Goal: Task Accomplishment & Management: Manage account settings

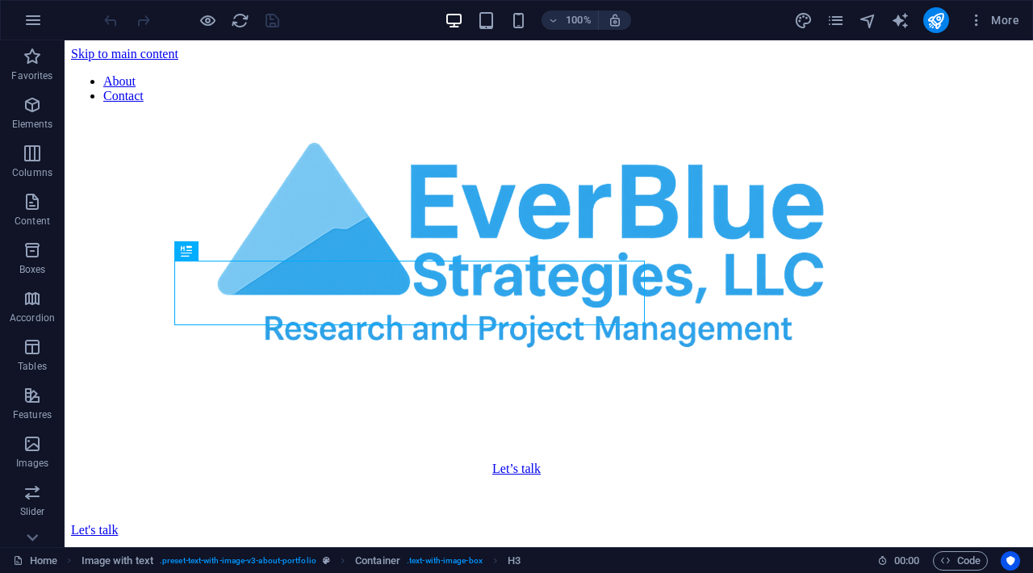
scroll to position [545, 0]
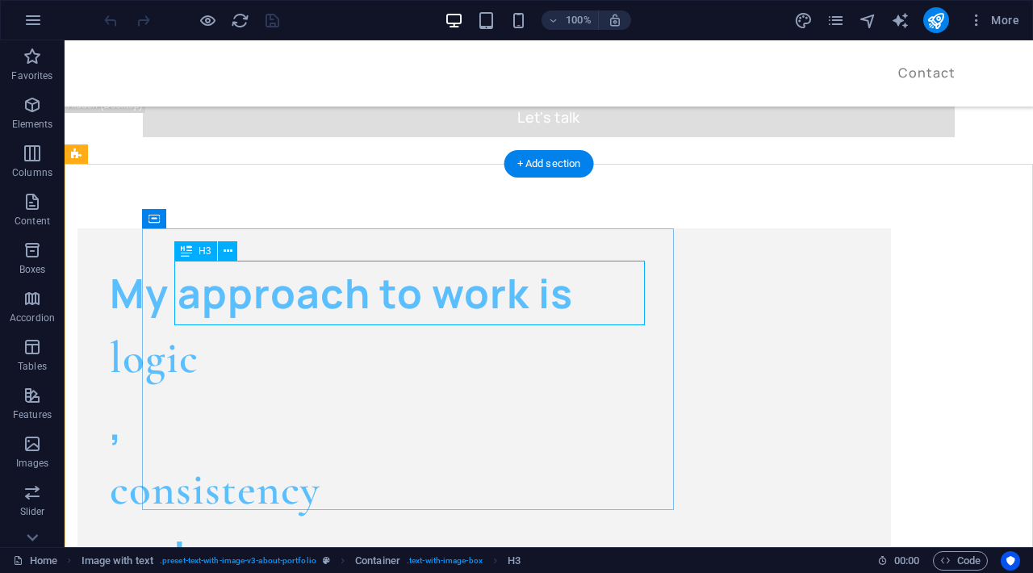
click at [478, 299] on div "My approach to work is" at bounding box center [484, 293] width 749 height 65
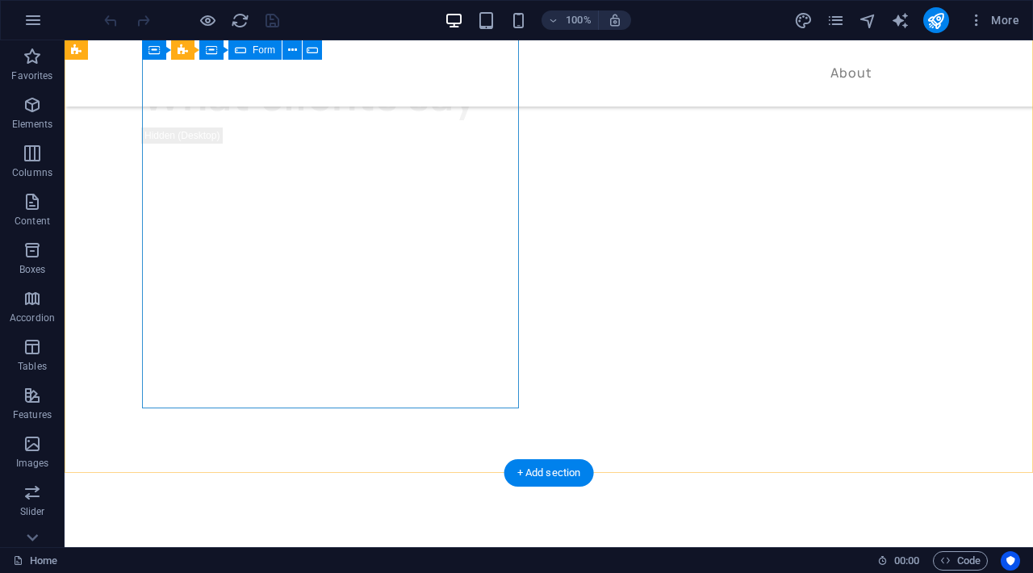
scroll to position [2975, 0]
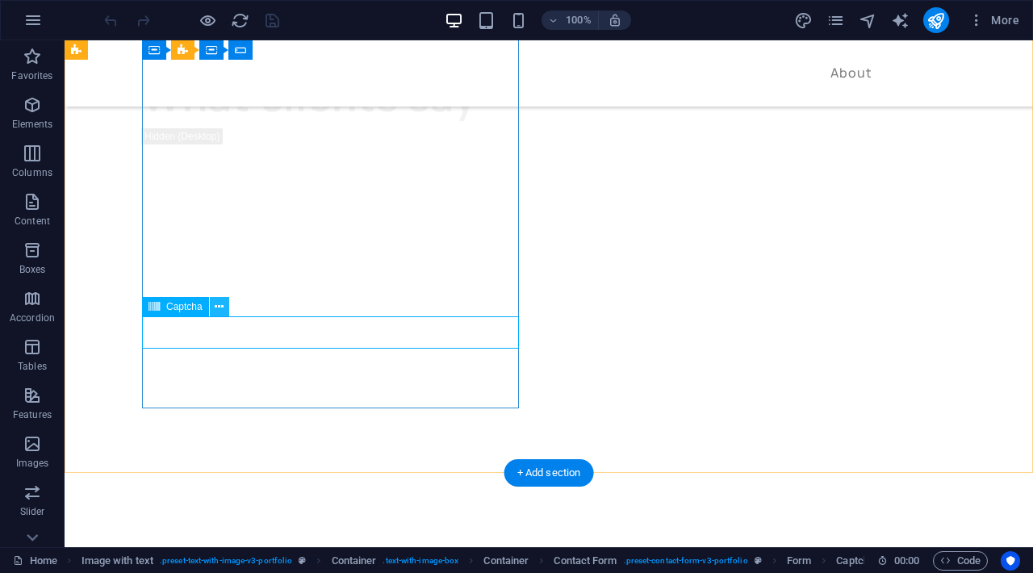
click at [220, 302] on icon at bounding box center [219, 307] width 9 height 17
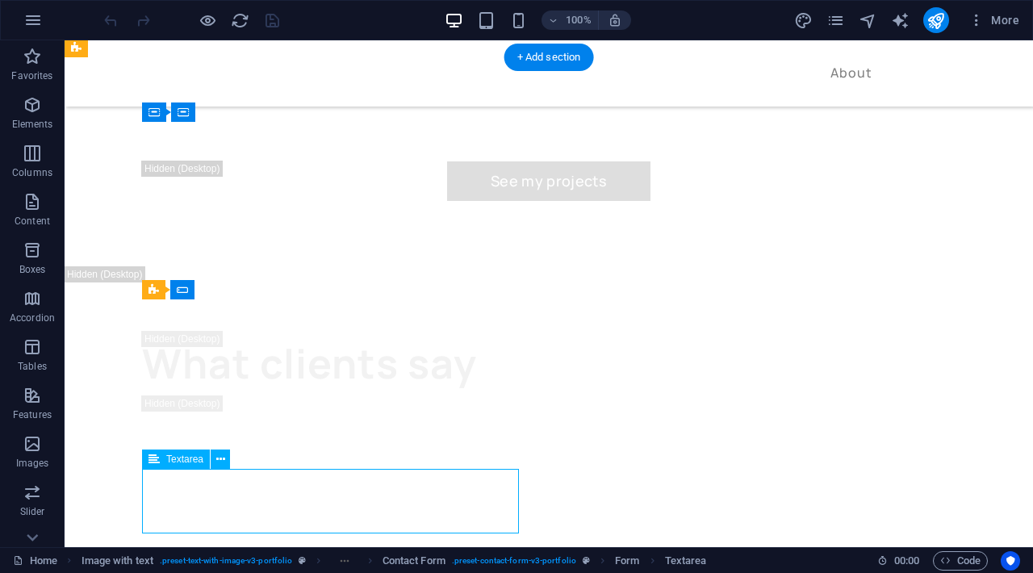
scroll to position [2730, 0]
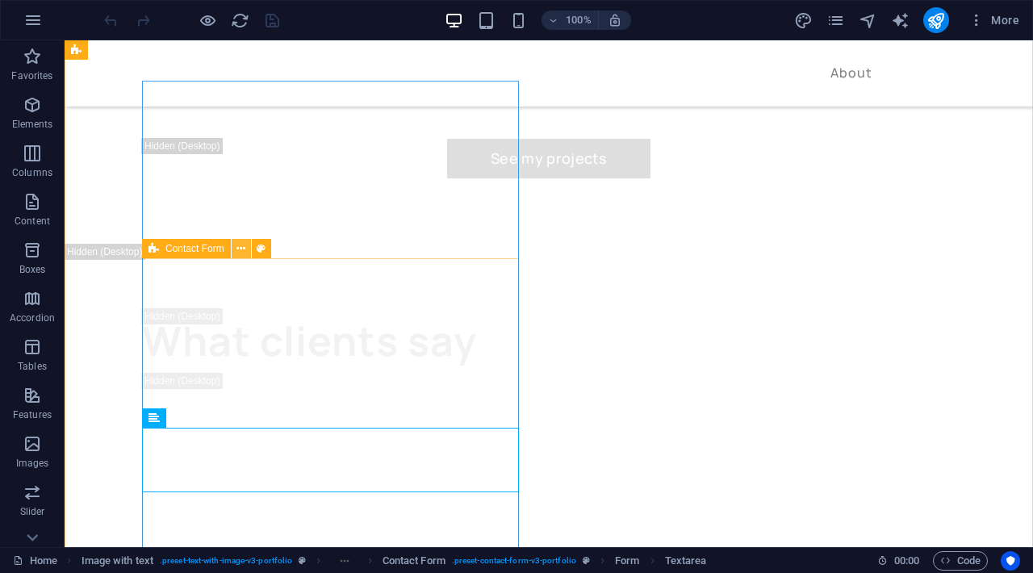
click at [244, 249] on icon at bounding box center [241, 249] width 9 height 17
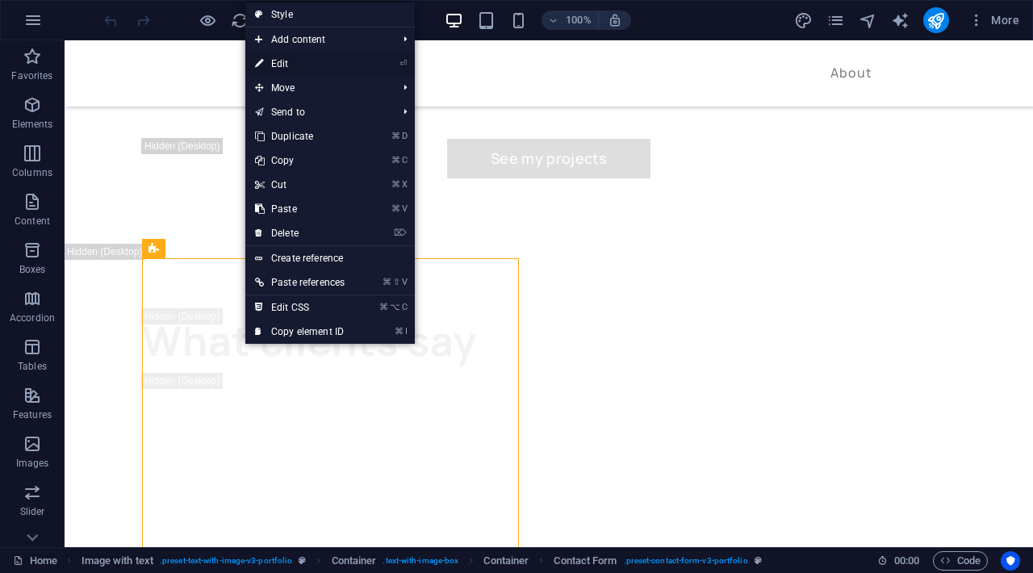
click at [309, 67] on link "⏎ Edit" at bounding box center [299, 64] width 109 height 24
select select "px"
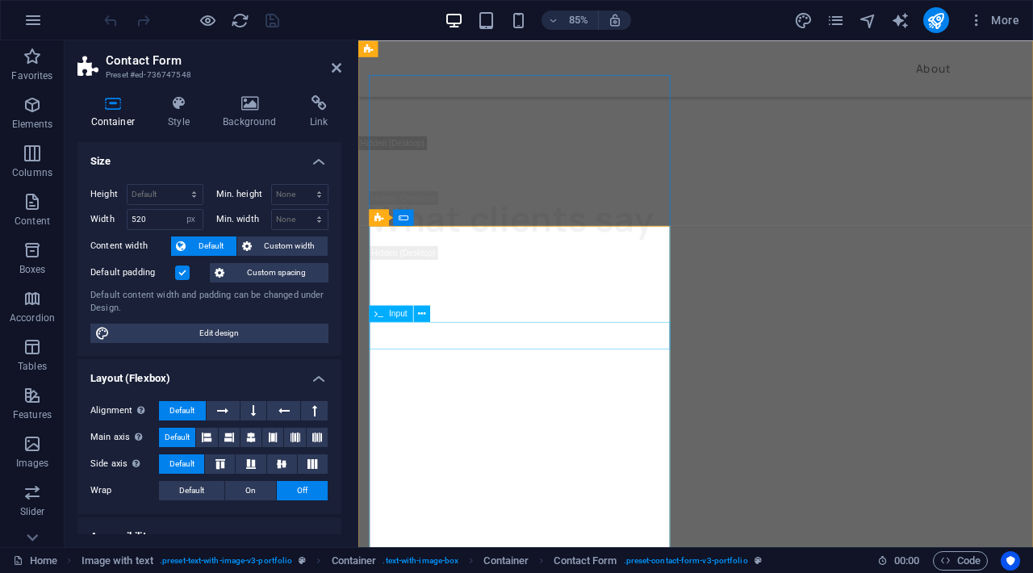
scroll to position [2839, 0]
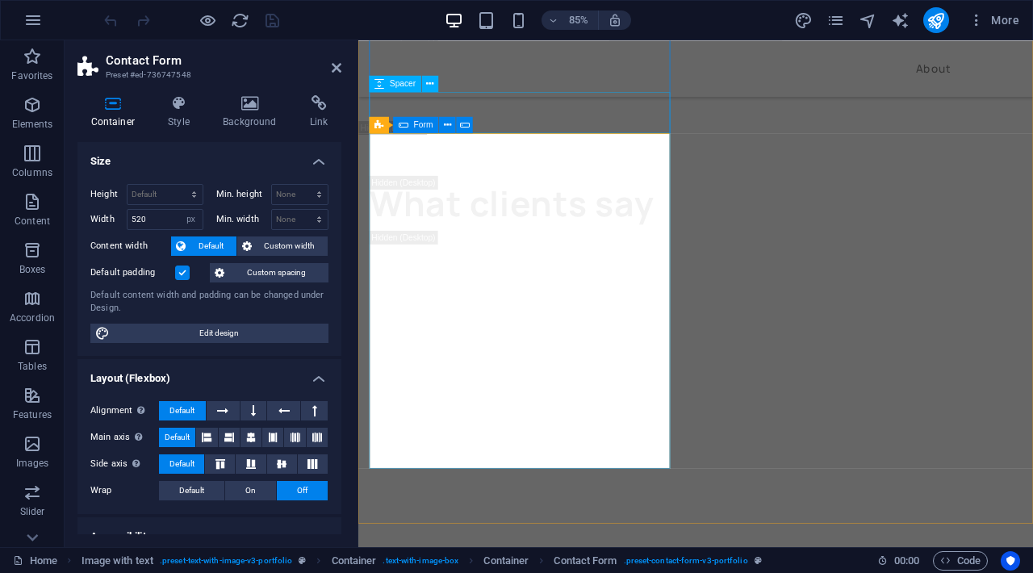
click at [413, 130] on div "Form" at bounding box center [415, 124] width 45 height 16
click at [467, 122] on icon at bounding box center [465, 125] width 10 height 15
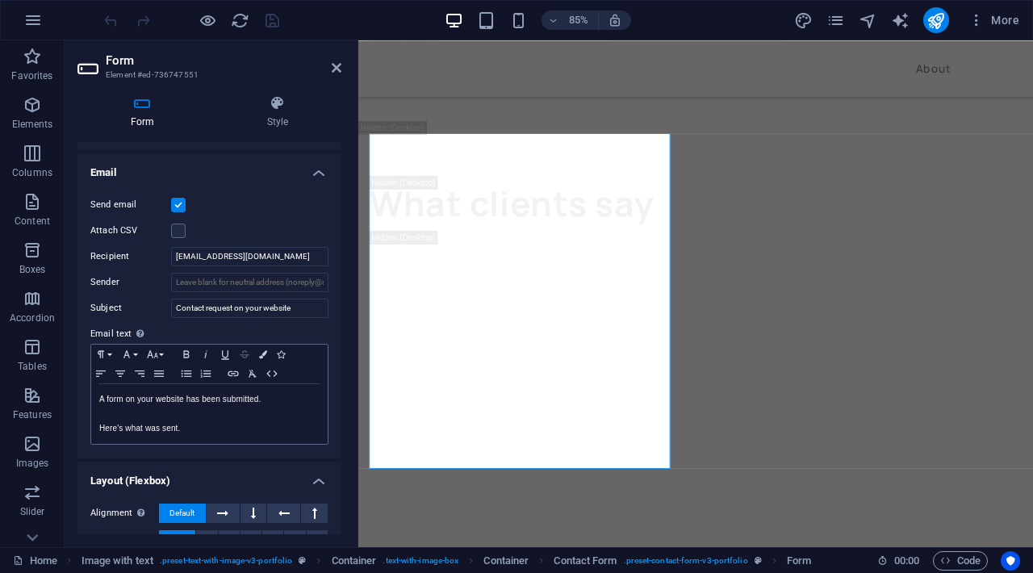
scroll to position [396, 0]
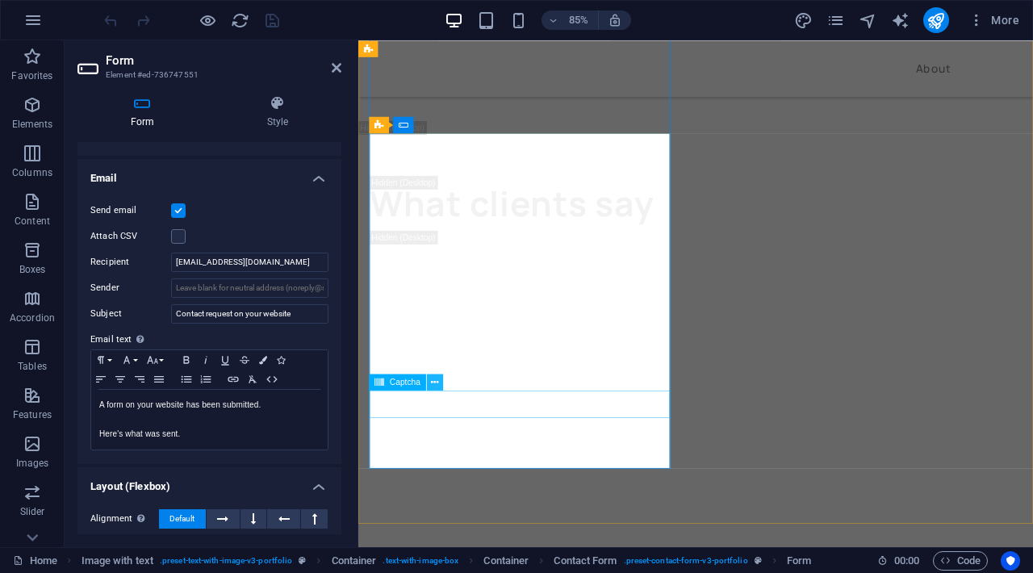
click at [437, 384] on icon at bounding box center [434, 382] width 7 height 15
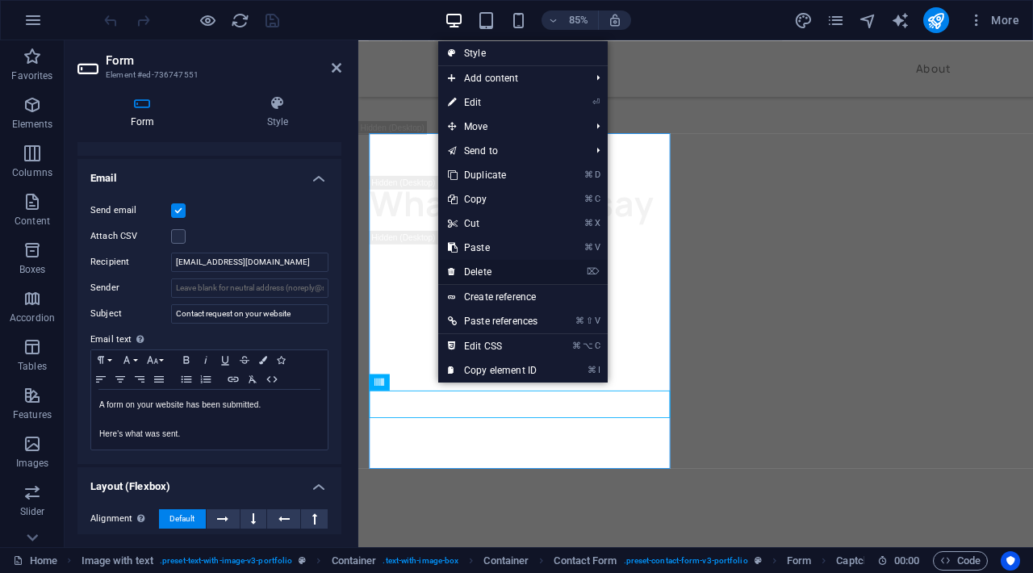
click at [486, 274] on link "⌦ Delete" at bounding box center [492, 272] width 109 height 24
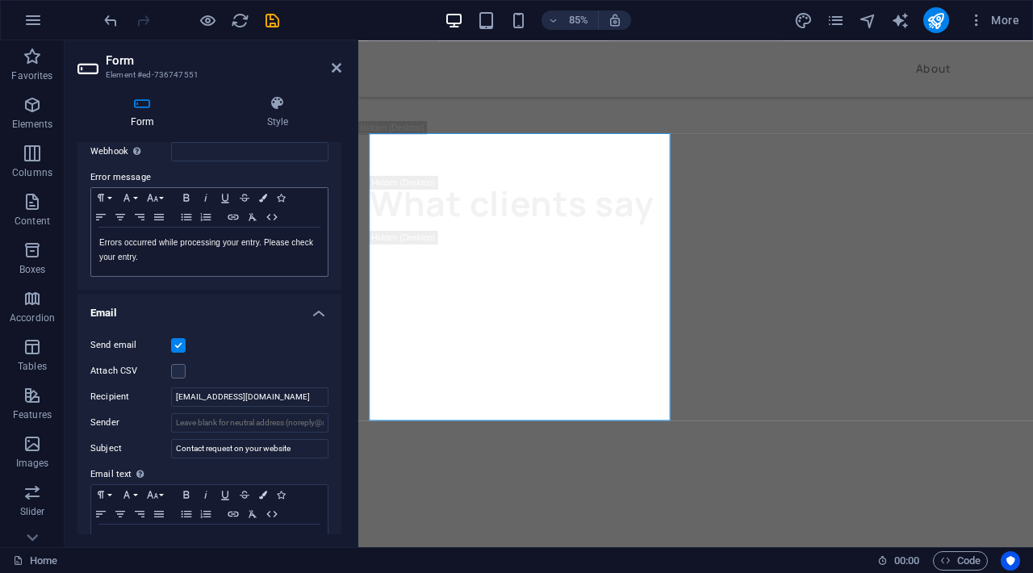
scroll to position [90, 0]
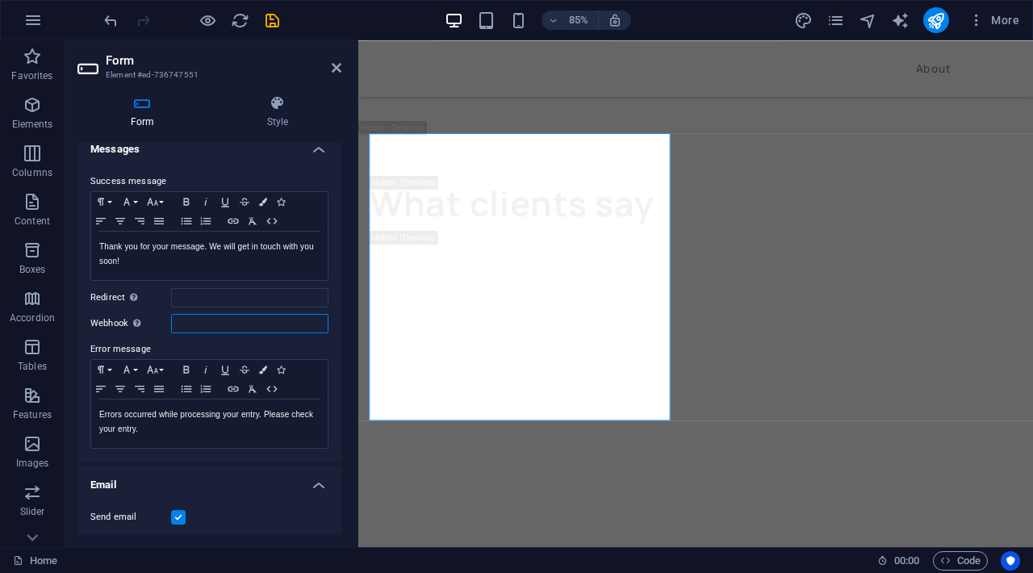
click at [248, 315] on input "Webhook A webhook is a push notification from this form to another server. Ever…" at bounding box center [249, 323] width 157 height 19
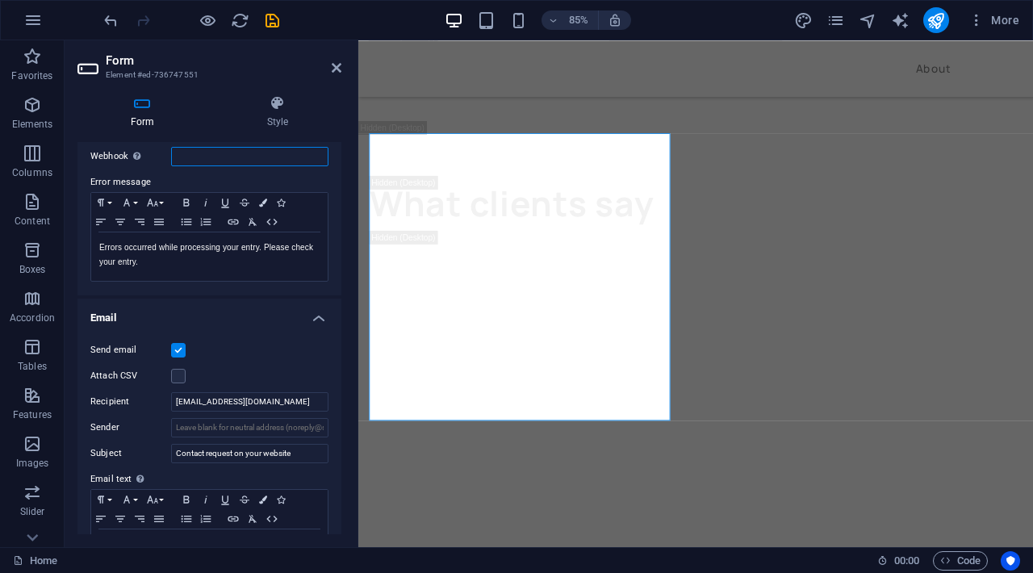
scroll to position [259, 0]
click at [238, 370] on div "Attach CSV" at bounding box center [209, 373] width 238 height 19
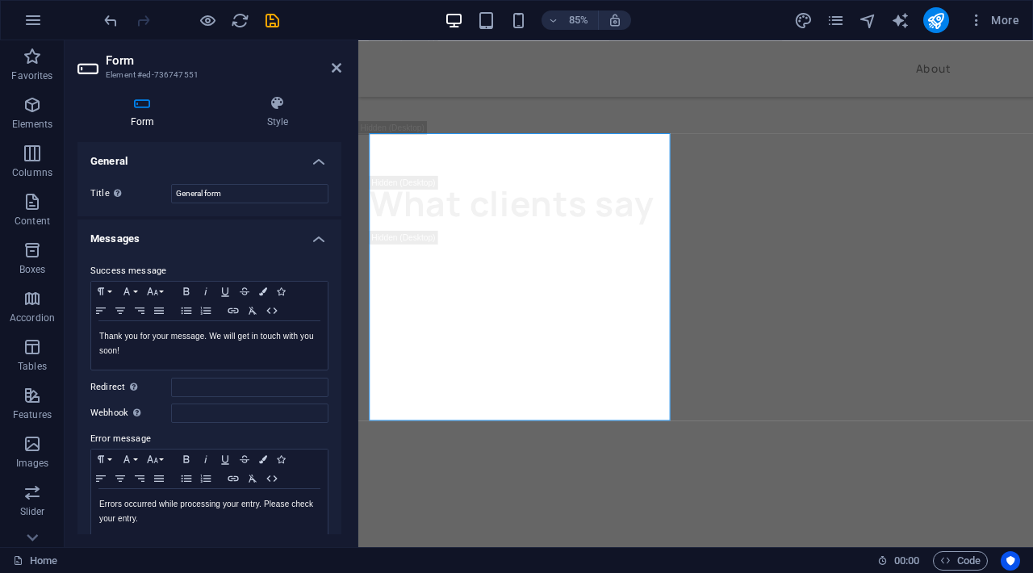
scroll to position [0, 0]
click at [212, 194] on input "General form" at bounding box center [249, 193] width 157 height 19
click at [266, 24] on icon "save" at bounding box center [272, 20] width 19 height 19
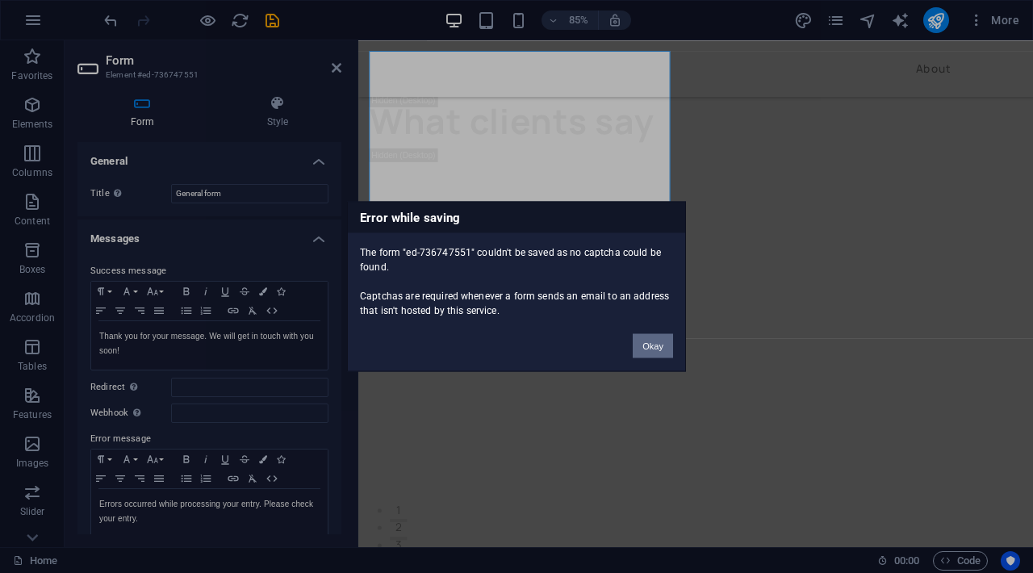
click at [653, 348] on button "Okay" at bounding box center [653, 346] width 40 height 24
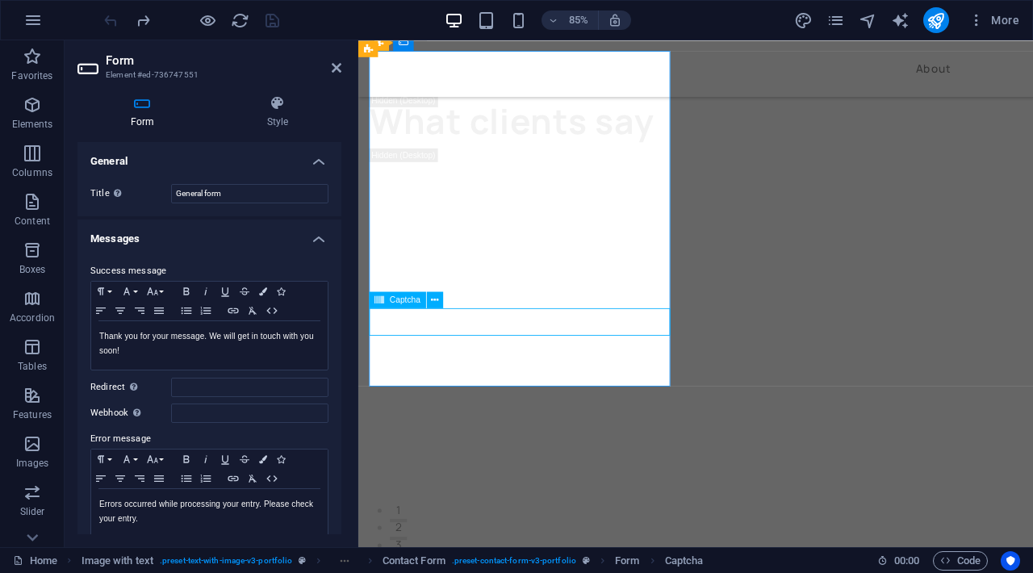
click at [385, 300] on div "Captcha" at bounding box center [398, 299] width 57 height 16
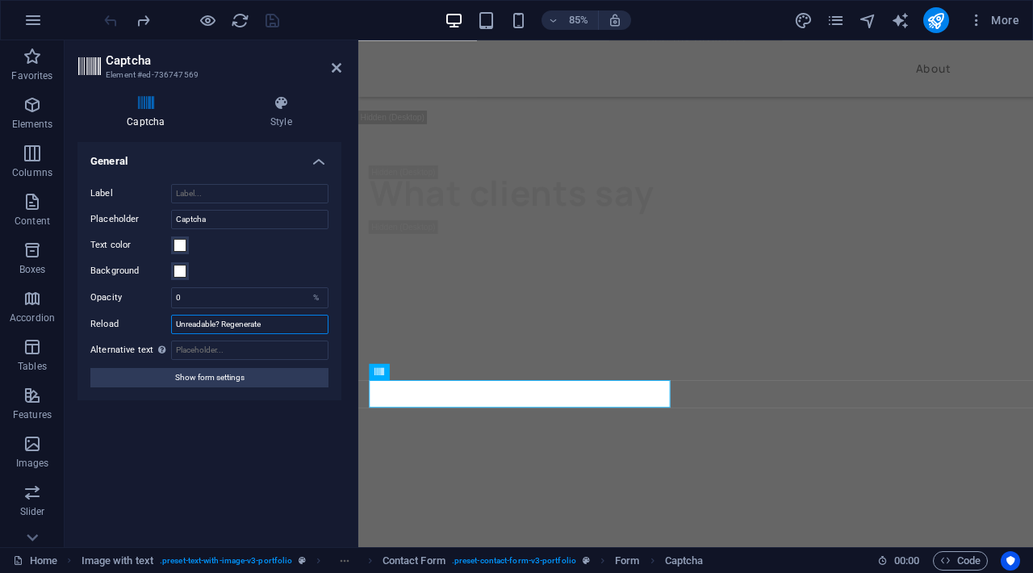
click at [224, 323] on input "Unreadable? Regenerate" at bounding box center [249, 324] width 157 height 19
click at [241, 383] on span "Show form settings" at bounding box center [209, 377] width 69 height 19
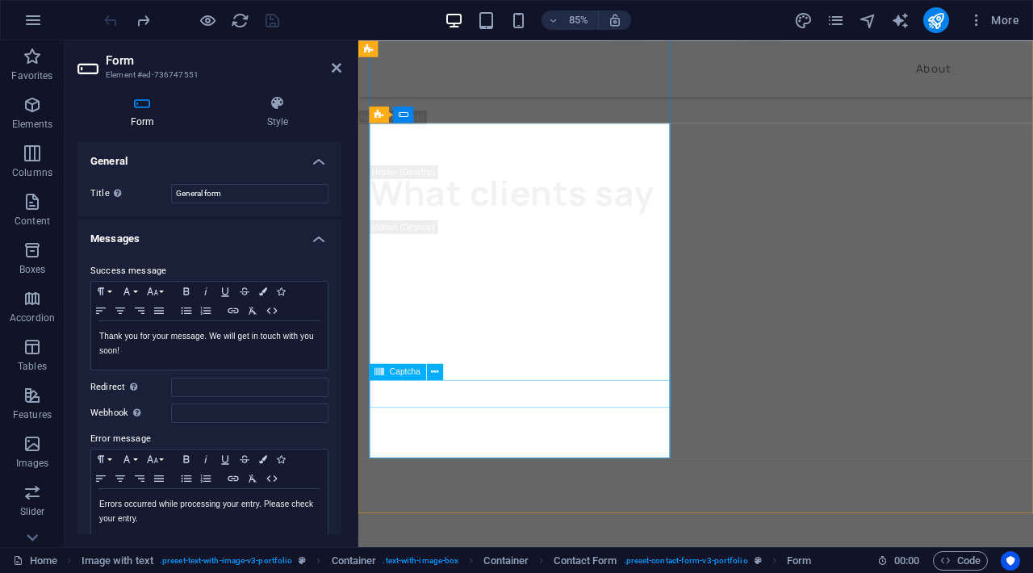
click at [441, 367] on button at bounding box center [435, 372] width 16 height 16
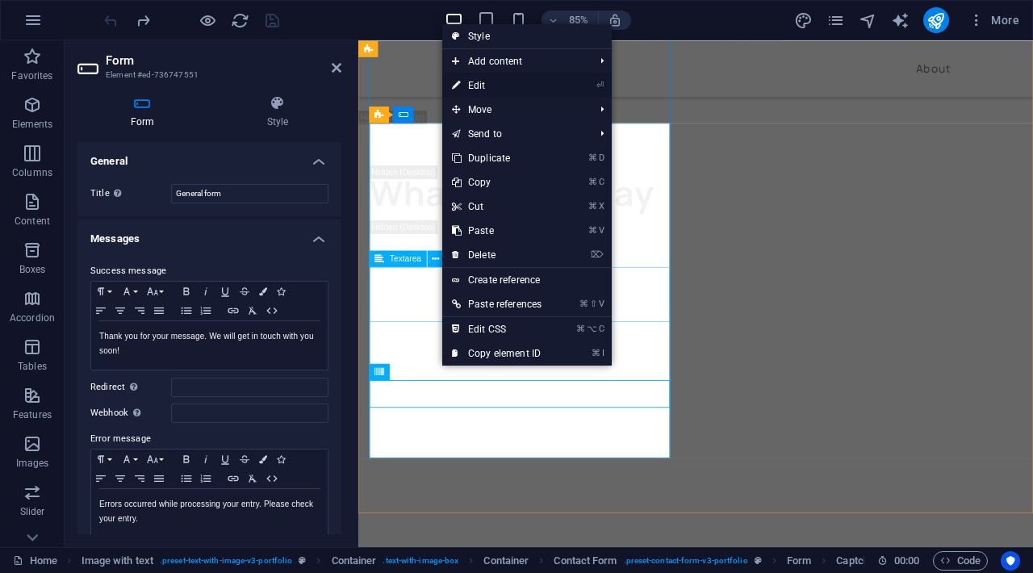
click at [483, 86] on link "⏎ Edit" at bounding box center [496, 85] width 109 height 24
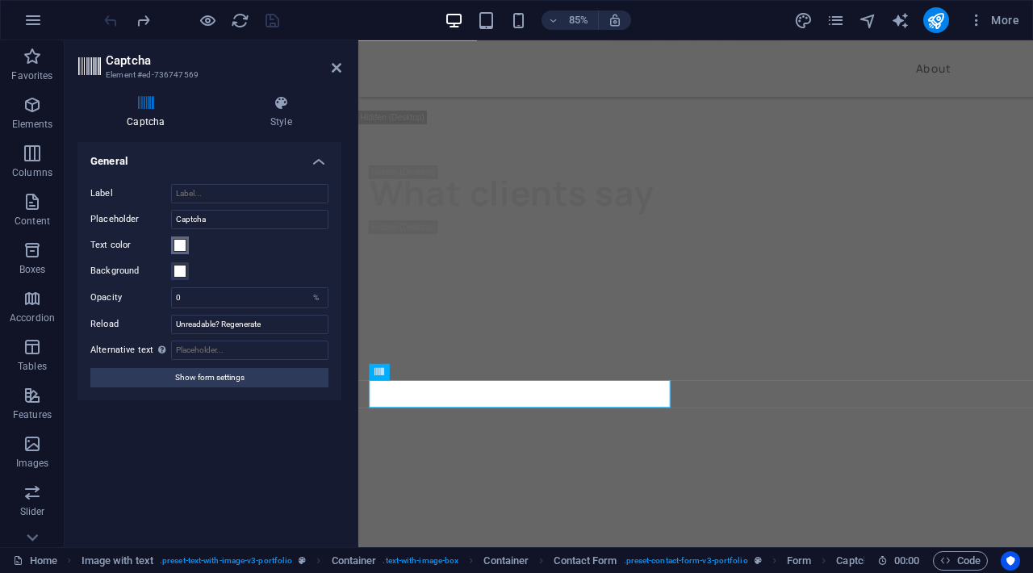
click at [185, 249] on span at bounding box center [180, 245] width 13 height 13
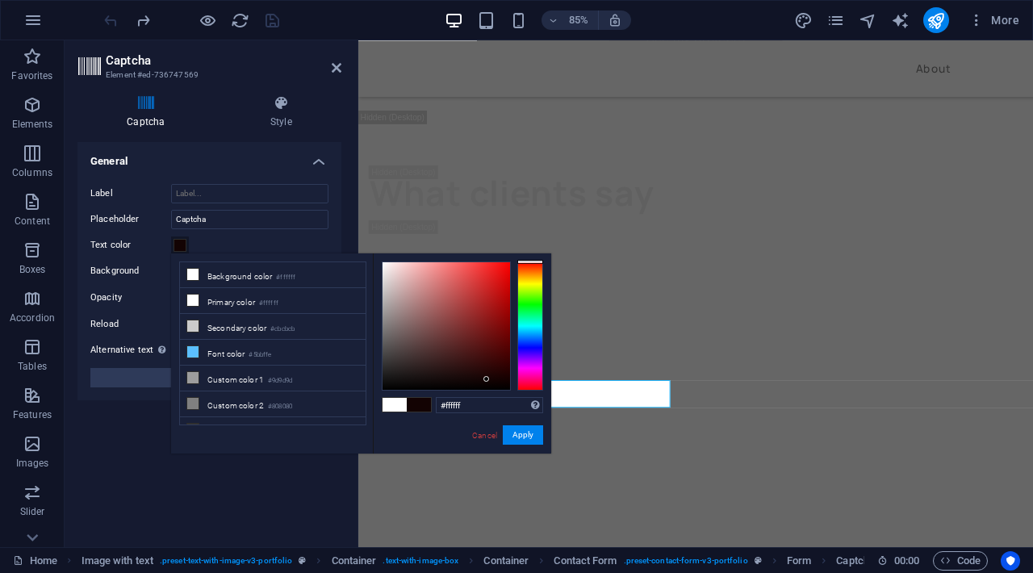
type input "#130303"
click at [487, 379] on div at bounding box center [447, 326] width 128 height 128
click at [521, 446] on div "#130303 Supported formats #0852ed rgb(8, 82, 237) rgba(8, 82, 237, 90%) hsv(221…" at bounding box center [462, 470] width 178 height 434
click at [521, 432] on button "Apply" at bounding box center [523, 434] width 40 height 19
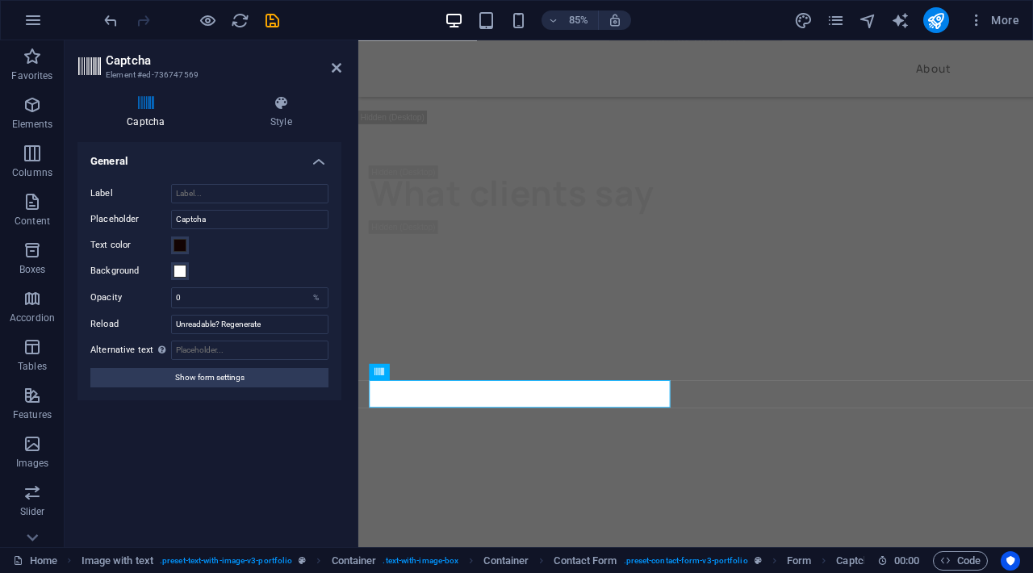
click at [288, 31] on div "85% More" at bounding box center [517, 20] width 1032 height 39
click at [272, 26] on icon "save" at bounding box center [272, 20] width 19 height 19
checkbox input "false"
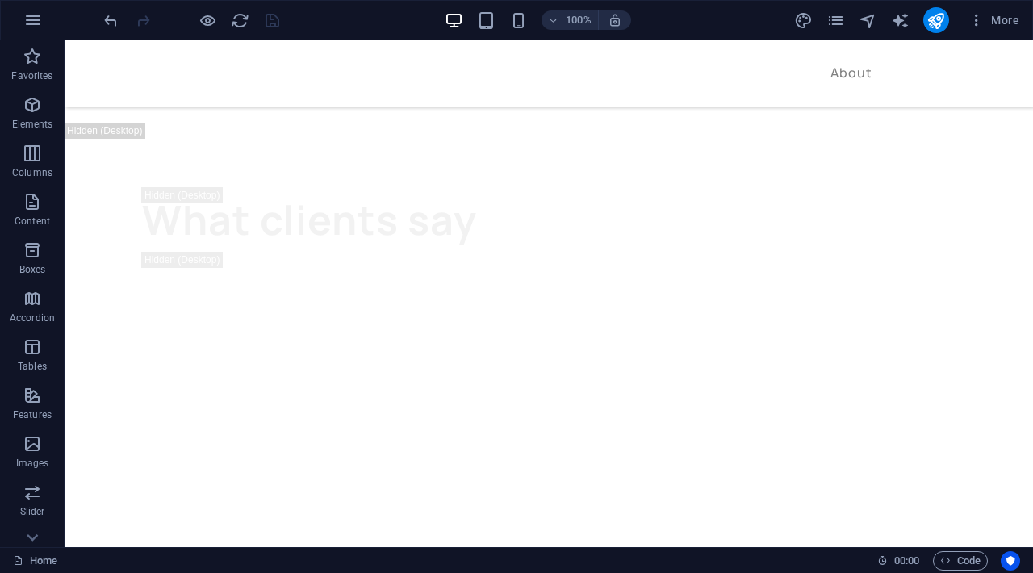
click at [952, 24] on div "More" at bounding box center [910, 20] width 232 height 26
click at [945, 22] on icon "publish" at bounding box center [936, 20] width 19 height 19
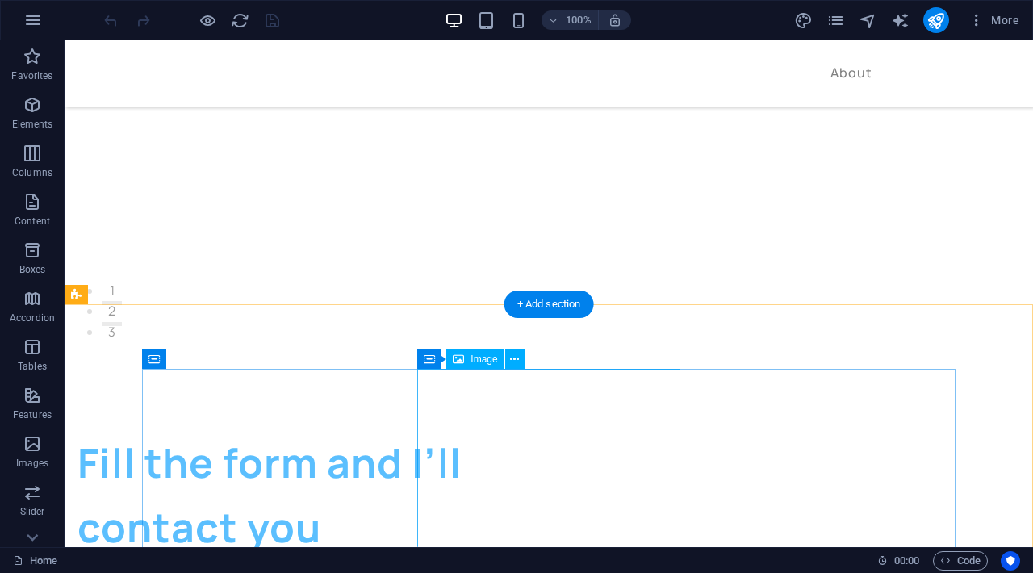
scroll to position [3225, 0]
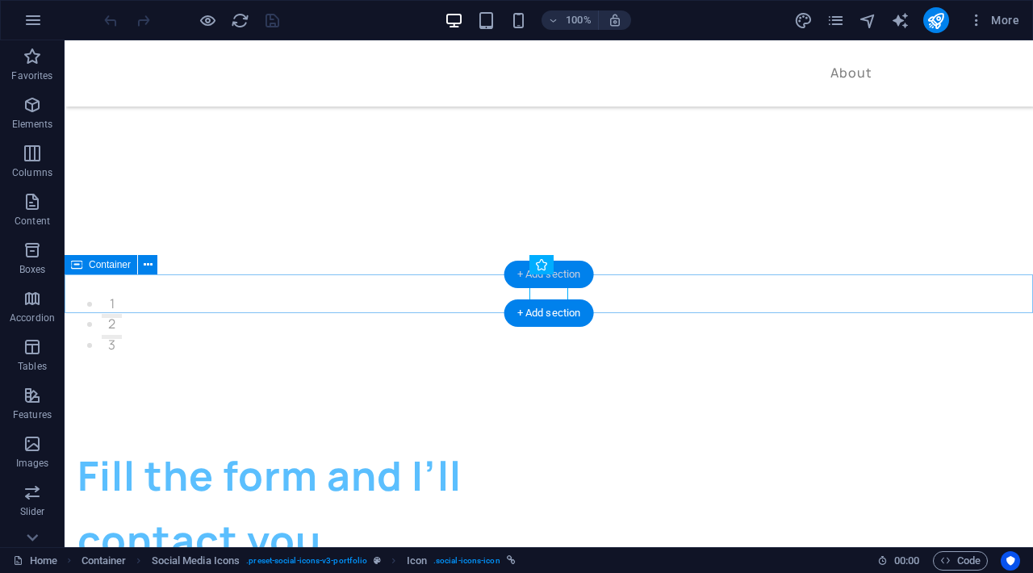
click at [589, 285] on div "+ Add section" at bounding box center [550, 274] width 90 height 27
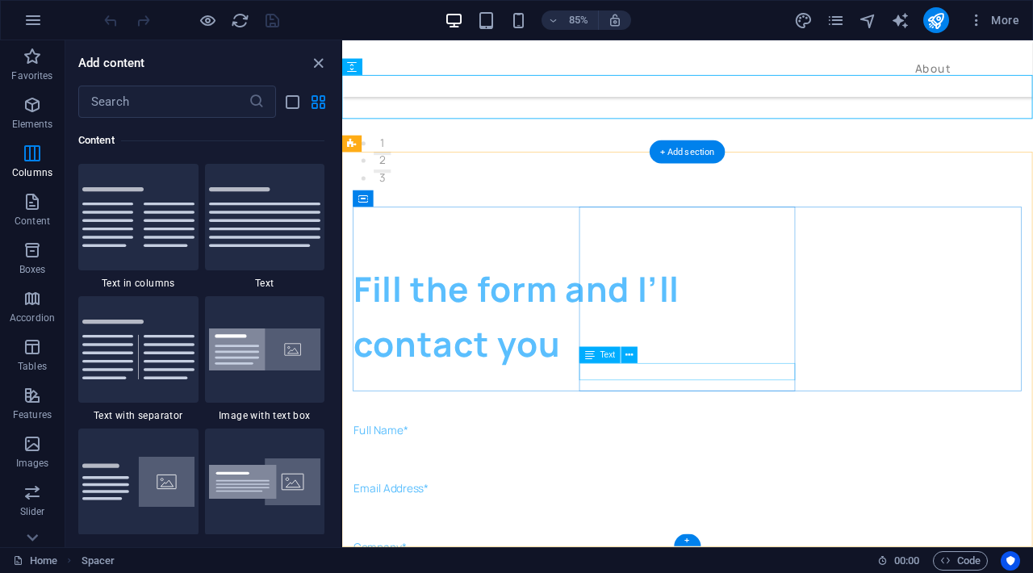
scroll to position [3366, 0]
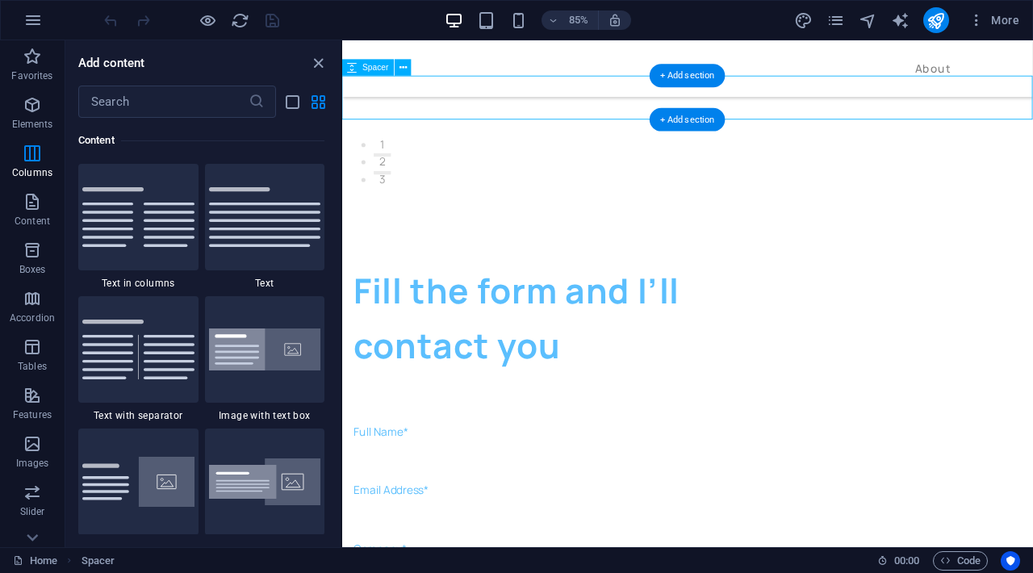
click at [319, 74] on div "Add content ​ Favorites 1 Star Headline 1 Star Container Elements 1 Star Headli…" at bounding box center [202, 293] width 275 height 507
click at [316, 67] on icon "close panel" at bounding box center [318, 63] width 19 height 19
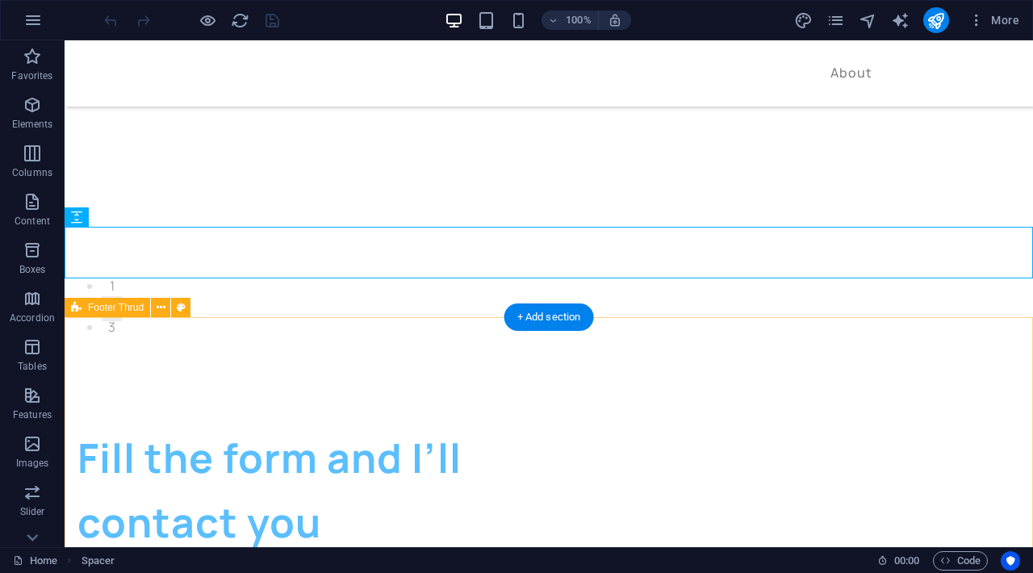
scroll to position [3217, 0]
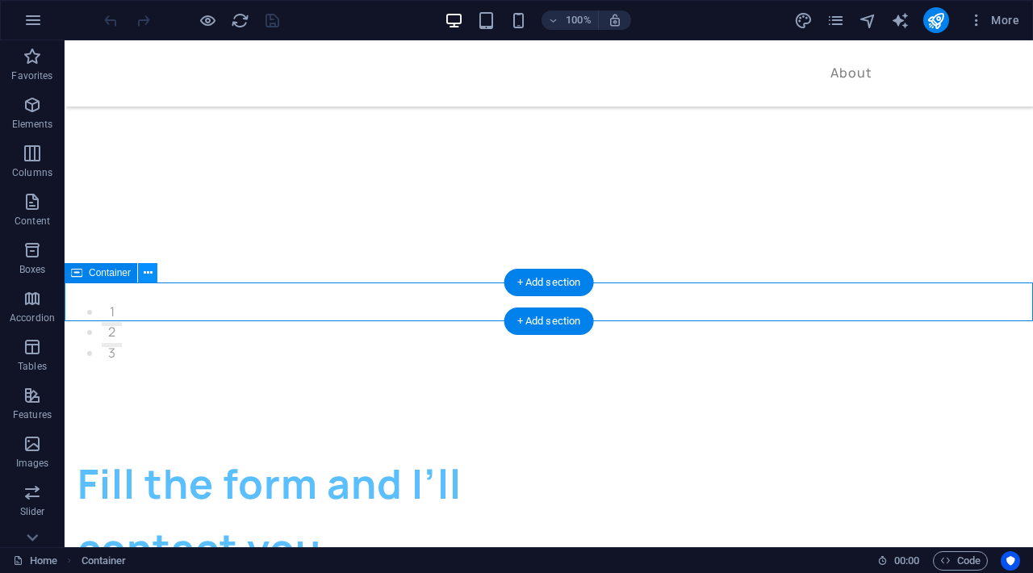
click at [148, 279] on icon at bounding box center [148, 273] width 9 height 17
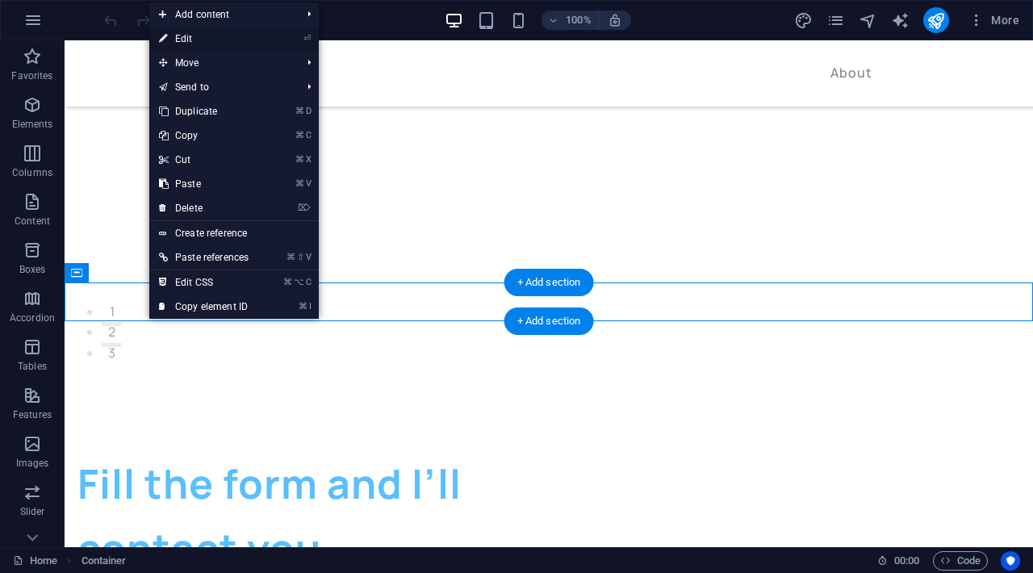
click at [210, 46] on link "⏎ Edit" at bounding box center [203, 39] width 109 height 24
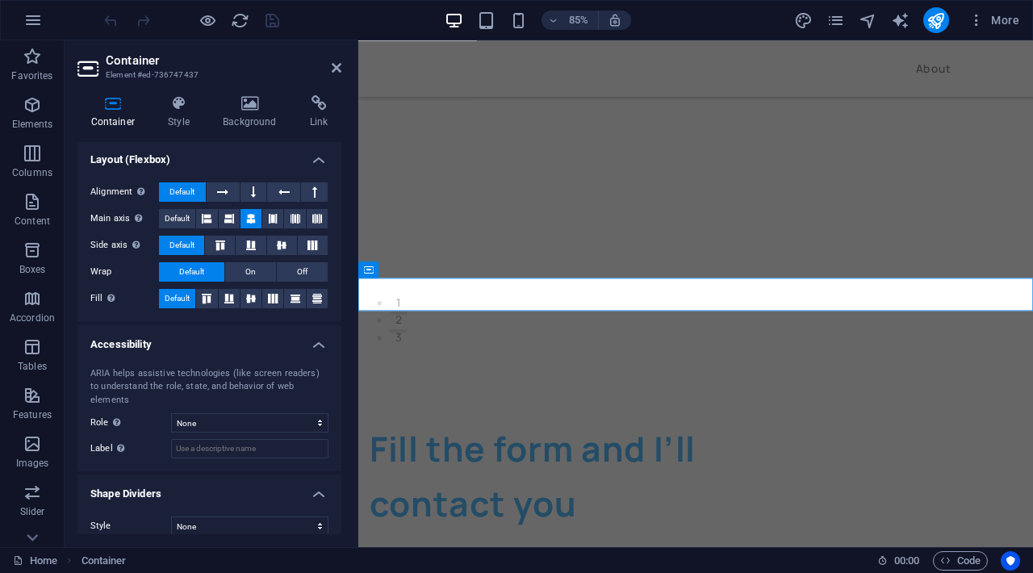
scroll to position [218, 0]
click at [203, 505] on div "Style None Triangle Square Diagonal Polygon 1 Polygon 2 Zigzag Multiple Zigzags…" at bounding box center [209, 527] width 264 height 45
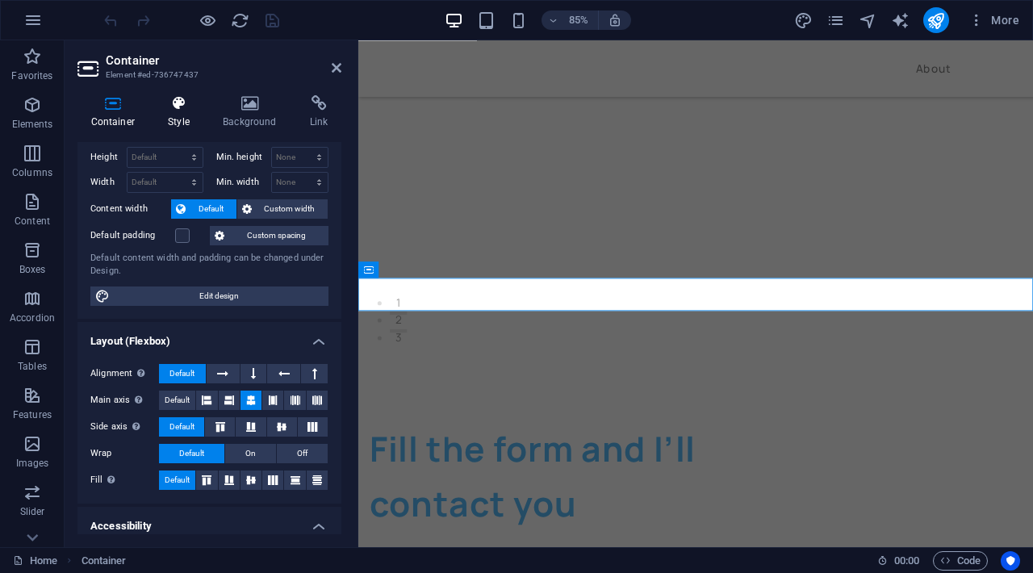
click at [177, 111] on h4 "Style" at bounding box center [182, 112] width 55 height 34
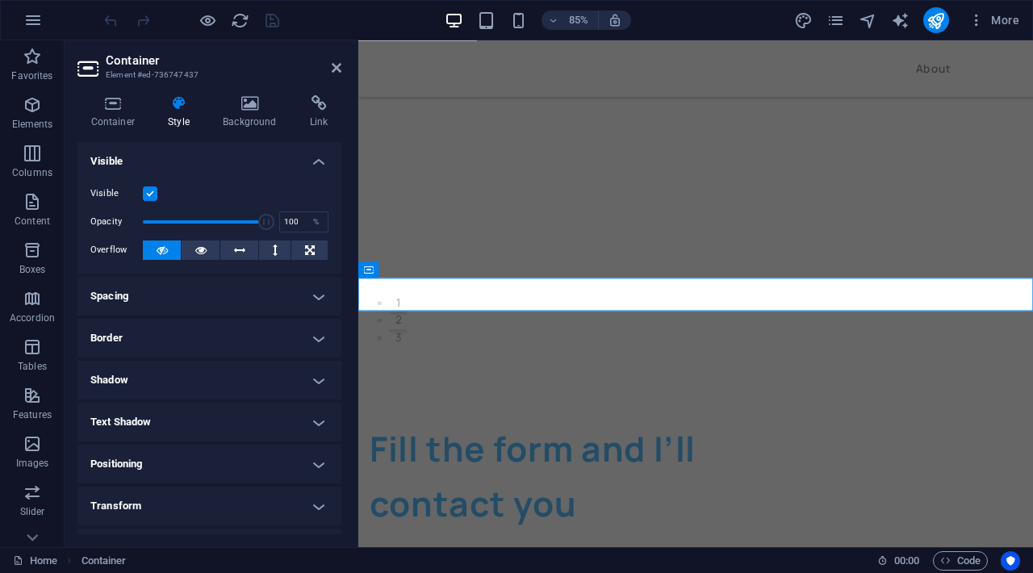
click at [151, 195] on label at bounding box center [150, 193] width 15 height 15
click at [0, 0] on input "Visible" at bounding box center [0, 0] width 0 height 0
click at [337, 72] on icon at bounding box center [337, 67] width 10 height 13
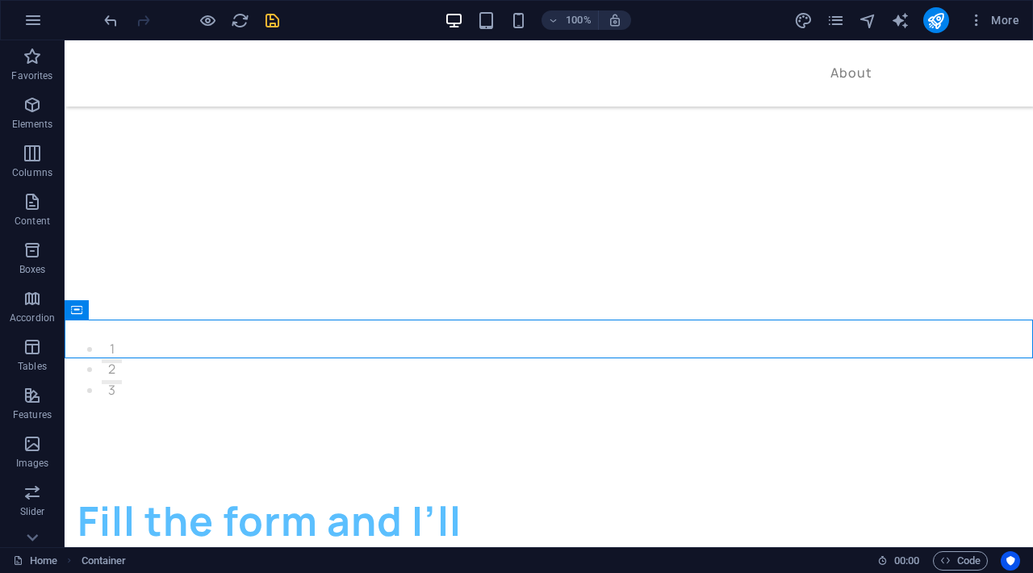
click at [274, 23] on icon "save" at bounding box center [272, 20] width 19 height 19
checkbox input "false"
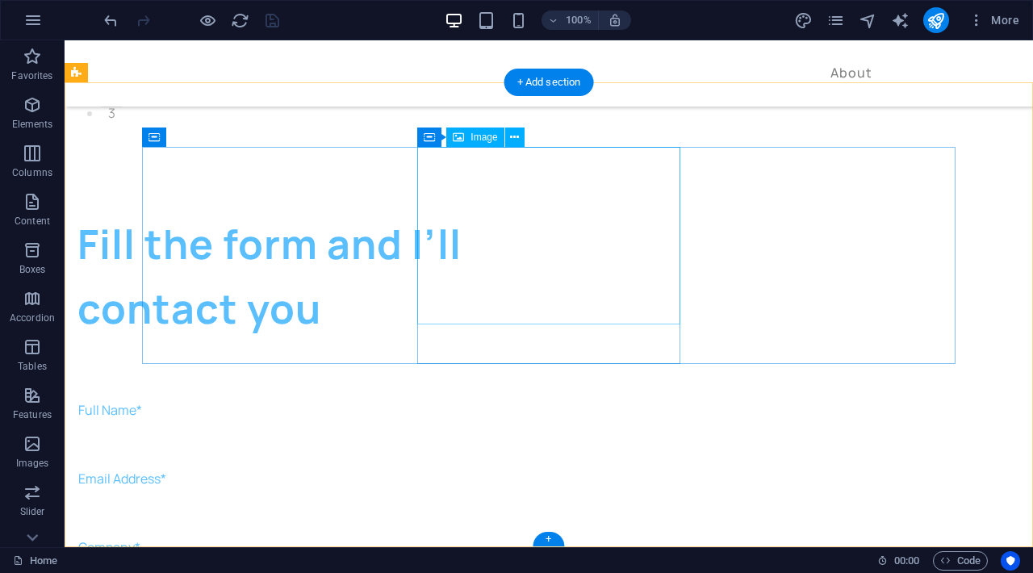
scroll to position [3456, 0]
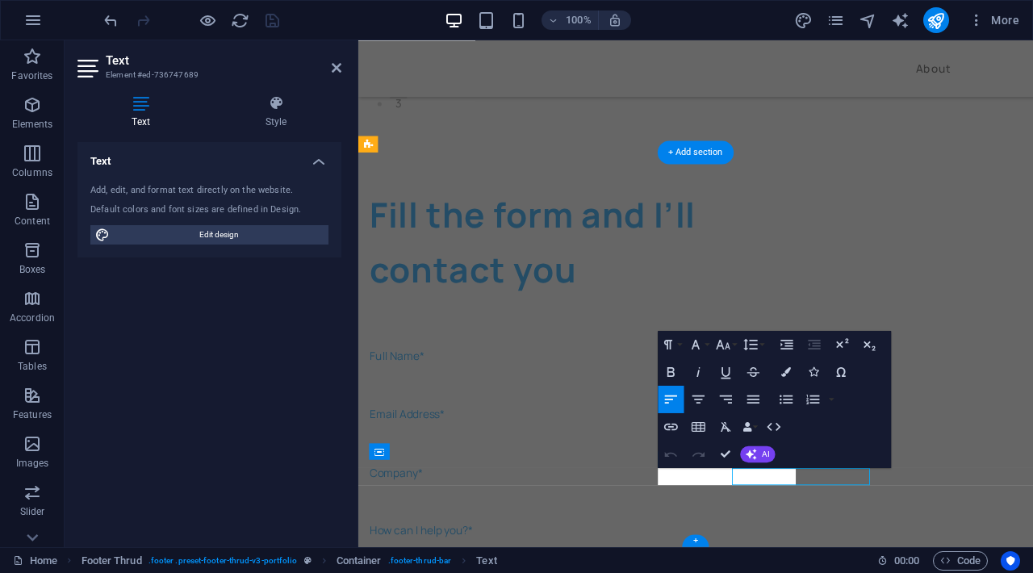
scroll to position [3366, 0]
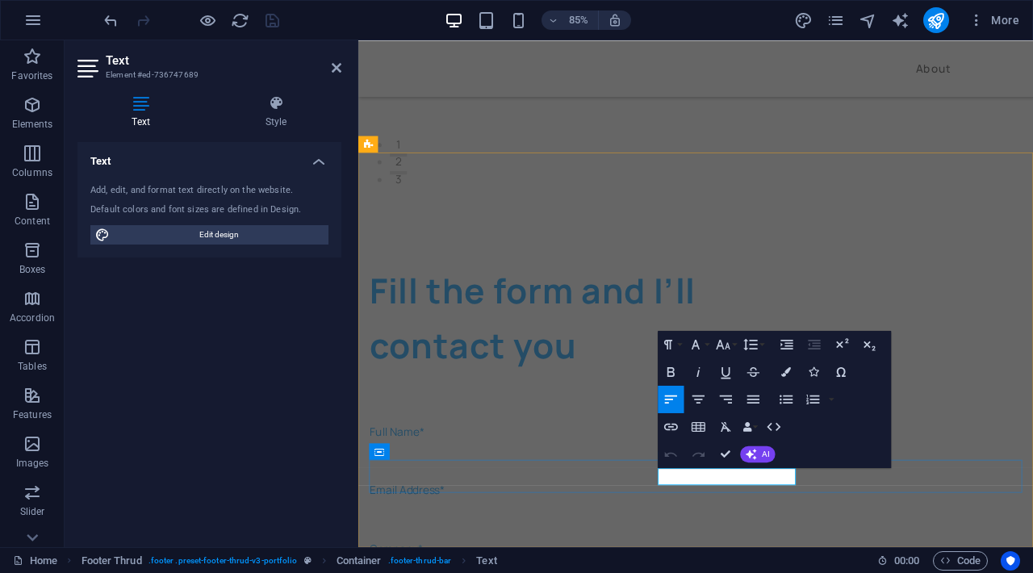
drag, startPoint x: 794, startPoint y: 555, endPoint x: 713, endPoint y: 557, distance: 81.5
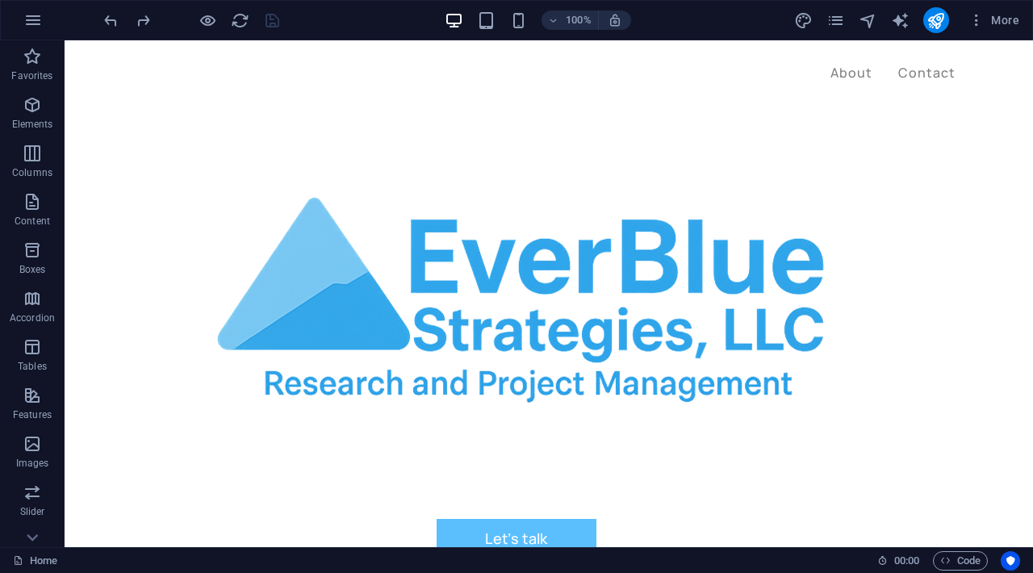
scroll to position [0, 0]
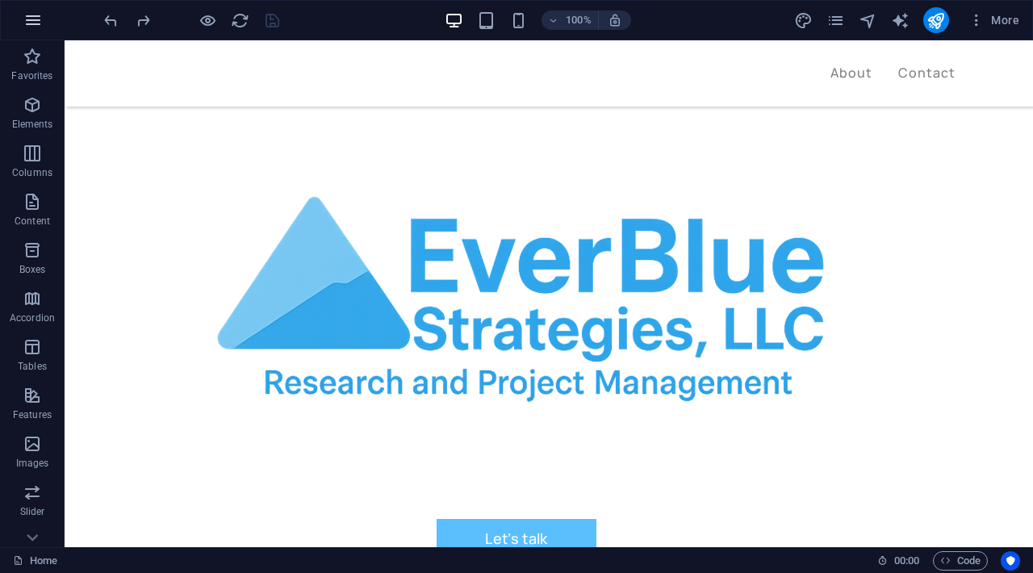
click at [34, 19] on icon "button" at bounding box center [32, 19] width 19 height 19
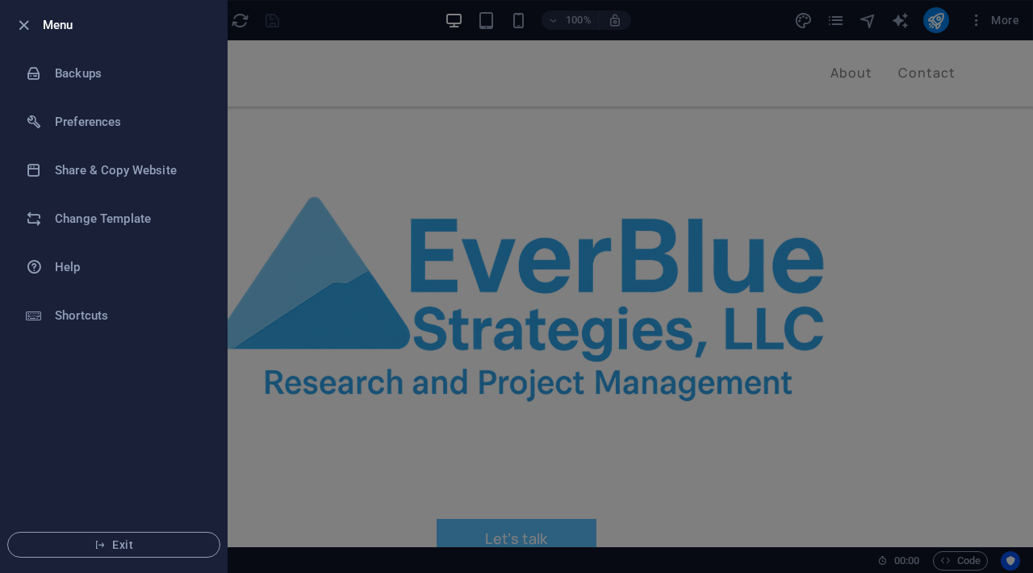
click at [42, 31] on div at bounding box center [28, 24] width 29 height 19
click at [25, 24] on icon "button" at bounding box center [24, 25] width 19 height 19
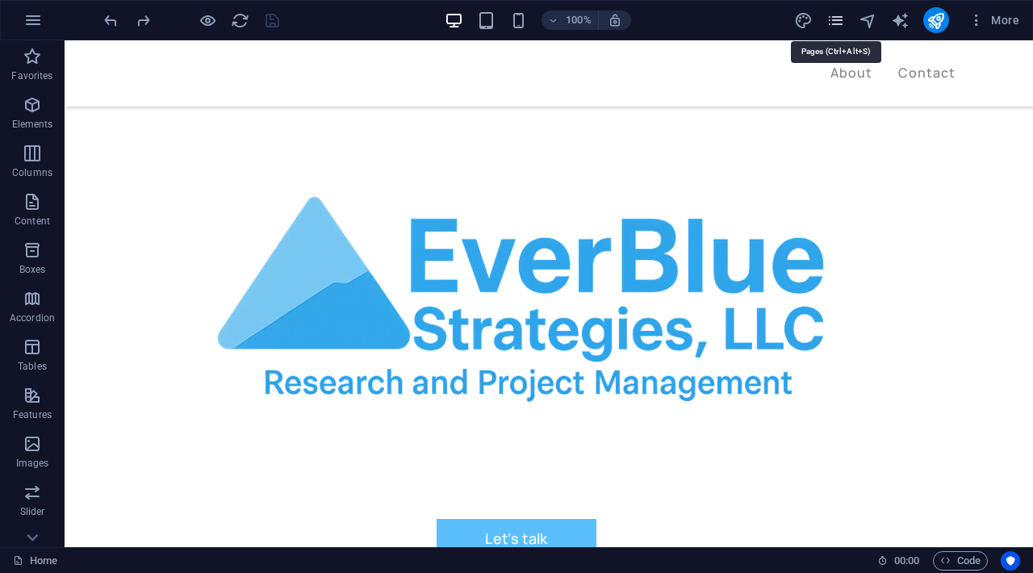
click at [841, 19] on icon "pages" at bounding box center [836, 20] width 19 height 19
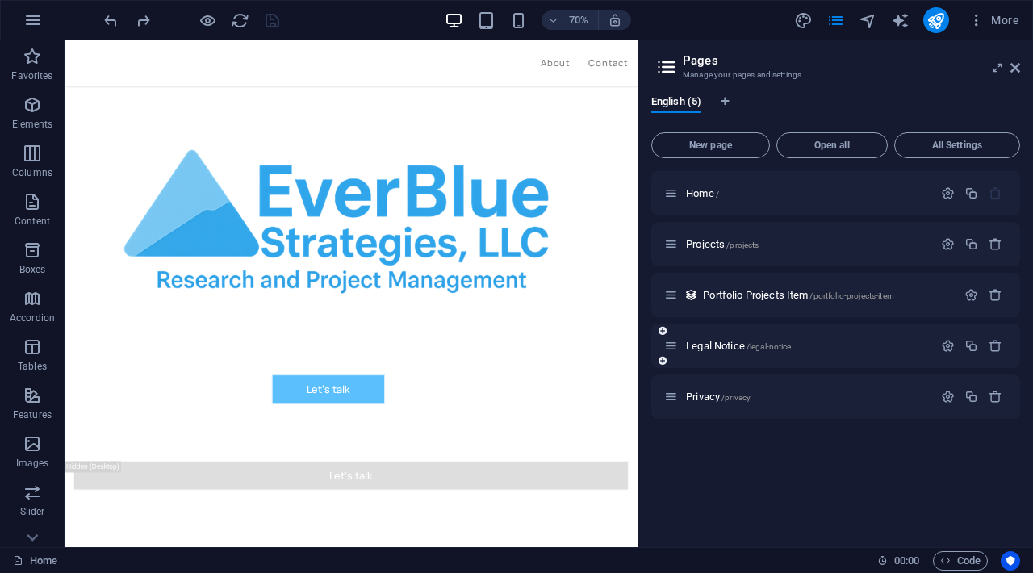
click at [748, 365] on div "Legal Notice /legal-notice" at bounding box center [835, 346] width 369 height 44
click at [742, 355] on div "Legal Notice /legal-notice" at bounding box center [835, 346] width 369 height 44
click at [728, 346] on span "Legal Notice /legal-notice" at bounding box center [738, 346] width 105 height 12
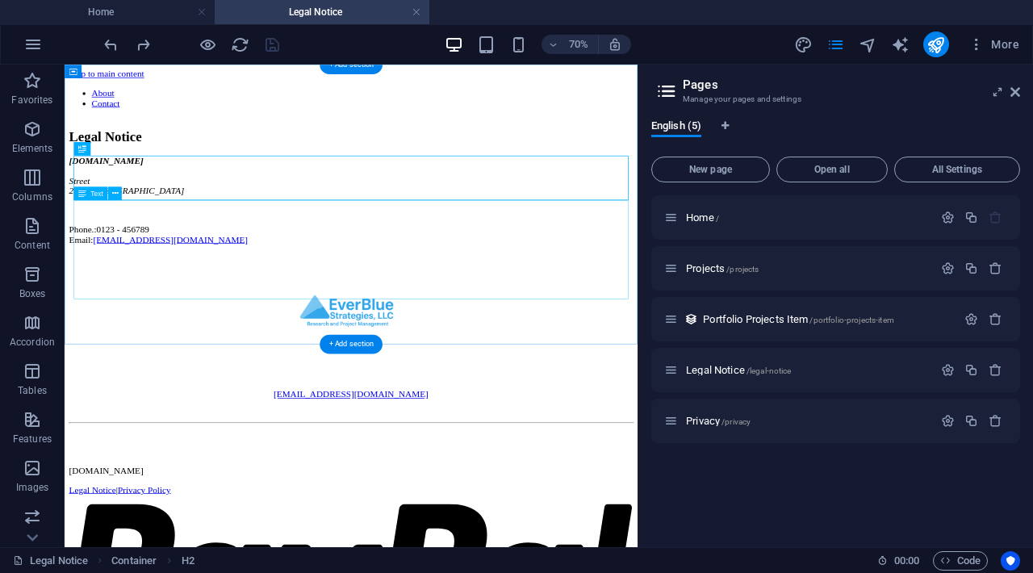
click at [191, 318] on div "everbluestrategies.com Street 22202 Arlington Phone.: 0123 - 456789 Email: info…" at bounding box center [474, 259] width 806 height 128
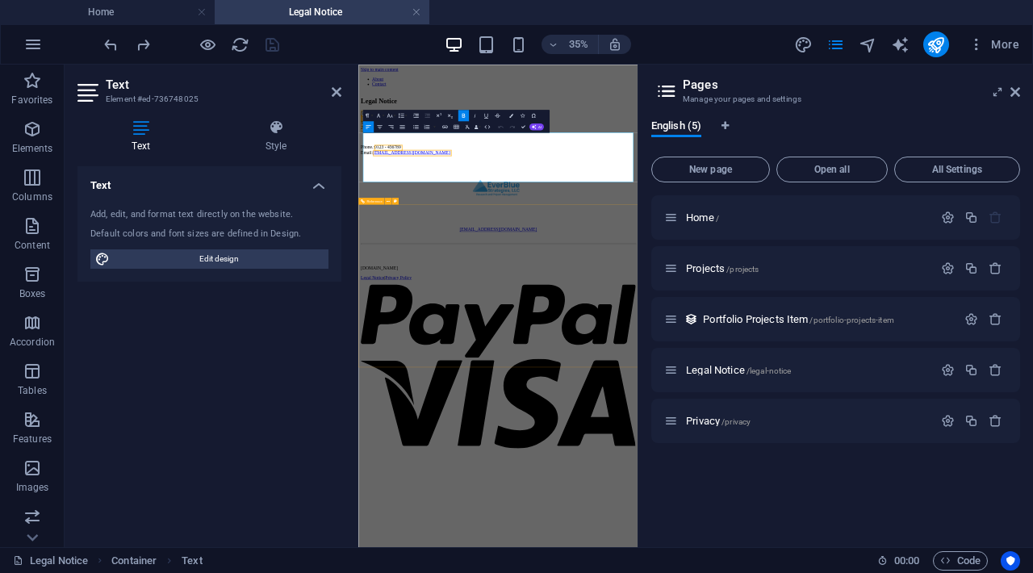
click at [596, 533] on div "[EMAIL_ADDRESS][DOMAIN_NAME]" at bounding box center [757, 452] width 785 height 234
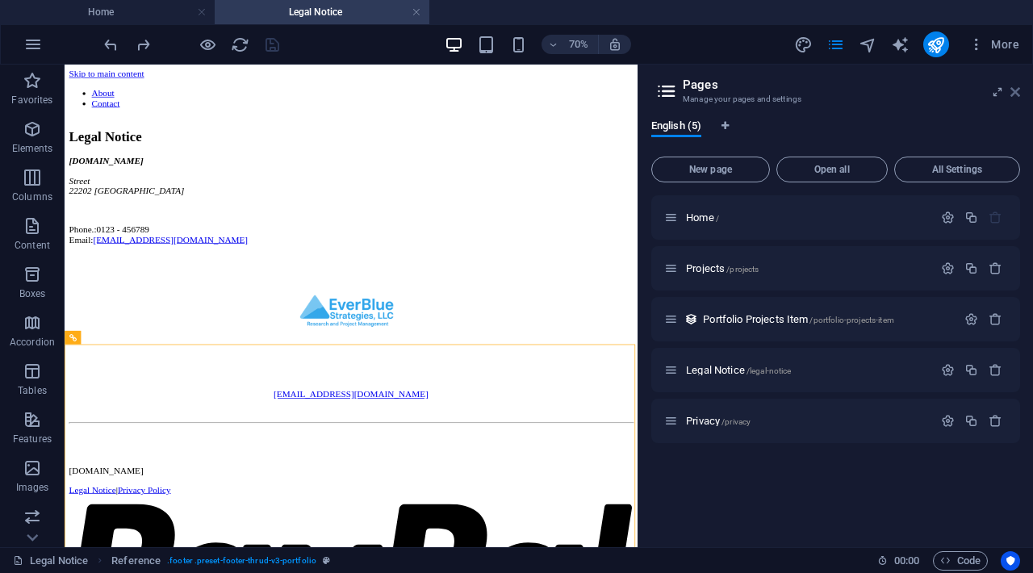
click at [1016, 94] on icon at bounding box center [1016, 92] width 10 height 13
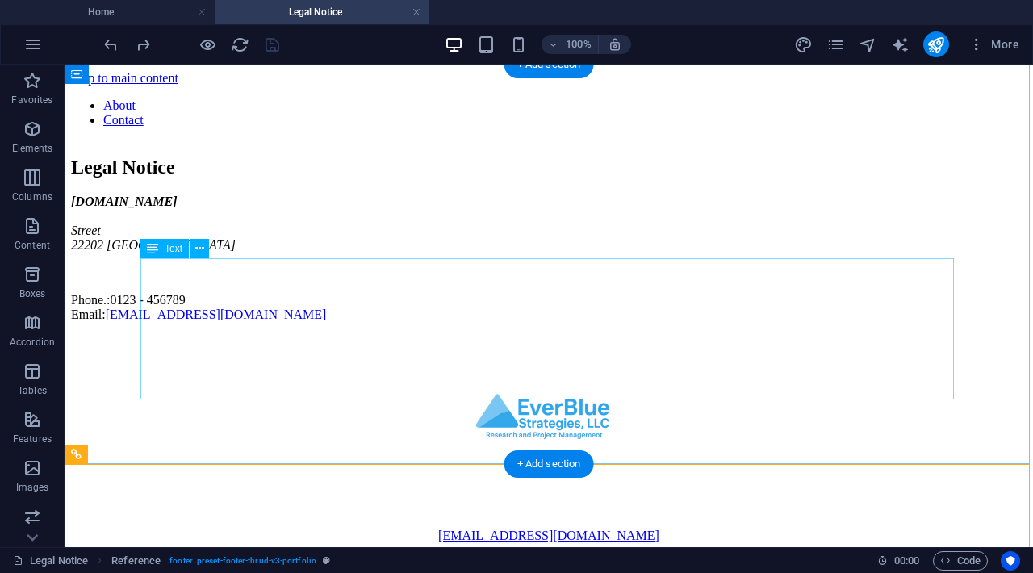
click at [217, 322] on div "everbluestrategies.com Street 22202 Arlington Phone.: 0123 - 456789 Email: info…" at bounding box center [549, 259] width 956 height 128
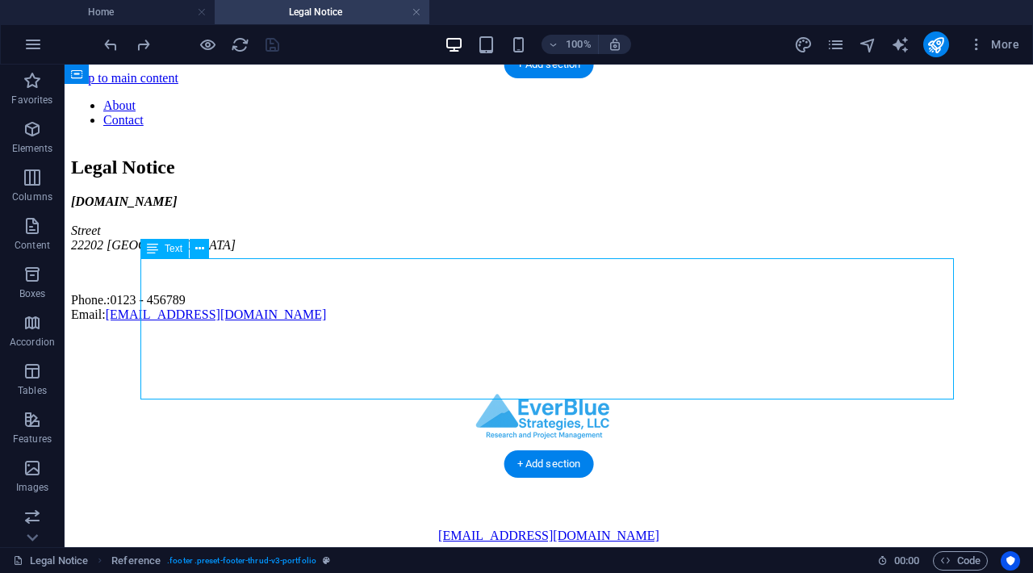
click at [217, 322] on div "everbluestrategies.com Street 22202 Arlington Phone.: 0123 - 456789 Email: info…" at bounding box center [549, 259] width 956 height 128
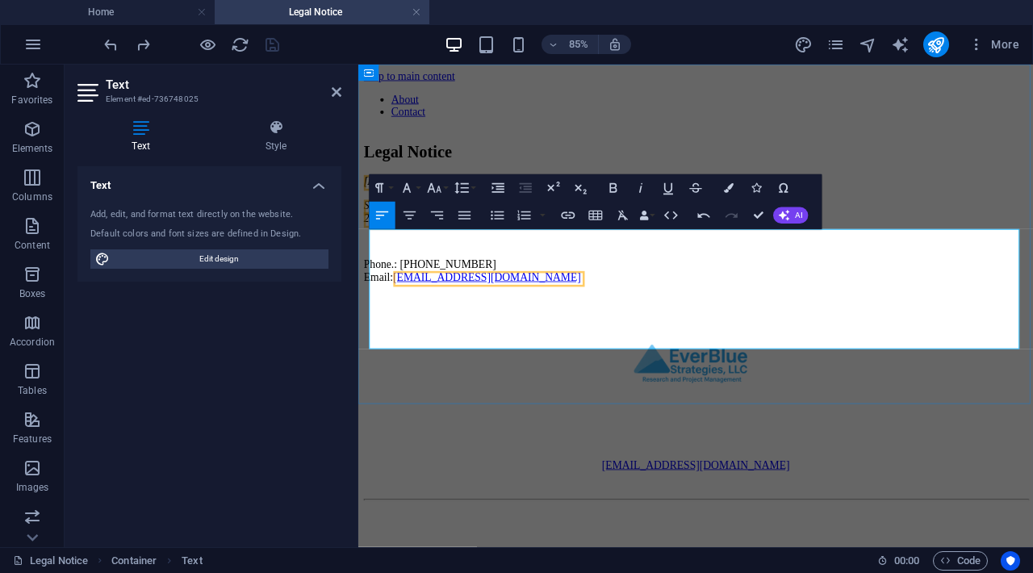
click at [397, 252] on span "22202" at bounding box center [381, 245] width 32 height 14
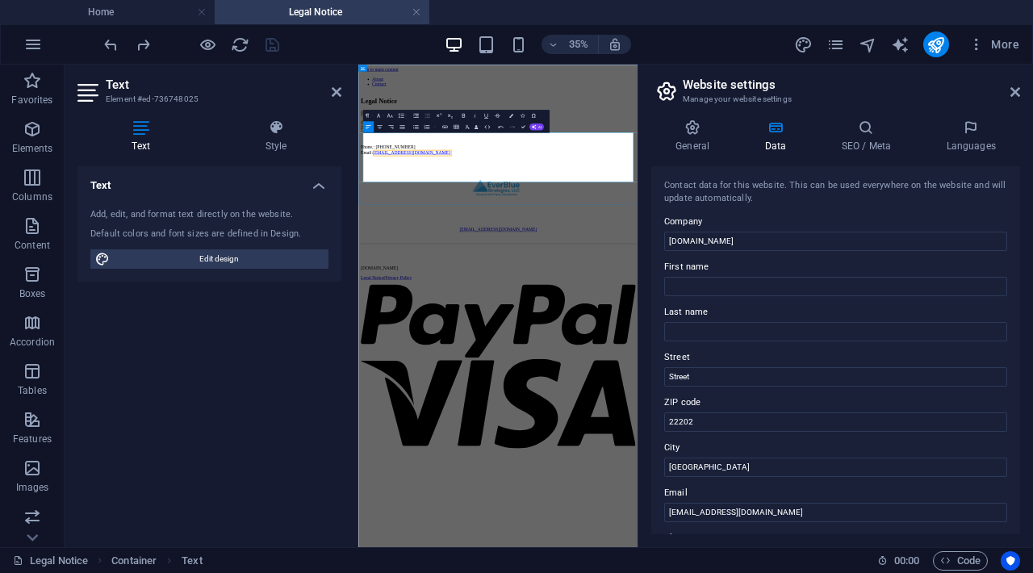
click at [511, 280] on p at bounding box center [757, 273] width 785 height 15
drag, startPoint x: 425, startPoint y: 309, endPoint x: 370, endPoint y: 314, distance: 55.9
click at [370, 314] on div "Legal Notice everbluestrategies.com Street 22202 Arlington Phone.: ‪(214) 509-8…" at bounding box center [757, 239] width 785 height 165
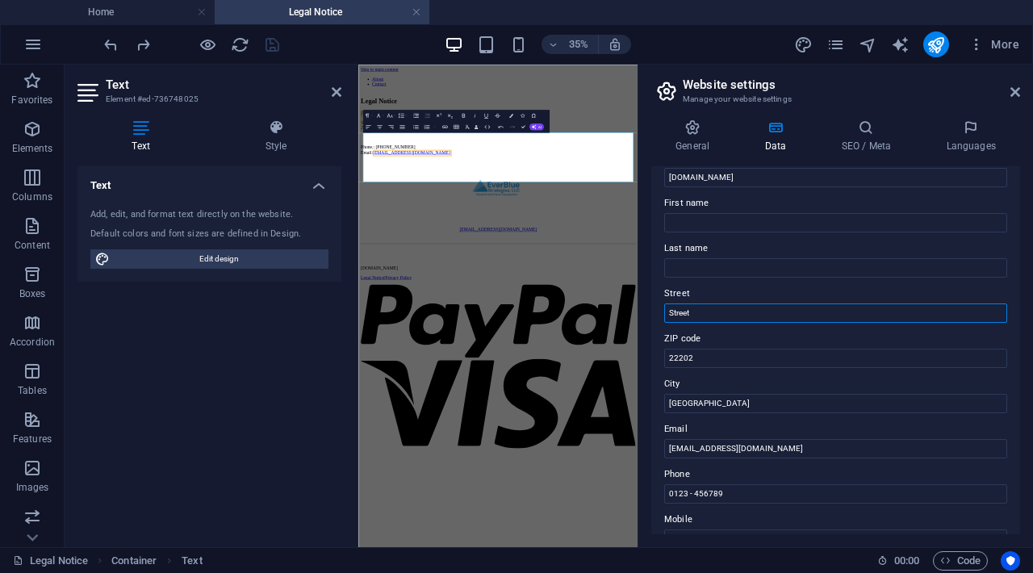
drag, startPoint x: 701, startPoint y: 318, endPoint x: 657, endPoint y: 312, distance: 44.0
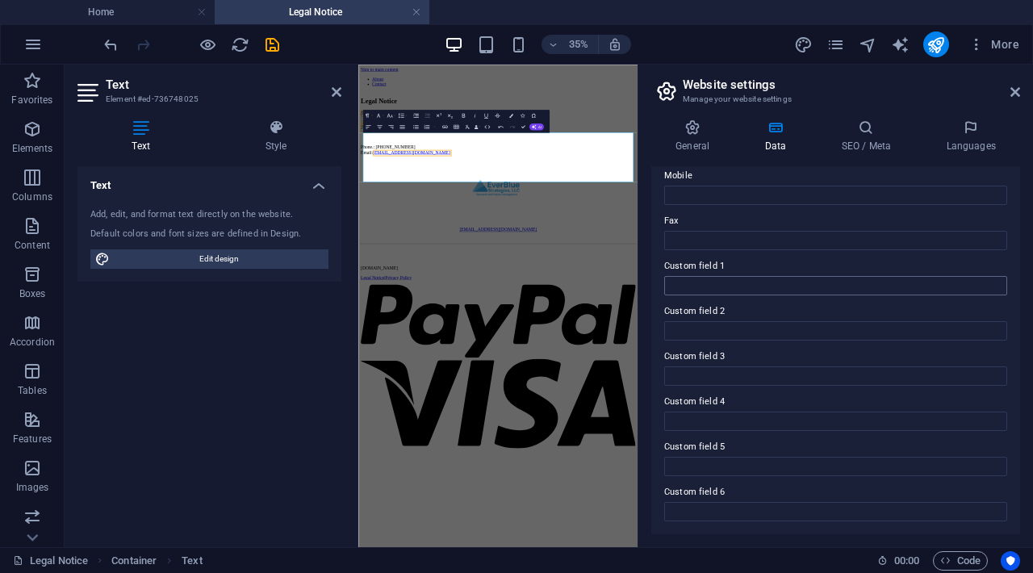
scroll to position [406, 0]
click at [682, 143] on h4 "General" at bounding box center [695, 136] width 89 height 34
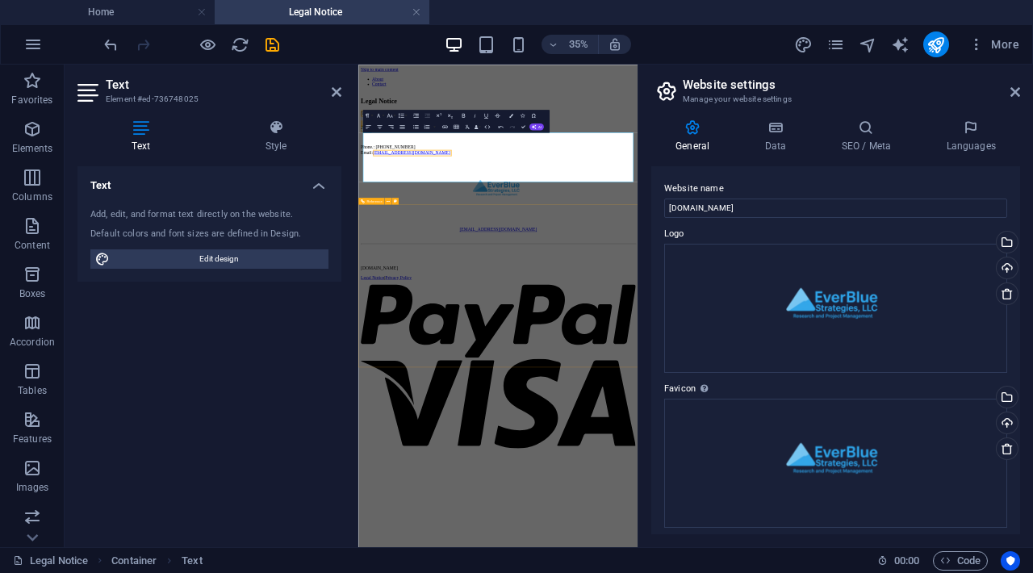
click at [999, 569] on div "[EMAIL_ADDRESS][DOMAIN_NAME]" at bounding box center [757, 452] width 785 height 234
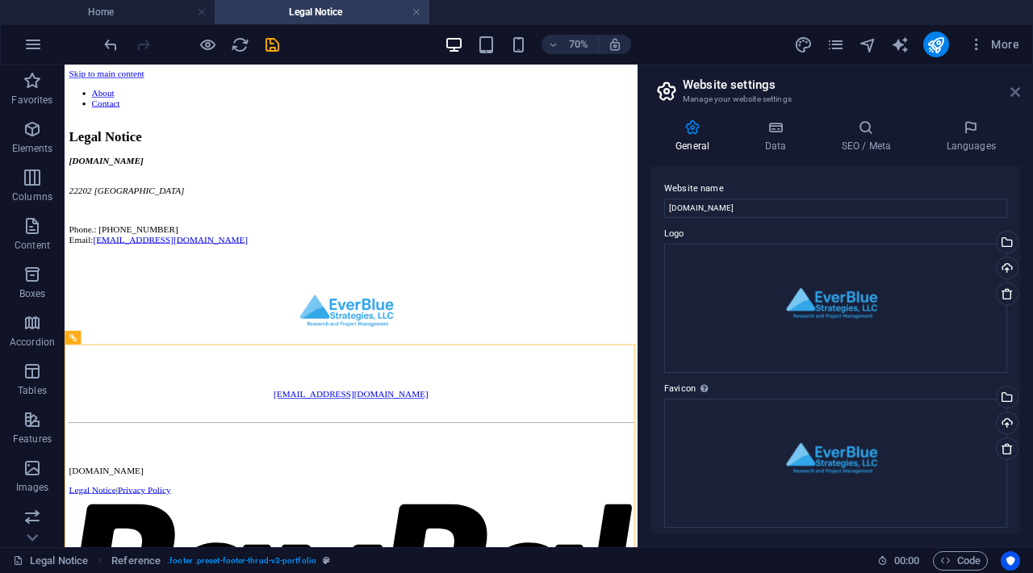
click at [1011, 87] on icon at bounding box center [1016, 92] width 10 height 13
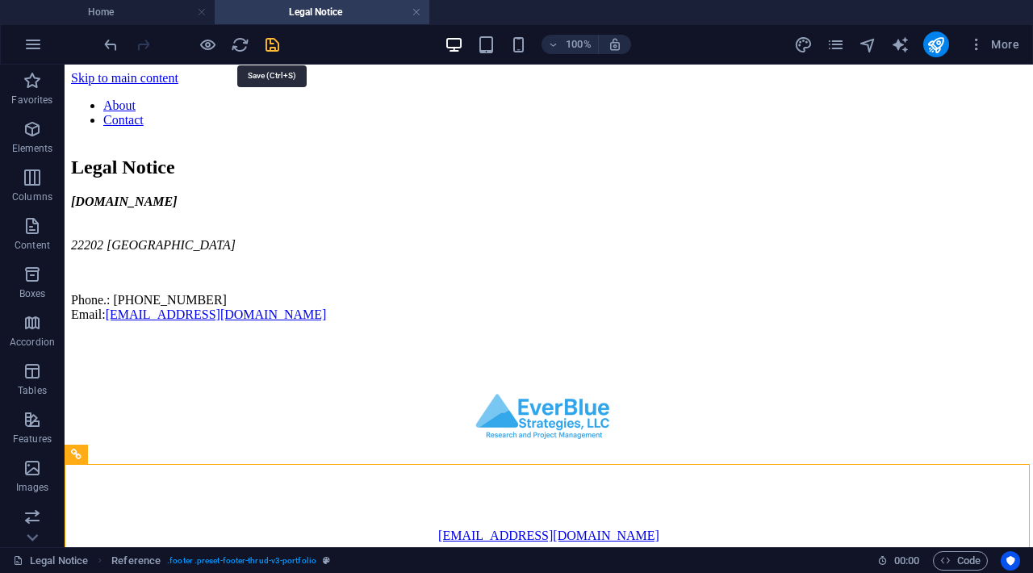
click at [275, 46] on icon "save" at bounding box center [272, 45] width 19 height 19
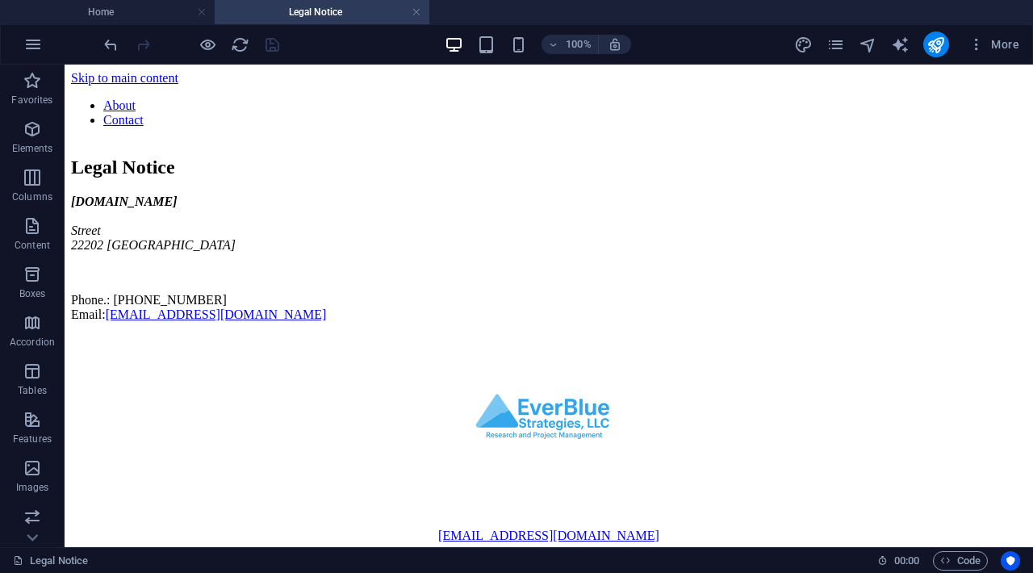
scroll to position [0, 0]
click at [936, 51] on icon "publish" at bounding box center [936, 45] width 19 height 19
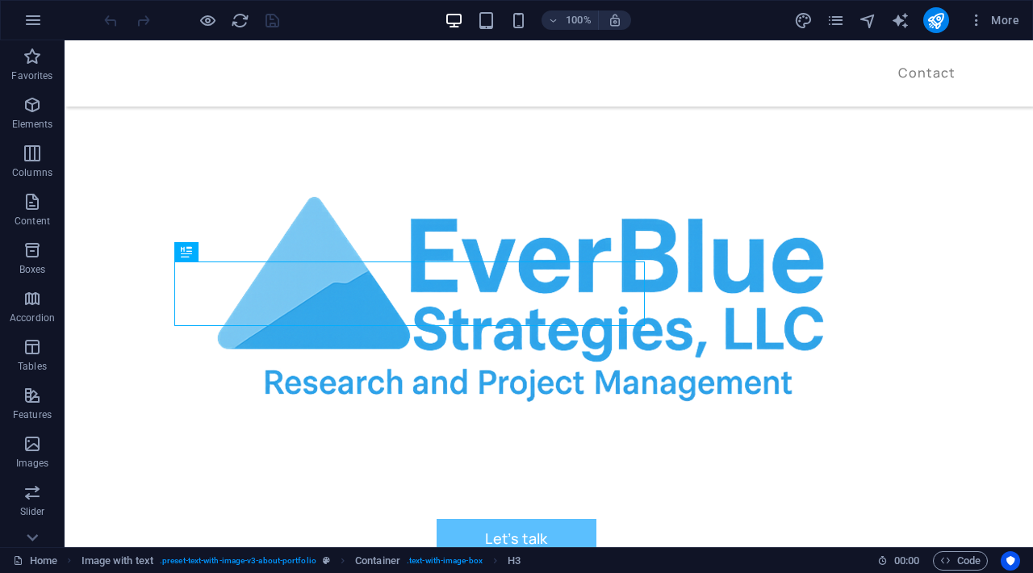
scroll to position [545, 0]
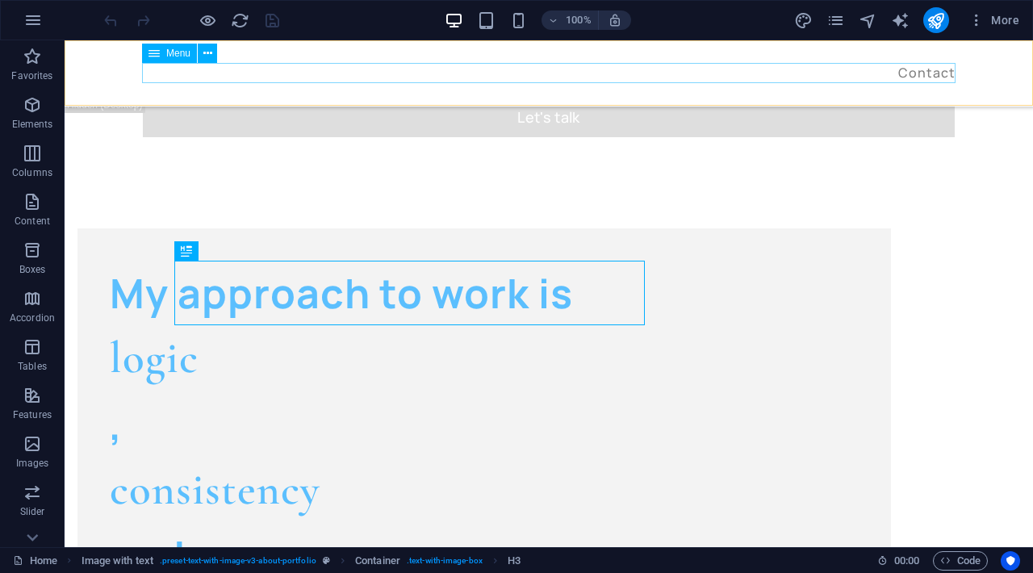
click at [875, 78] on nav "About Contact" at bounding box center [549, 73] width 814 height 21
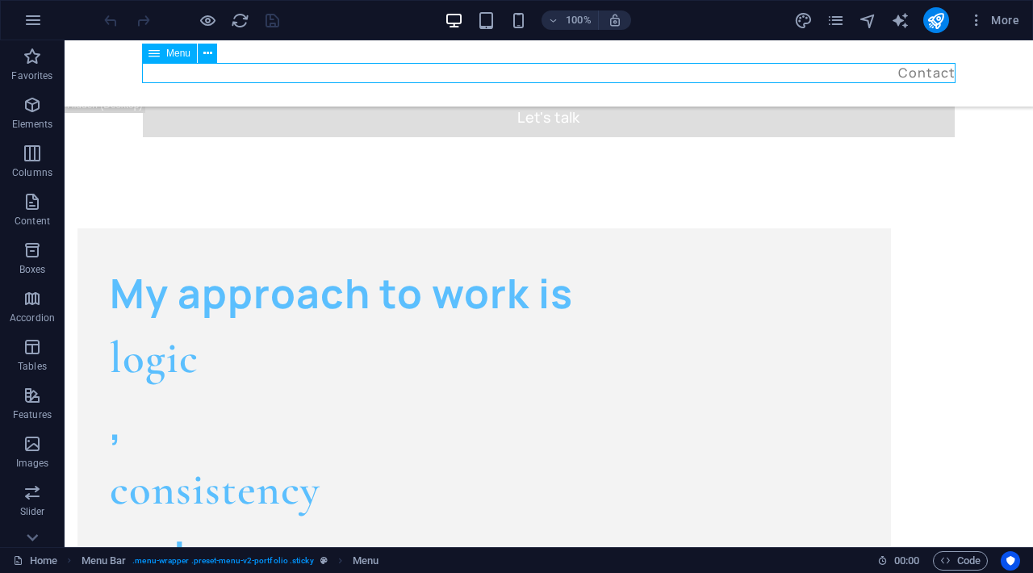
click at [875, 78] on nav "About Contact" at bounding box center [549, 73] width 814 height 21
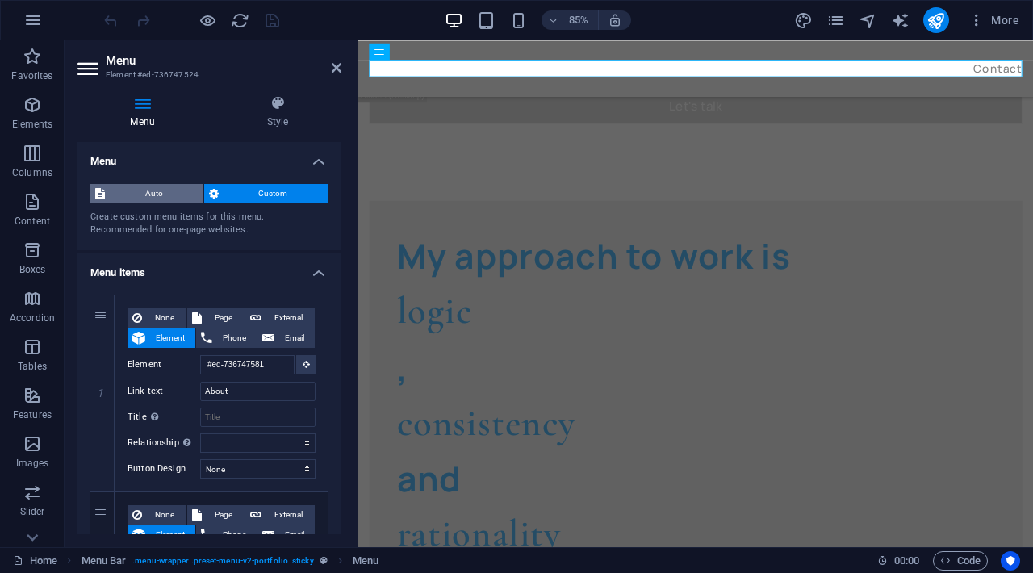
click at [165, 193] on span "Auto" at bounding box center [154, 193] width 89 height 19
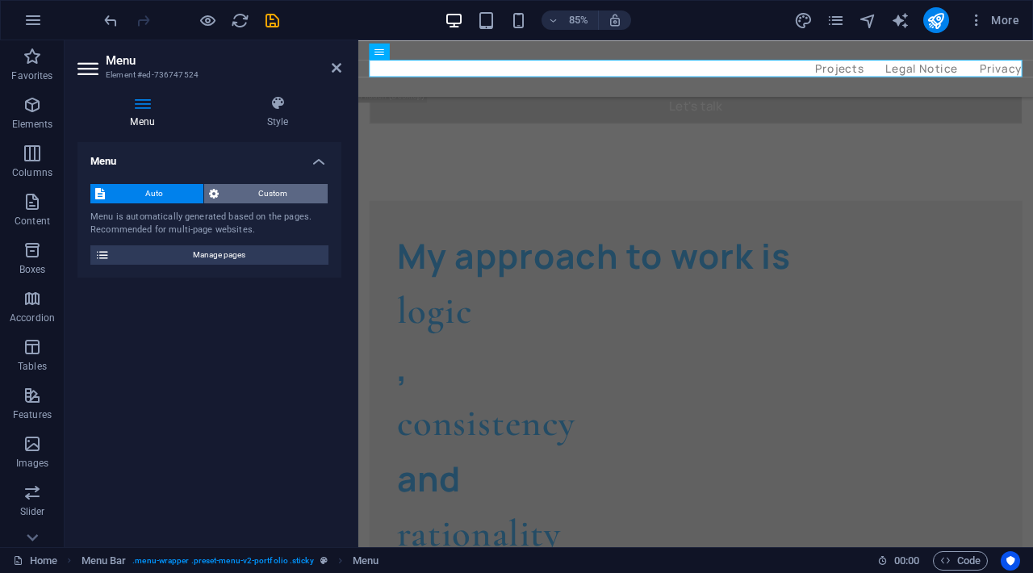
click at [287, 186] on span "Custom" at bounding box center [274, 193] width 100 height 19
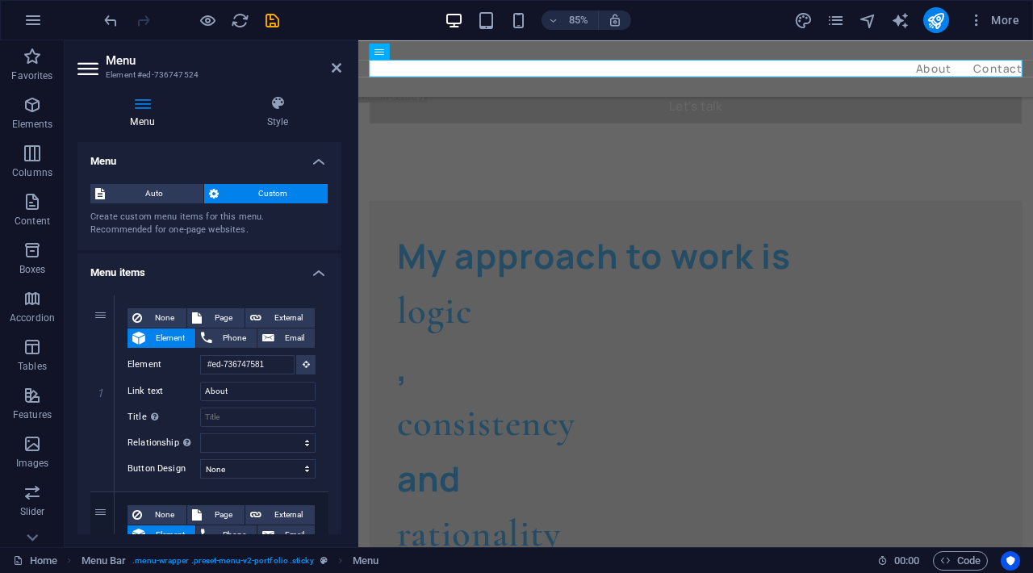
scroll to position [186, 0]
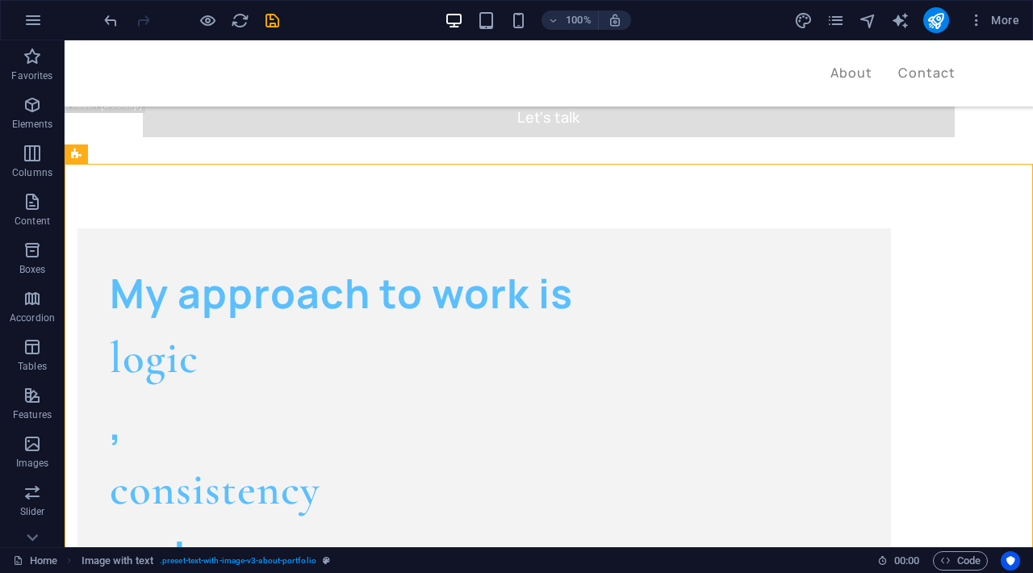
click at [272, 30] on div at bounding box center [191, 20] width 181 height 26
click at [269, 17] on icon "save" at bounding box center [272, 20] width 19 height 19
checkbox input "false"
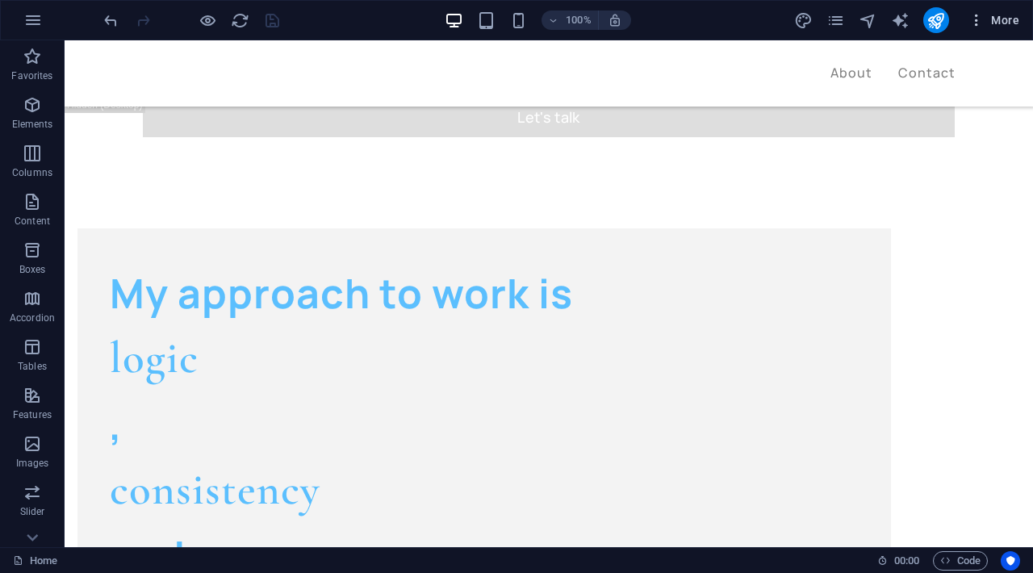
click at [982, 29] on button "More" at bounding box center [994, 20] width 64 height 26
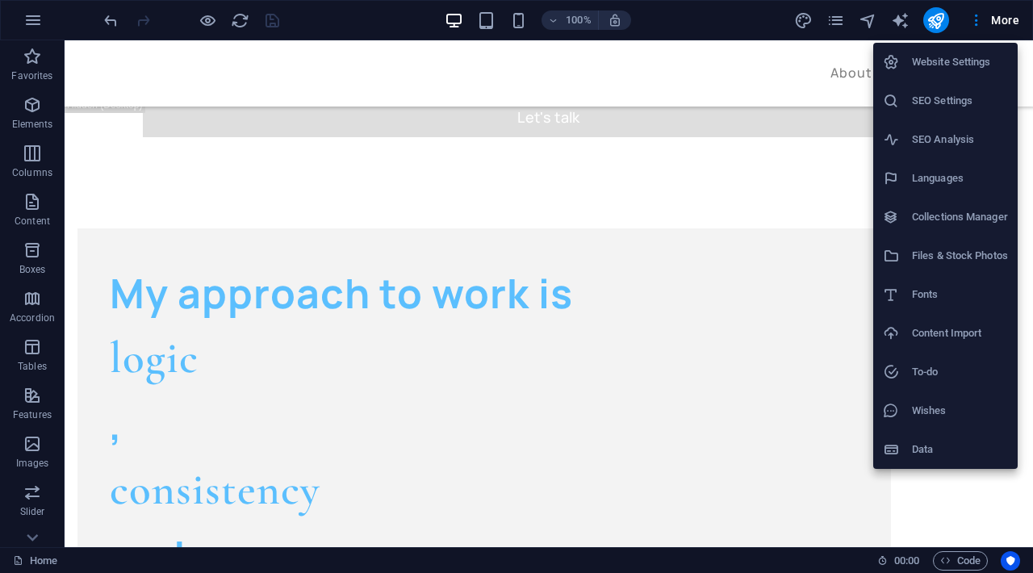
click at [220, 19] on div at bounding box center [516, 286] width 1033 height 573
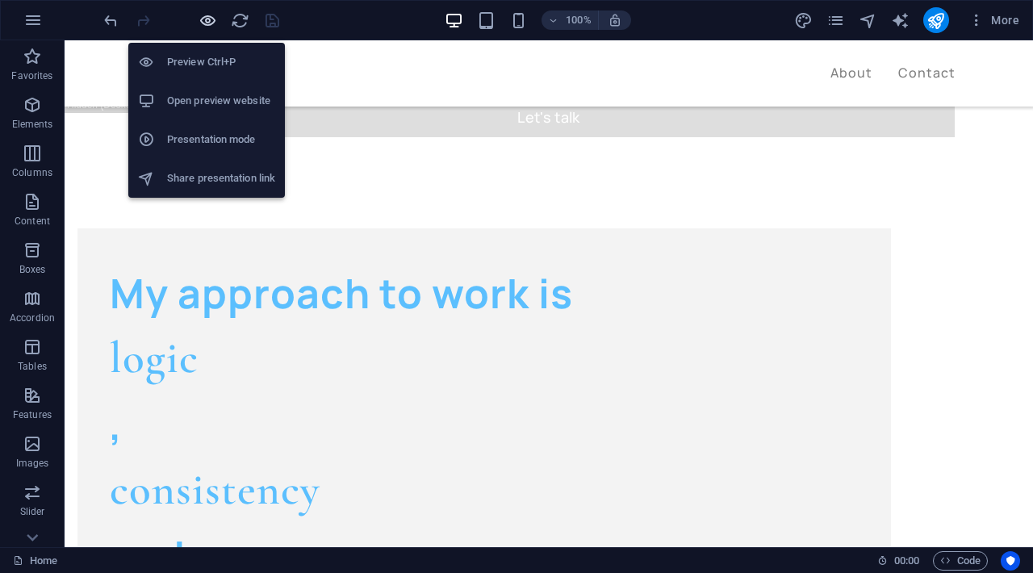
click at [206, 27] on icon "button" at bounding box center [208, 20] width 19 height 19
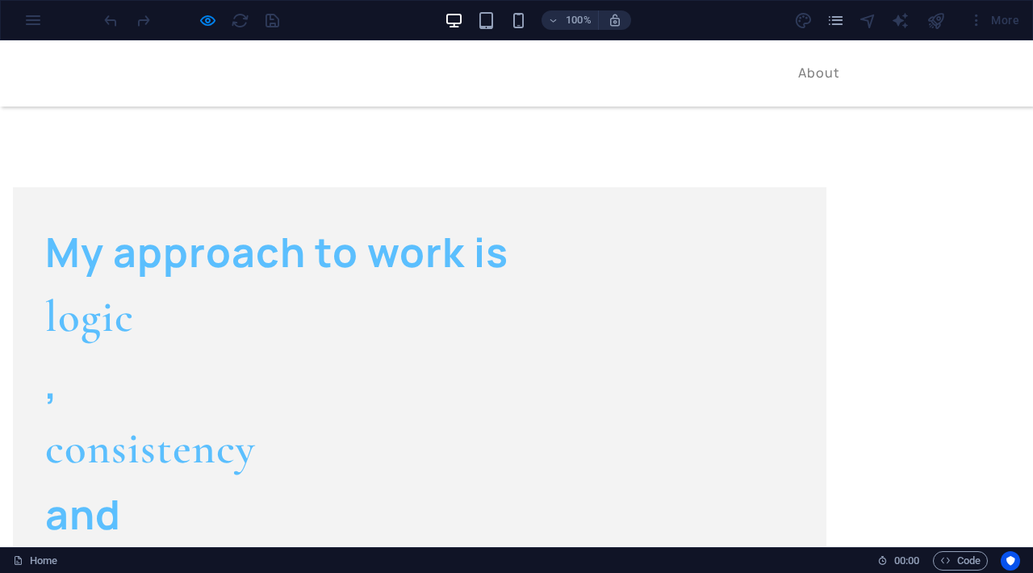
click at [888, 77] on link "Contact" at bounding box center [894, 72] width 57 height 13
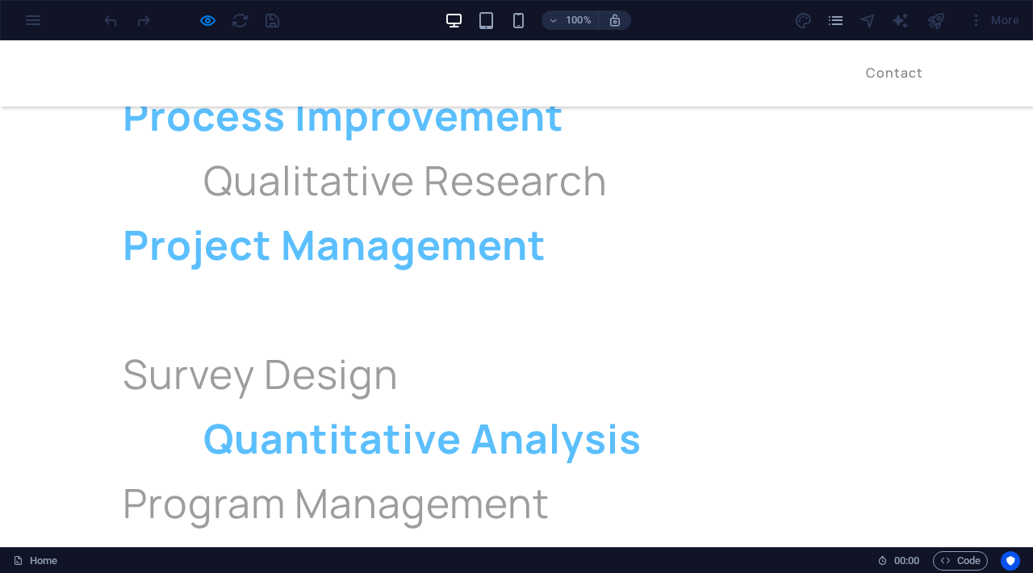
click at [827, 79] on link "About" at bounding box center [819, 72] width 42 height 13
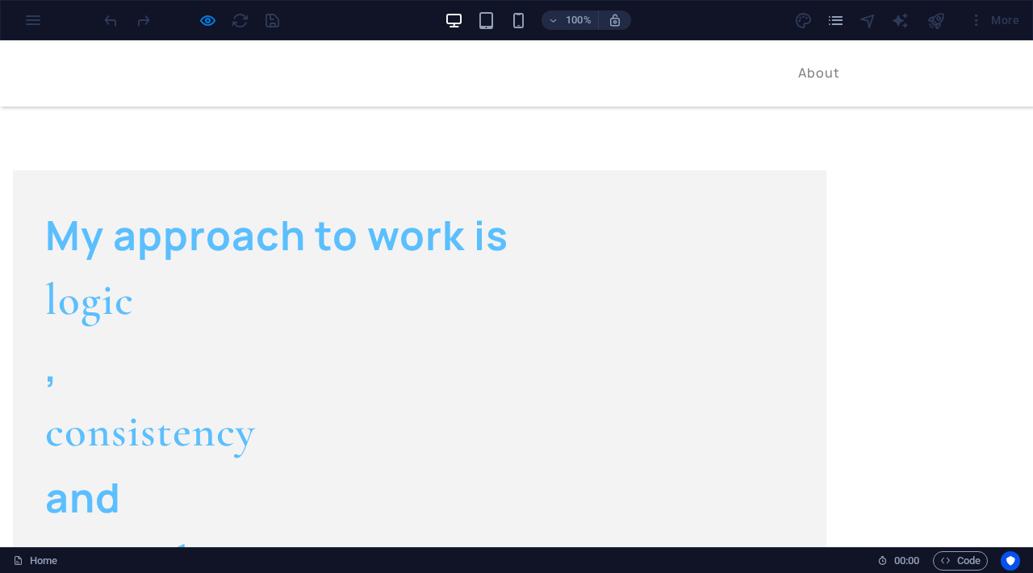
click at [900, 78] on link "Contact" at bounding box center [894, 72] width 57 height 13
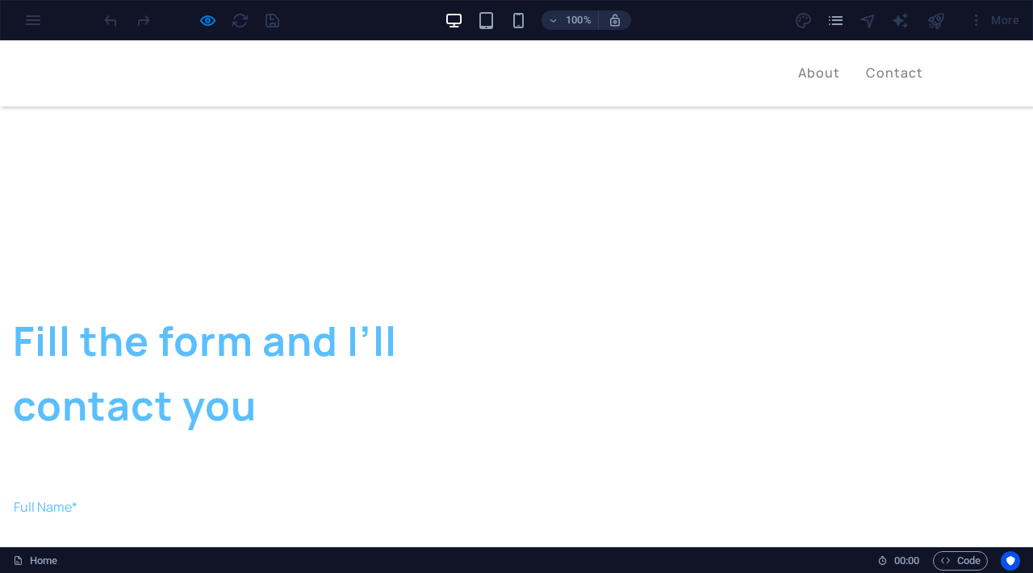
scroll to position [2646, 0]
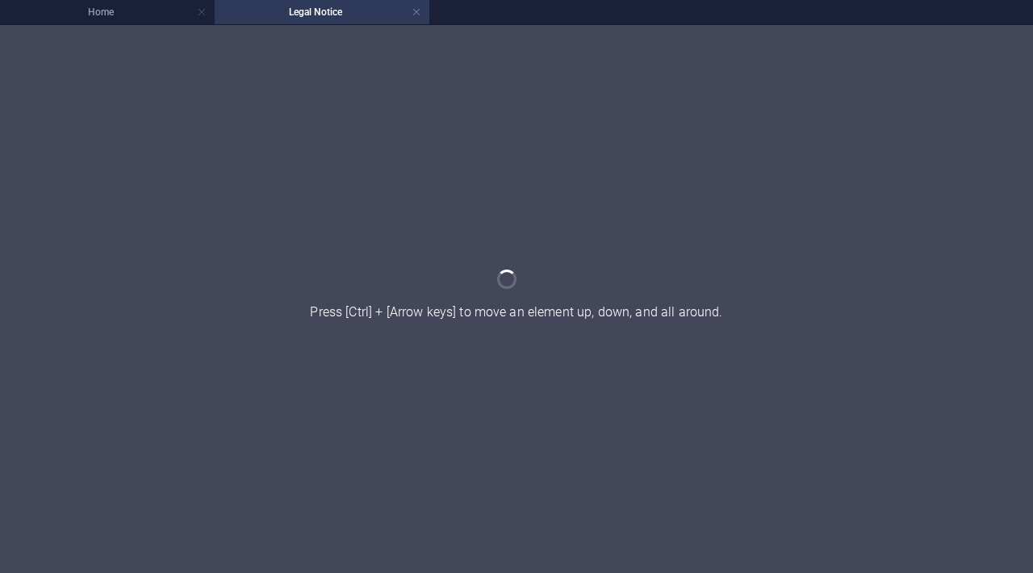
scroll to position [0, 0]
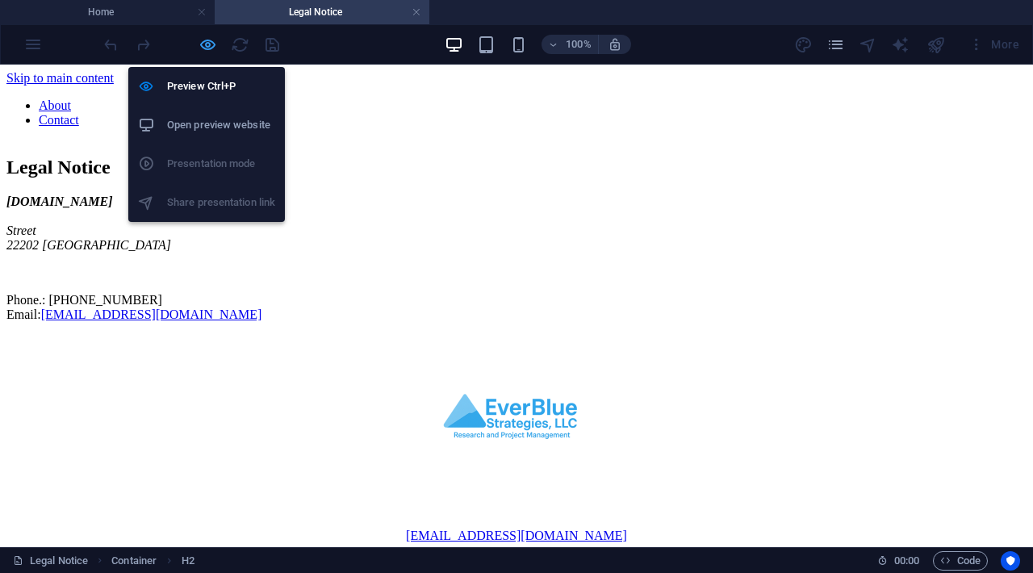
click at [199, 42] on icon "button" at bounding box center [208, 45] width 19 height 19
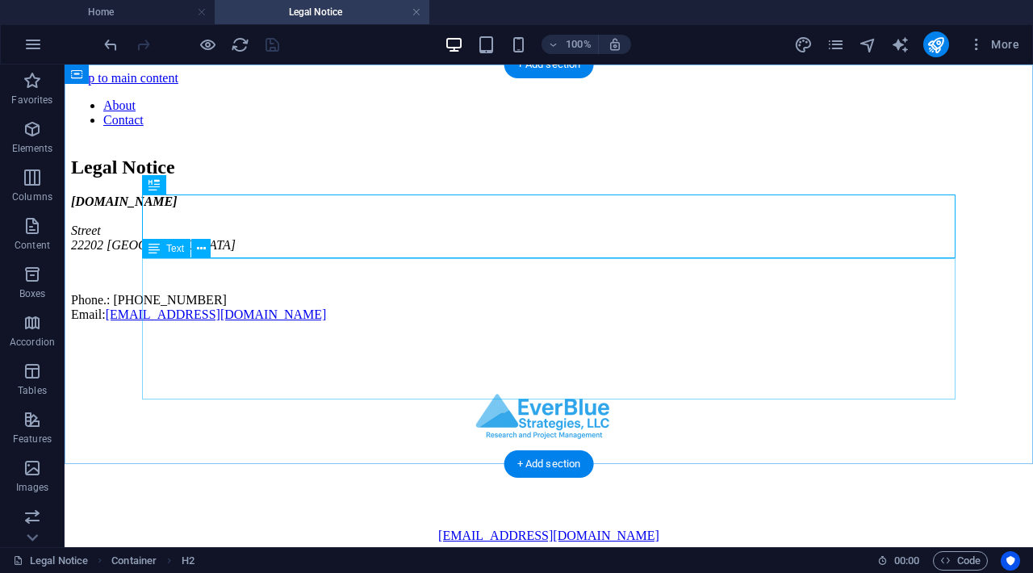
click at [174, 305] on div "everbluestrategies.com Street 22202 Arlington Phone.: ‪(214) 509-8075‬ Email: i…" at bounding box center [549, 259] width 956 height 128
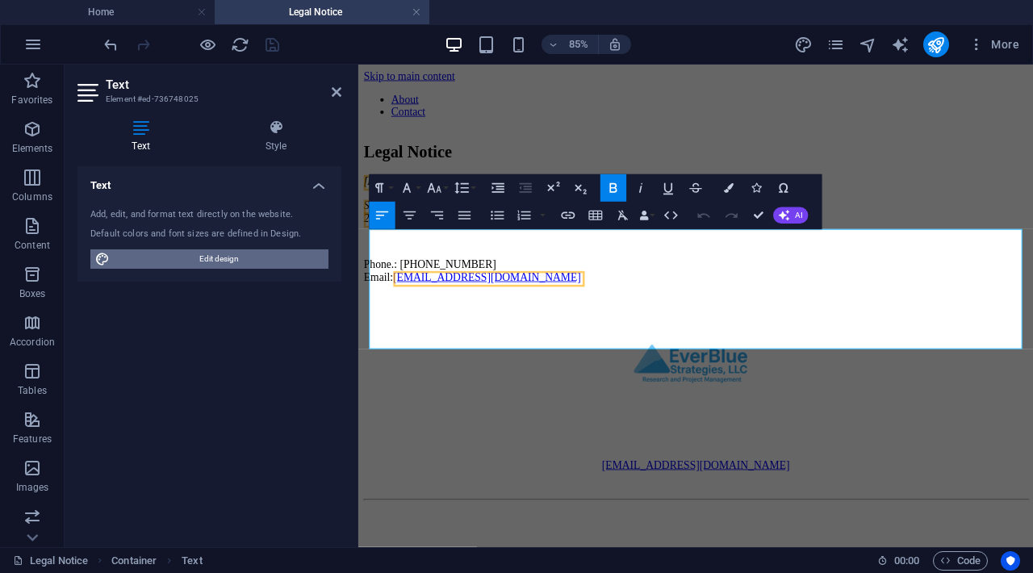
click at [277, 253] on span "Edit design" at bounding box center [219, 258] width 209 height 19
select select "px"
select select "400"
select select "px"
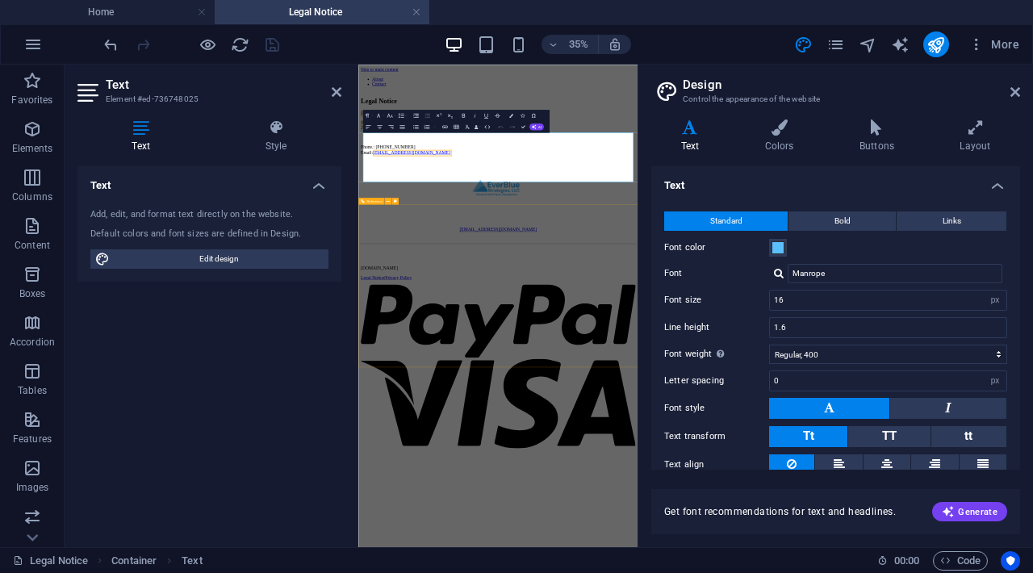
click at [843, 569] on div "[EMAIL_ADDRESS][DOMAIN_NAME]" at bounding box center [757, 452] width 785 height 234
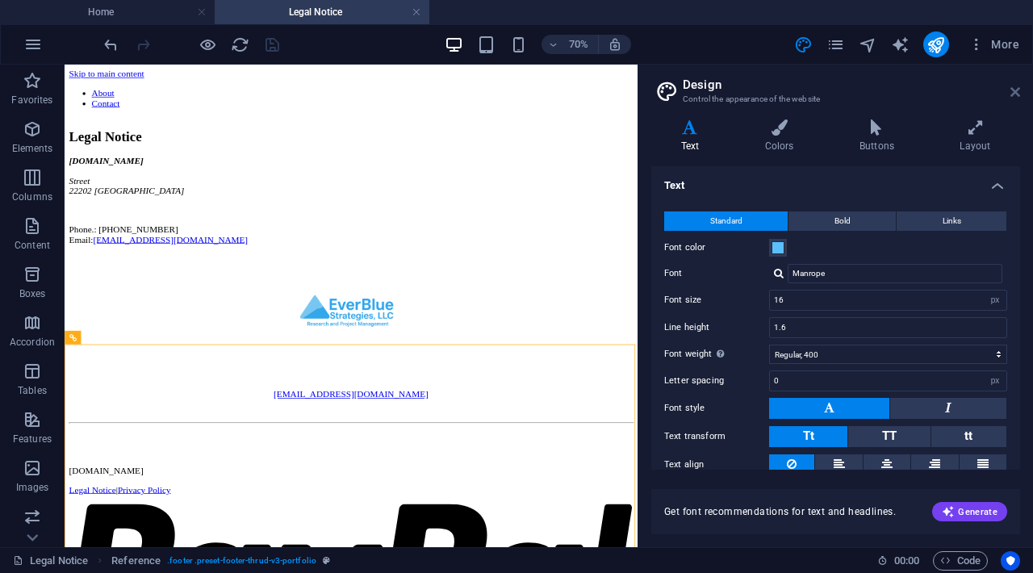
click at [1020, 86] on icon at bounding box center [1016, 92] width 10 height 13
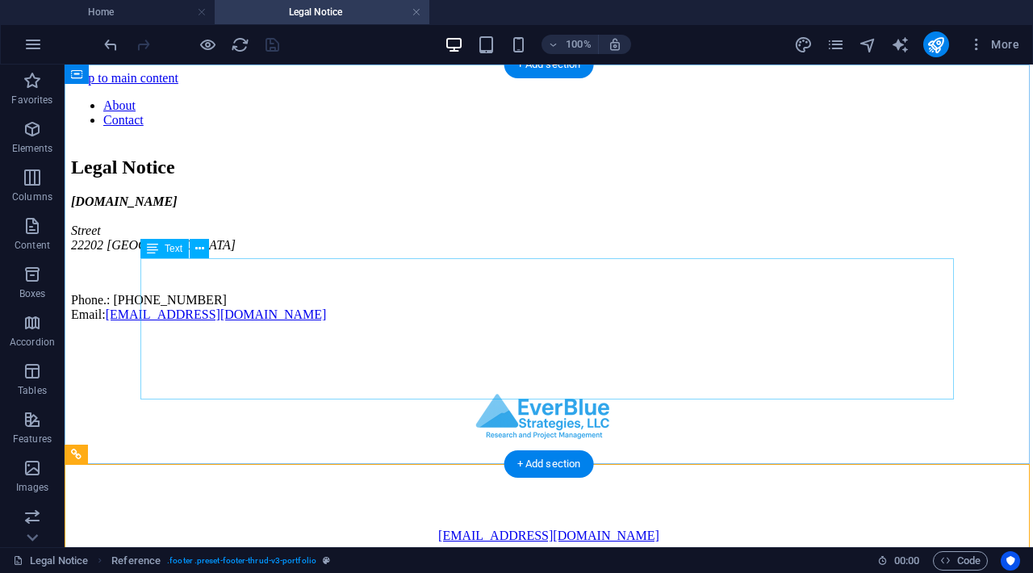
click at [248, 322] on div "everbluestrategies.com Street 22202 Arlington Phone.: ‪(214) 509-8075‬ Email: i…" at bounding box center [549, 259] width 956 height 128
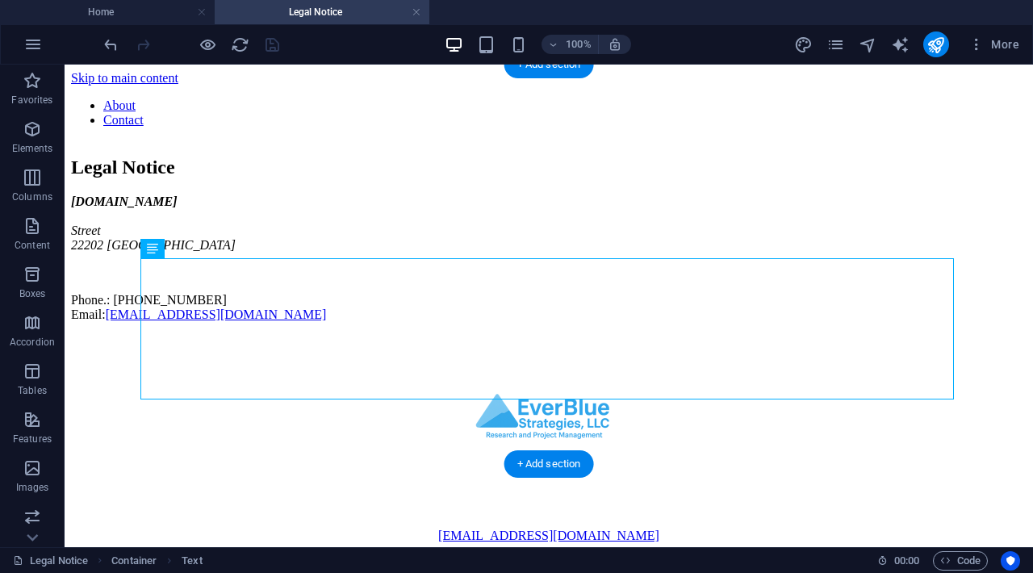
click at [158, 314] on div "everbluestrategies.com Street 22202 Arlington Phone.: ‪(214) 509-8075‬ Email: i…" at bounding box center [549, 259] width 956 height 128
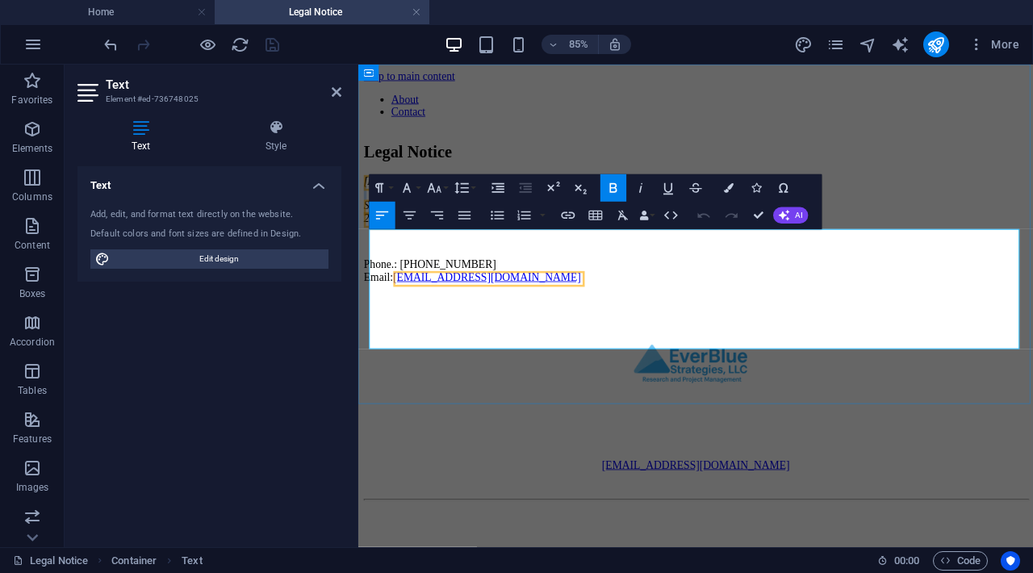
click at [392, 237] on span "Street" at bounding box center [380, 231] width 30 height 14
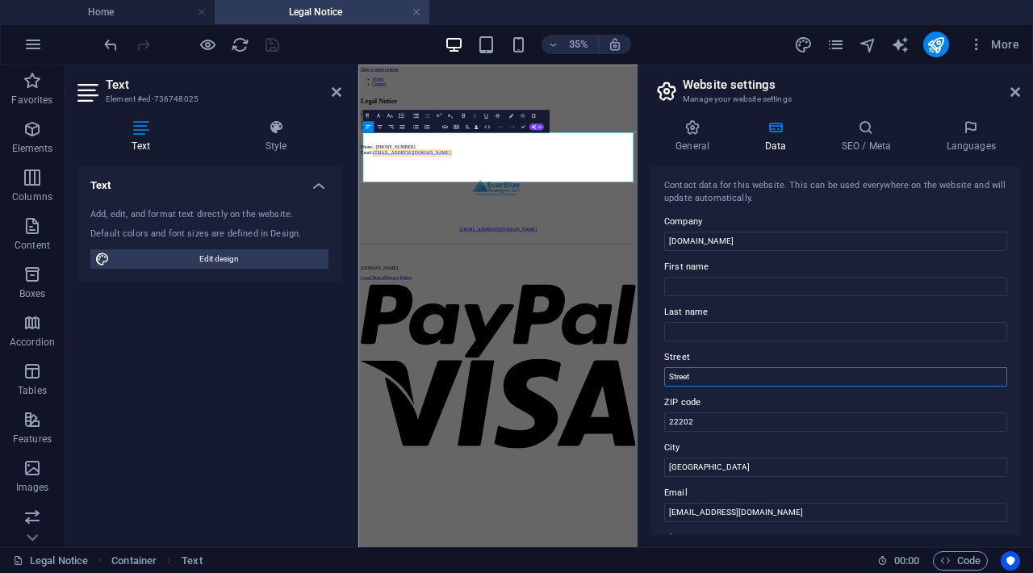
drag, startPoint x: 699, startPoint y: 378, endPoint x: 651, endPoint y: 371, distance: 48.1
click at [685, 341] on div "Contact data for this website. This can be used everywhere on the website and w…" at bounding box center [835, 350] width 369 height 368
click at [685, 378] on input "Street" at bounding box center [835, 376] width 343 height 19
type input "S Eads"
click at [690, 354] on label "Street" at bounding box center [835, 357] width 343 height 19
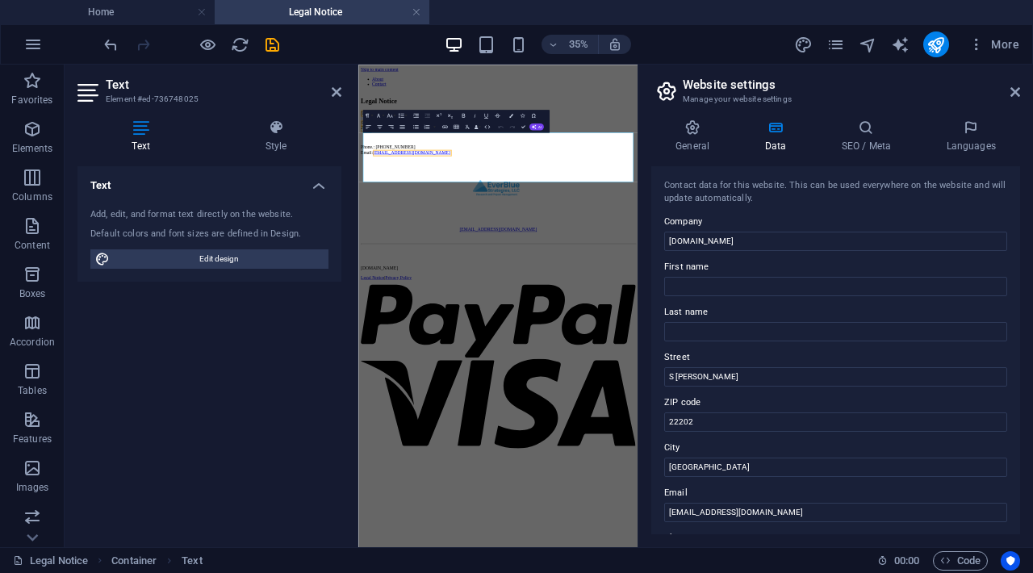
click at [690, 367] on input "S Eads" at bounding box center [835, 376] width 343 height 19
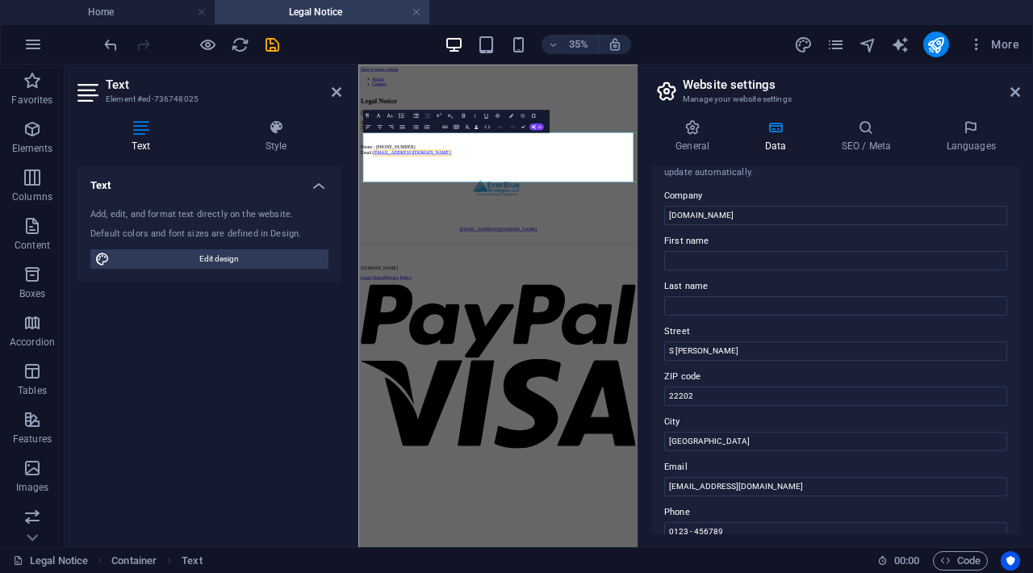
click at [1016, 88] on icon at bounding box center [1016, 92] width 10 height 13
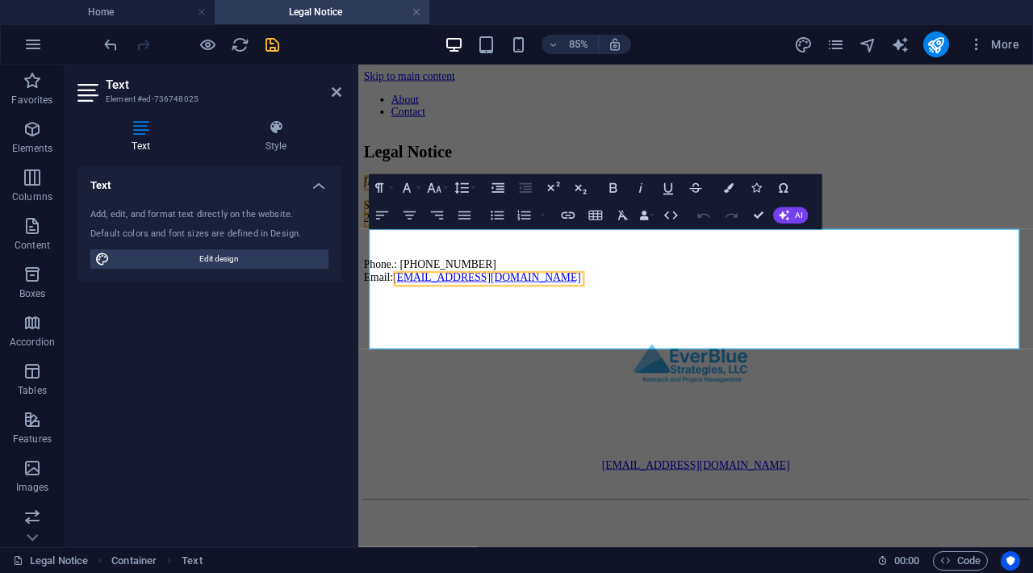
click at [276, 49] on icon "save" at bounding box center [272, 45] width 19 height 19
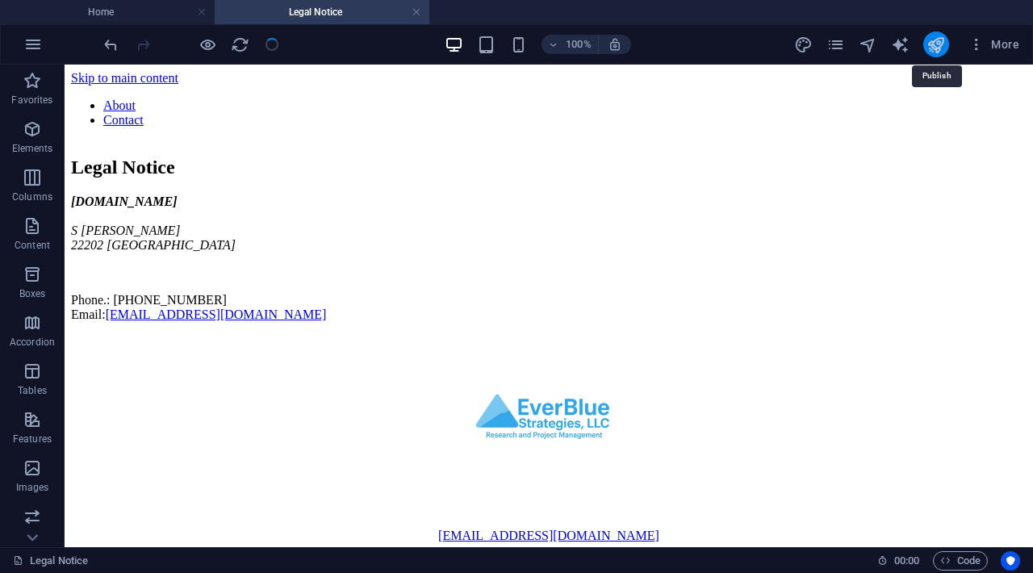
click at [933, 44] on icon "publish" at bounding box center [936, 45] width 19 height 19
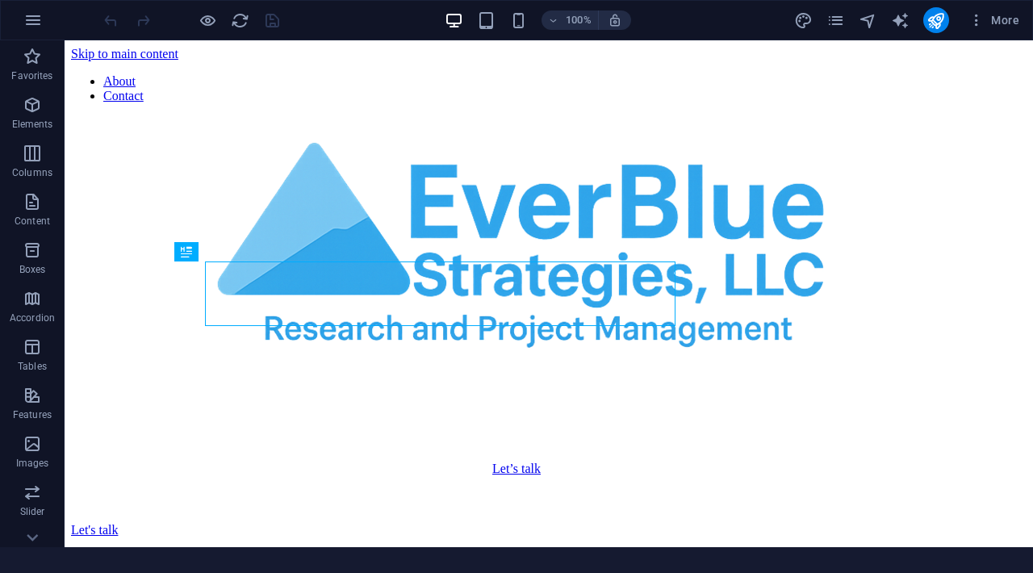
scroll to position [545, 0]
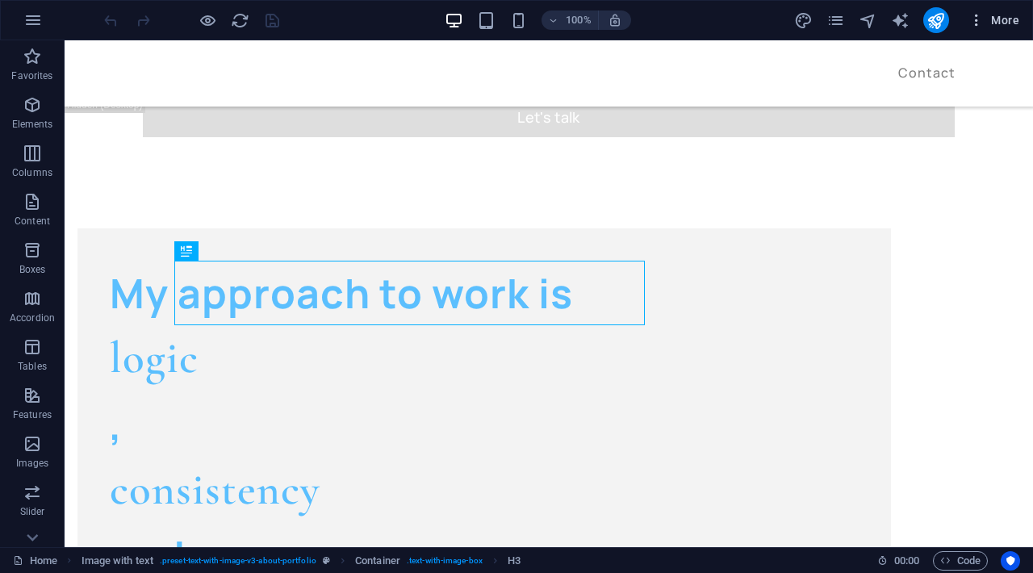
click at [973, 26] on icon "button" at bounding box center [977, 20] width 16 height 16
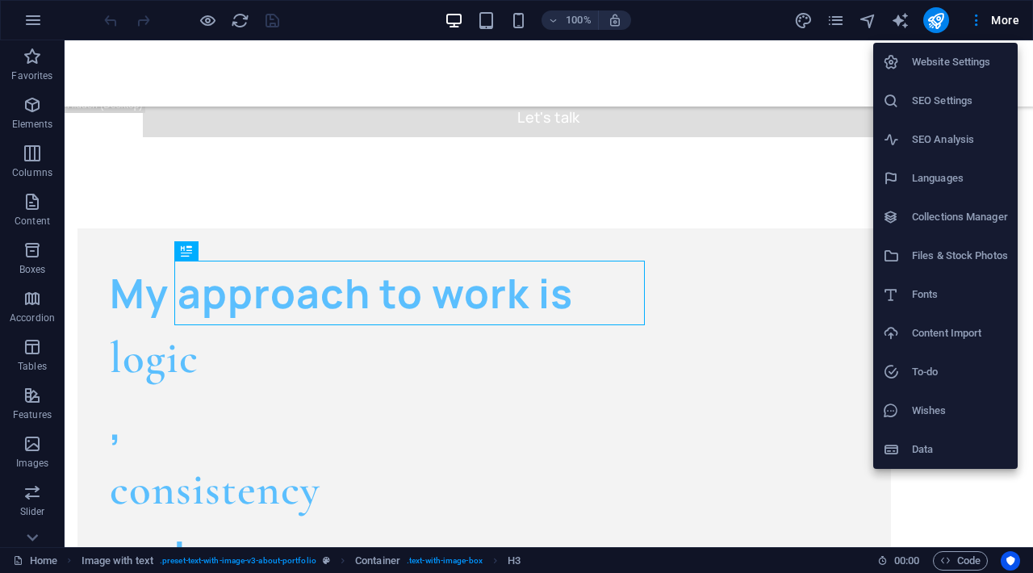
click at [957, 68] on h6 "Website Settings" at bounding box center [960, 61] width 96 height 19
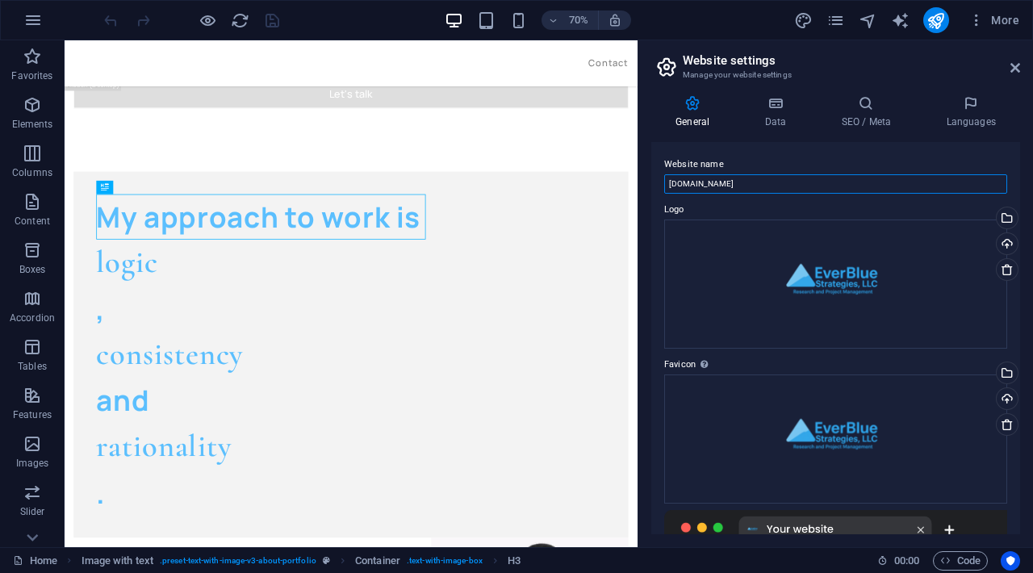
click at [757, 183] on input "[DOMAIN_NAME]" at bounding box center [835, 183] width 343 height 19
drag, startPoint x: 761, startPoint y: 184, endPoint x: 652, endPoint y: 184, distance: 109.0
click at [652, 184] on div "Website name everbluestrategies.com Logo Drag files here, click to choose files…" at bounding box center [835, 338] width 369 height 392
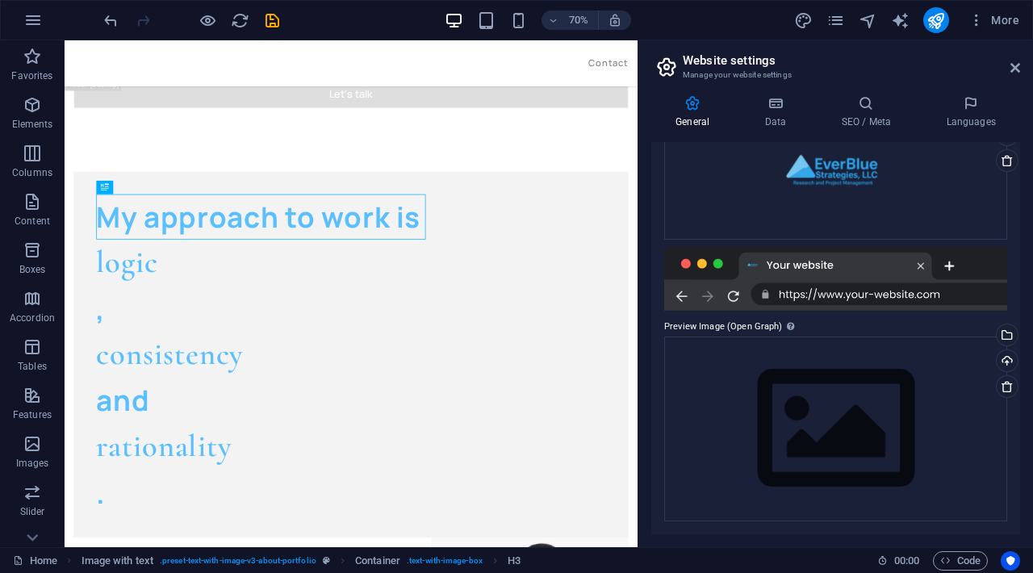
scroll to position [263, 0]
type input "EverBlue Strategies, LLC"
click at [271, 23] on icon "save" at bounding box center [272, 20] width 19 height 19
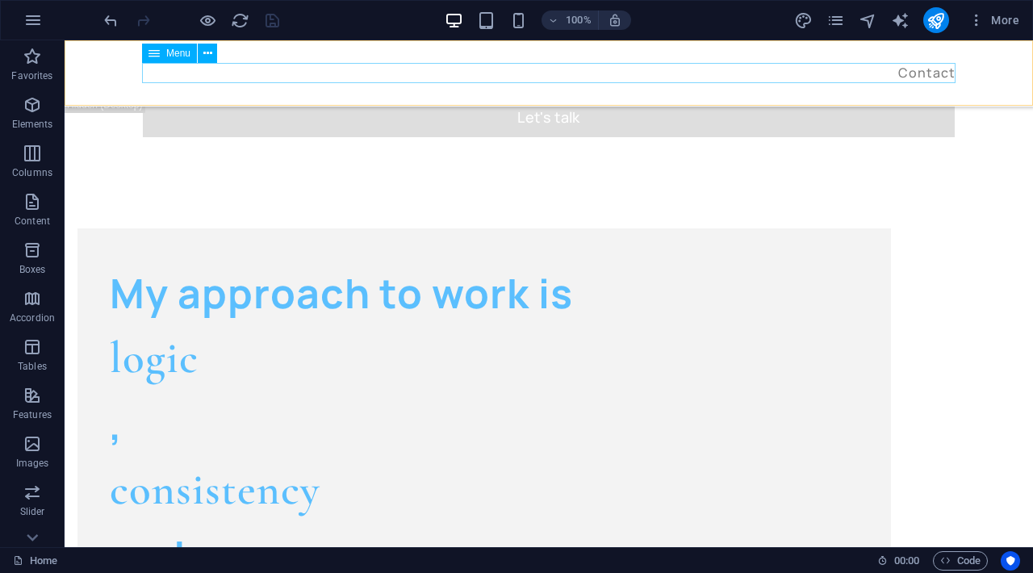
click at [906, 75] on nav "About Contact" at bounding box center [549, 73] width 814 height 21
click at [206, 56] on icon at bounding box center [207, 53] width 9 height 17
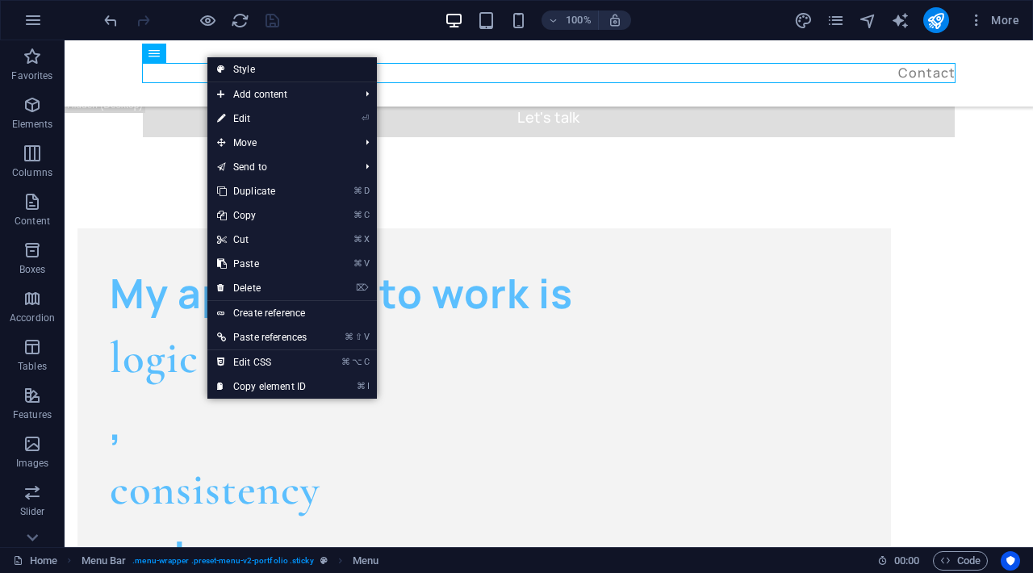
click at [237, 72] on link "Style" at bounding box center [292, 69] width 170 height 24
select select "rem"
select select "px"
select select "rem"
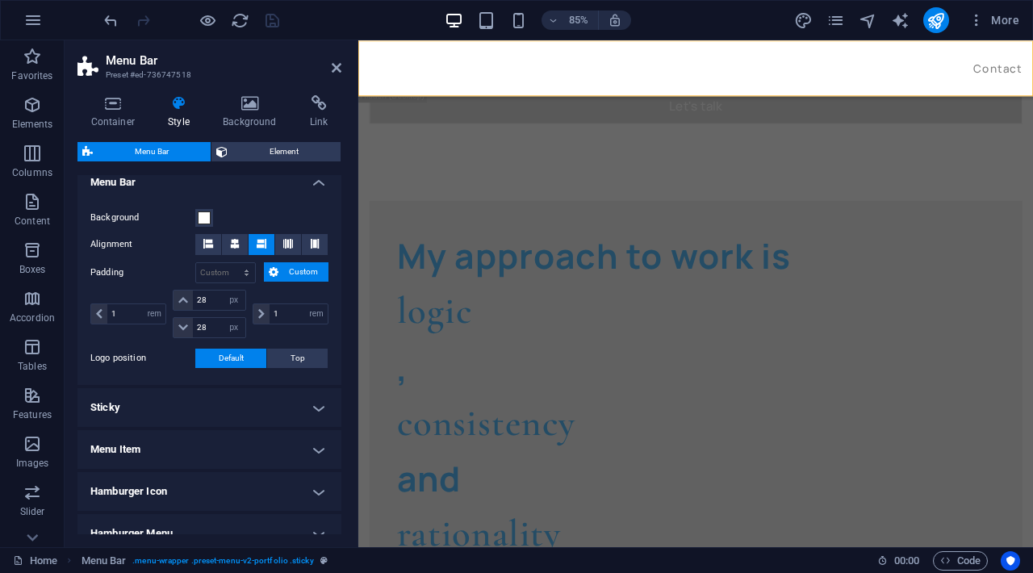
scroll to position [411, 0]
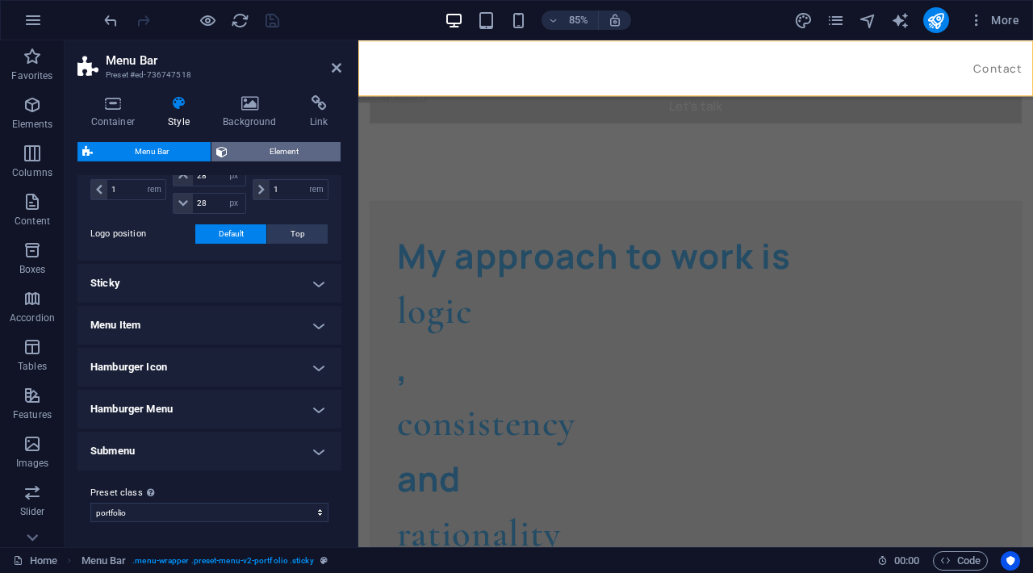
click at [242, 148] on span "Element" at bounding box center [283, 151] width 103 height 19
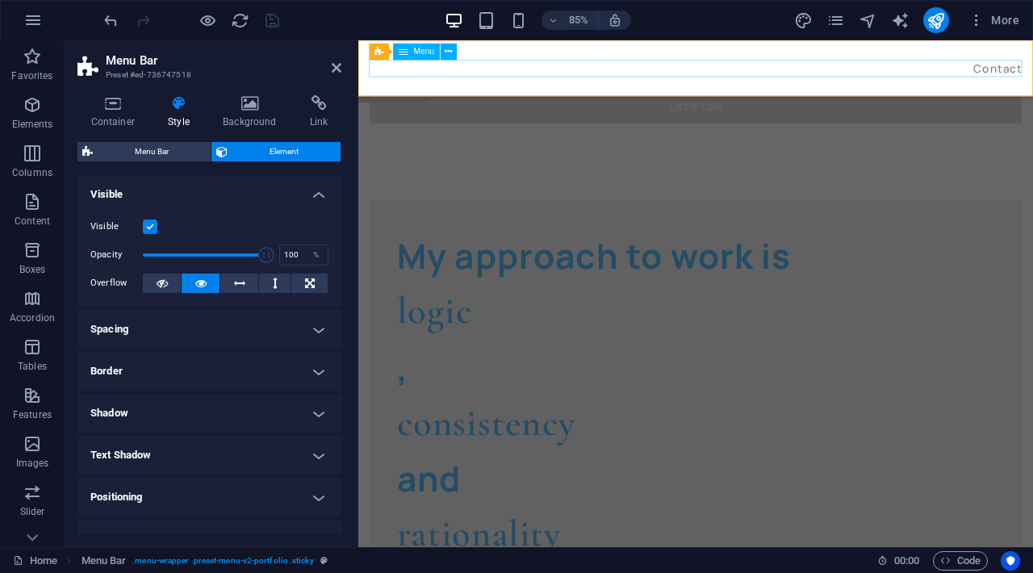
click at [1032, 72] on nav "About Contact" at bounding box center [755, 73] width 769 height 21
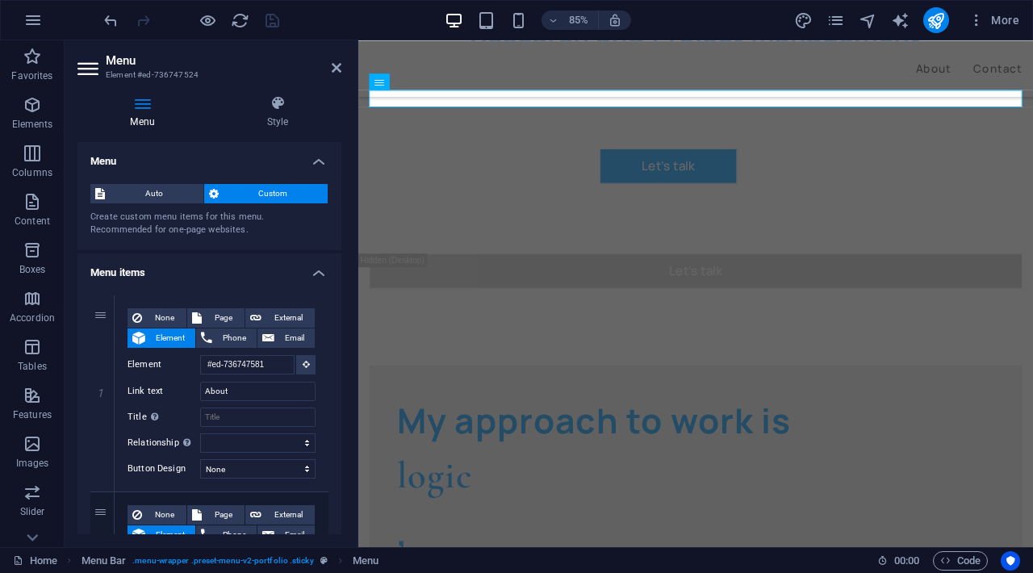
scroll to position [349, 0]
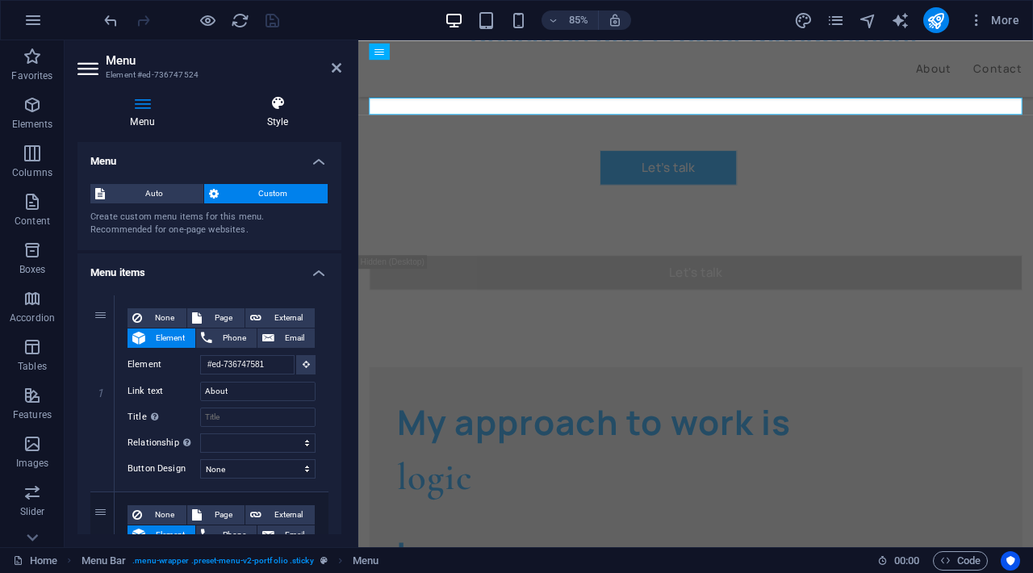
click at [279, 110] on icon at bounding box center [278, 103] width 128 height 16
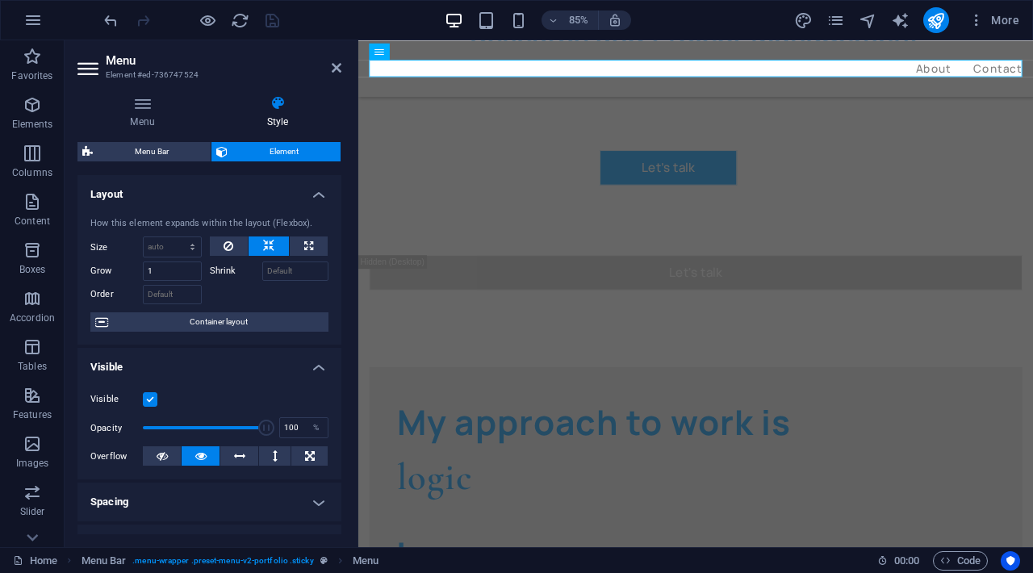
scroll to position [0, 0]
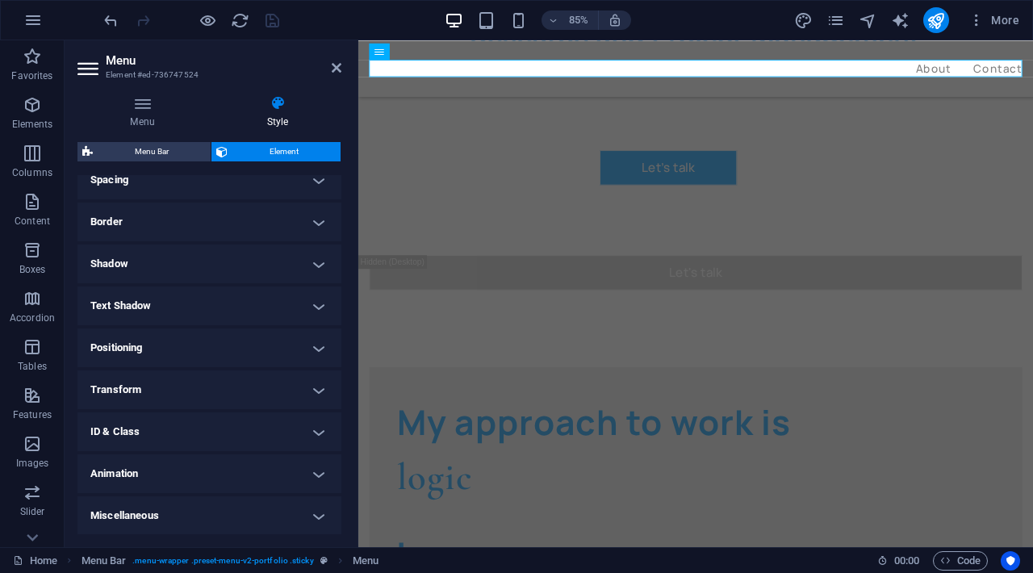
click at [237, 531] on h4 "Miscellaneous" at bounding box center [209, 515] width 264 height 39
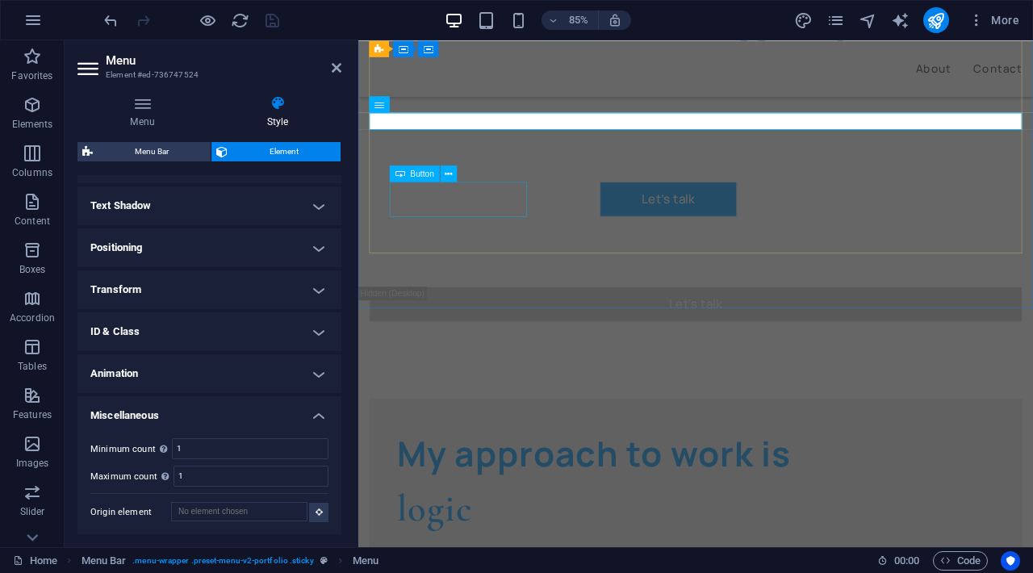
scroll to position [283, 0]
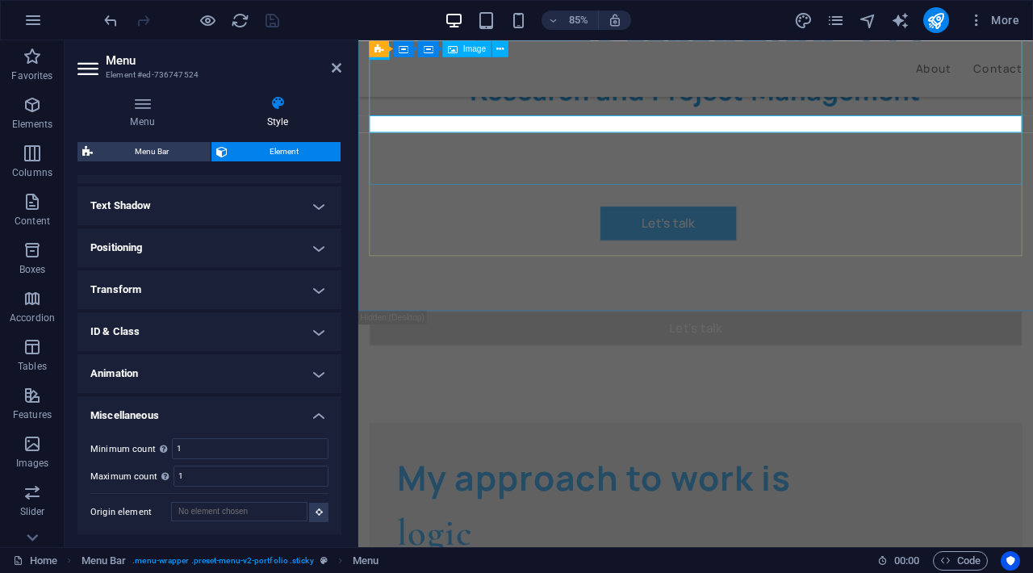
click at [500, 138] on figure at bounding box center [755, 48] width 769 height 323
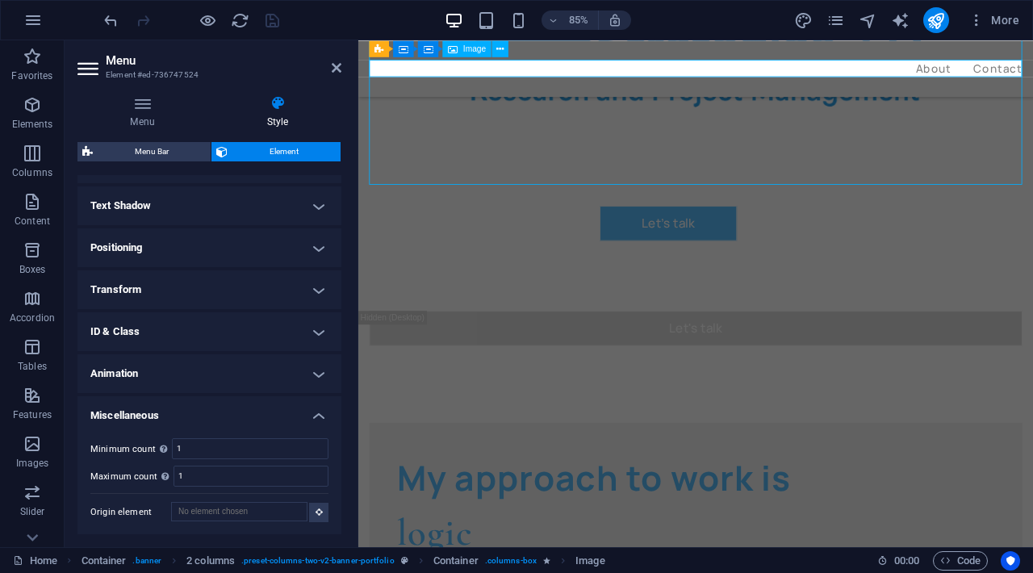
click at [773, 124] on figure at bounding box center [755, 48] width 769 height 323
select select "px"
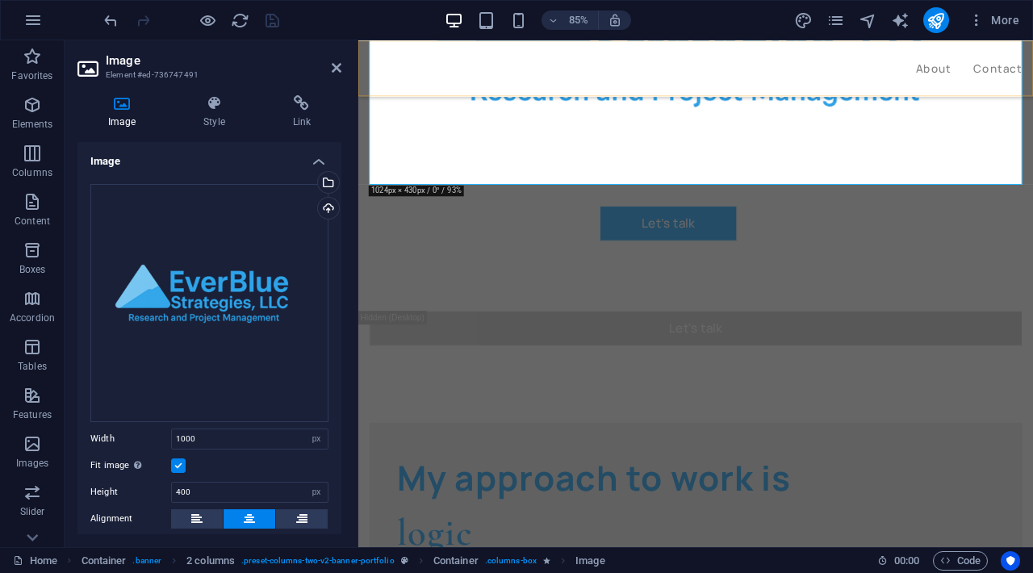
click at [546, 61] on div "About Contact" at bounding box center [755, 73] width 794 height 66
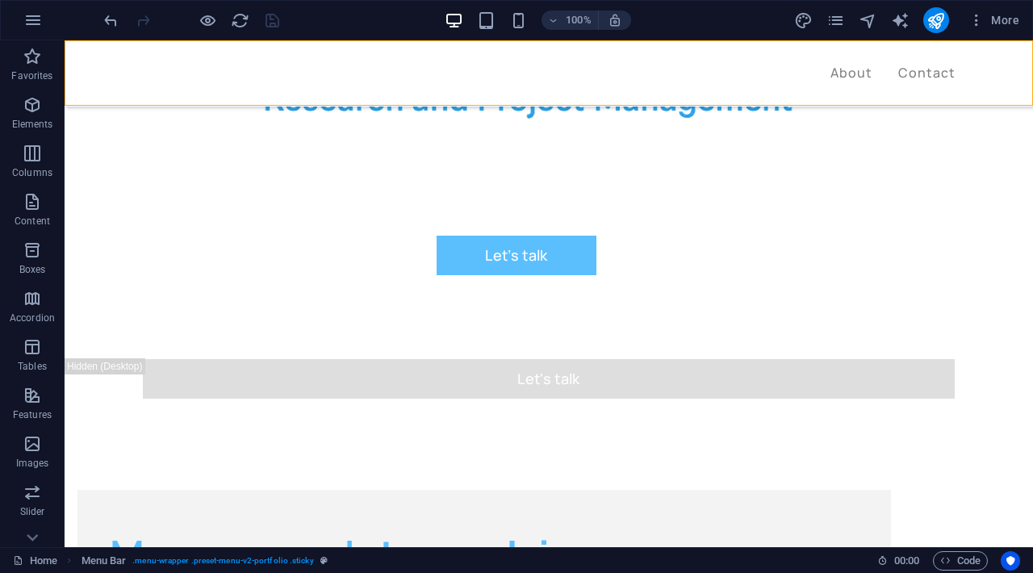
click at [517, 58] on div "About Contact" at bounding box center [549, 73] width 969 height 66
click at [525, 68] on nav "About Contact" at bounding box center [549, 73] width 814 height 21
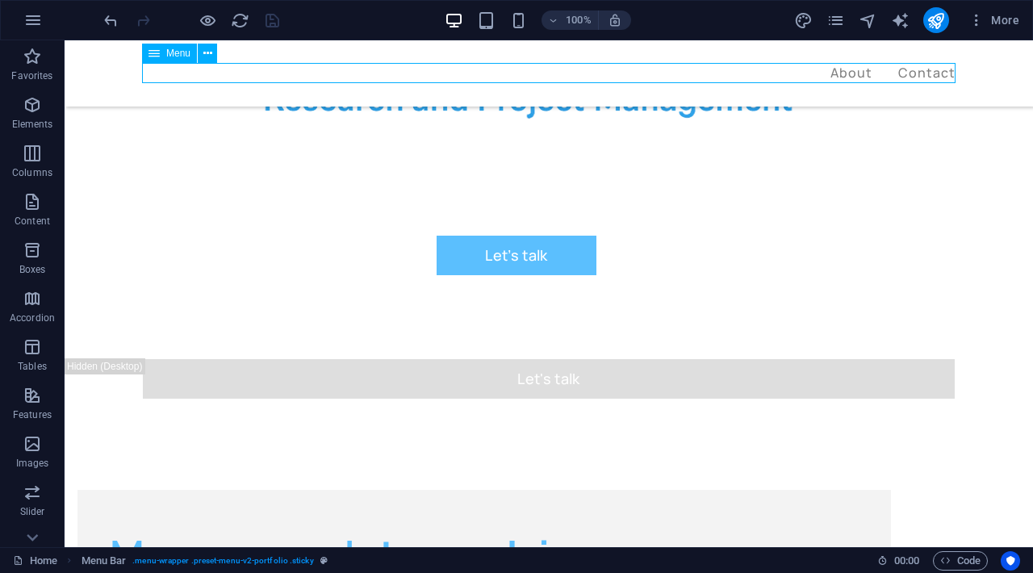
click at [525, 68] on nav "About Contact" at bounding box center [549, 73] width 814 height 21
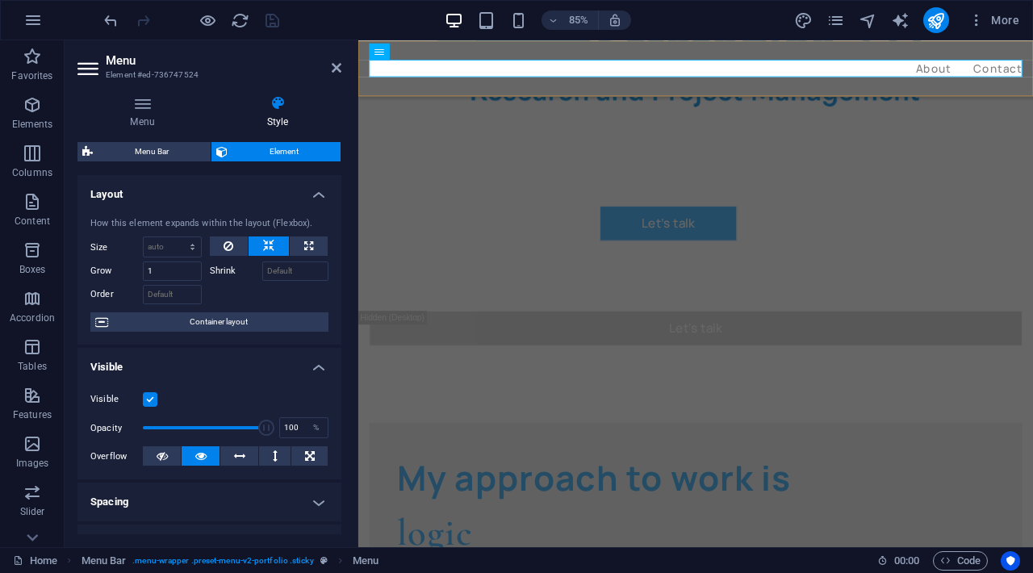
click at [536, 55] on div "About Contact" at bounding box center [755, 73] width 794 height 66
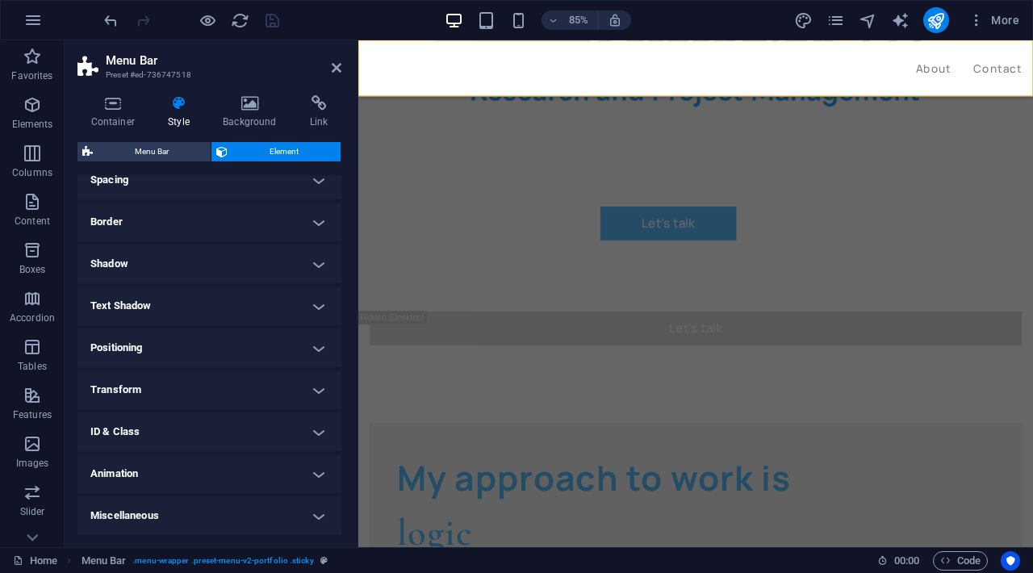
scroll to position [149, 0]
click at [128, 103] on icon at bounding box center [112, 103] width 71 height 16
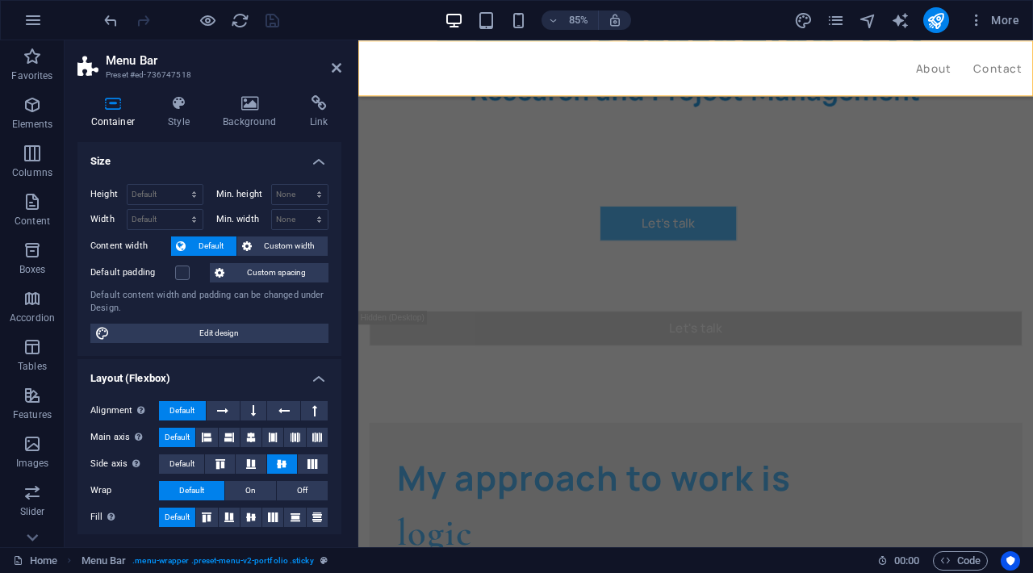
scroll to position [0, 0]
click at [152, 110] on h4 "Container" at bounding box center [115, 112] width 77 height 34
click at [171, 111] on h4 "Style" at bounding box center [182, 112] width 55 height 34
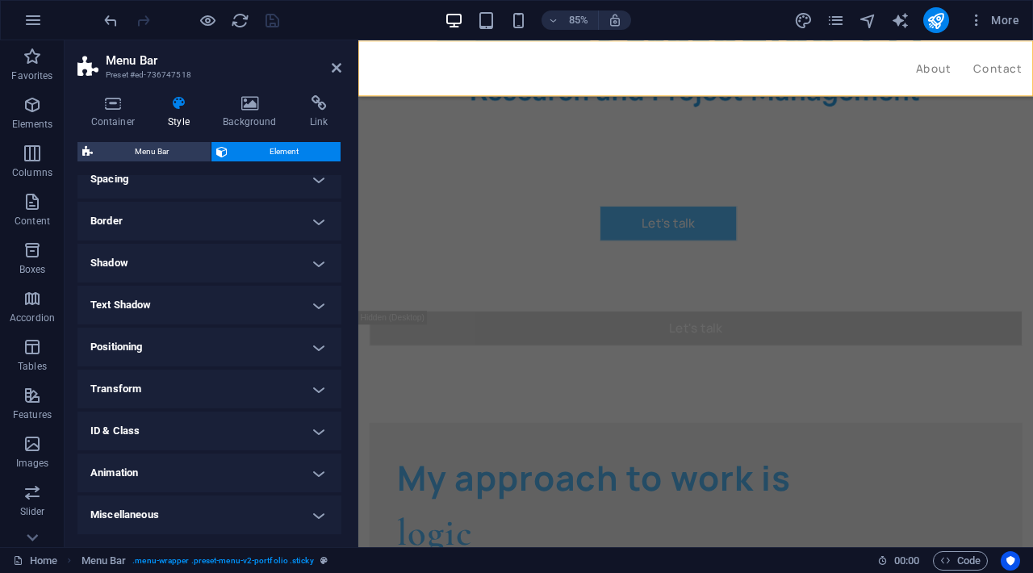
scroll to position [149, 0]
click at [1032, 73] on nav "About Contact" at bounding box center [755, 73] width 769 height 21
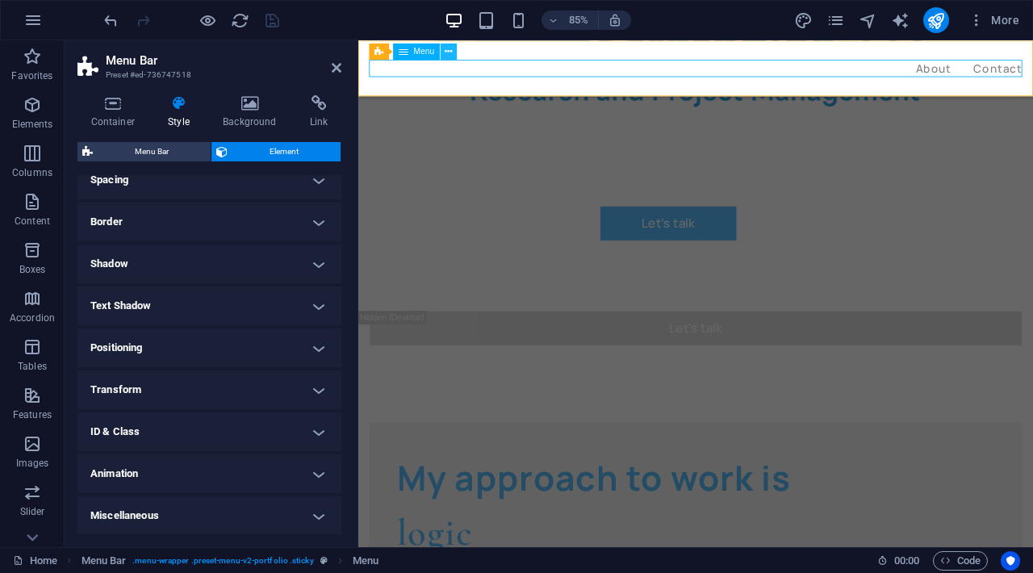
click at [446, 52] on icon at bounding box center [449, 51] width 7 height 15
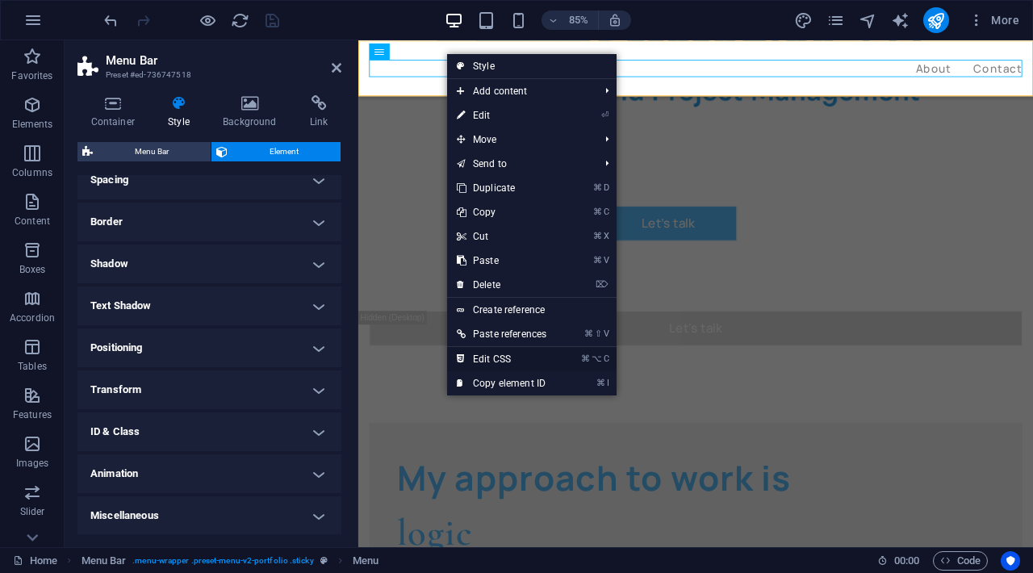
click at [509, 352] on link "⌘ ⌥ C Edit CSS" at bounding box center [501, 359] width 109 height 24
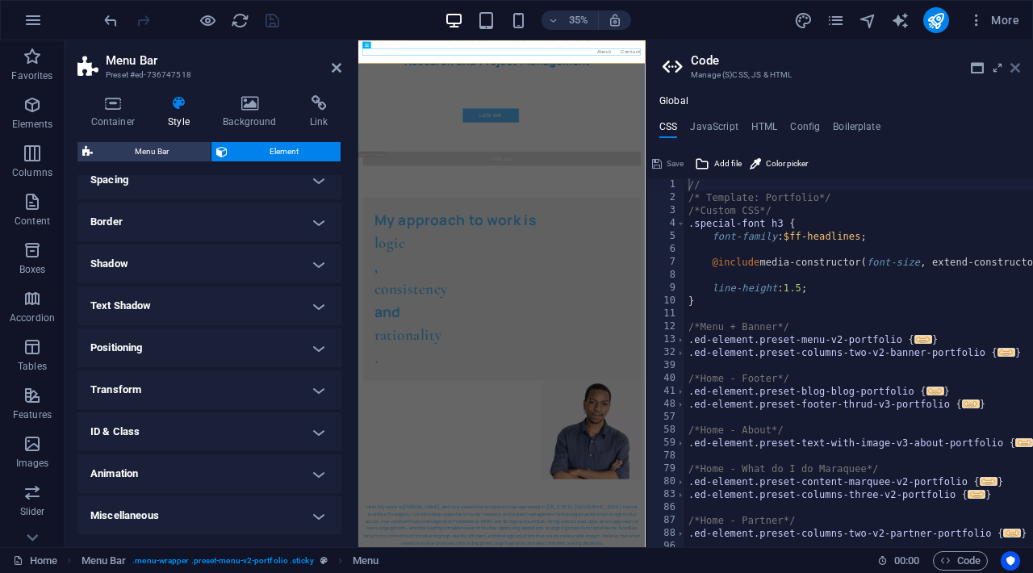
click at [1016, 61] on icon at bounding box center [1016, 67] width 10 height 13
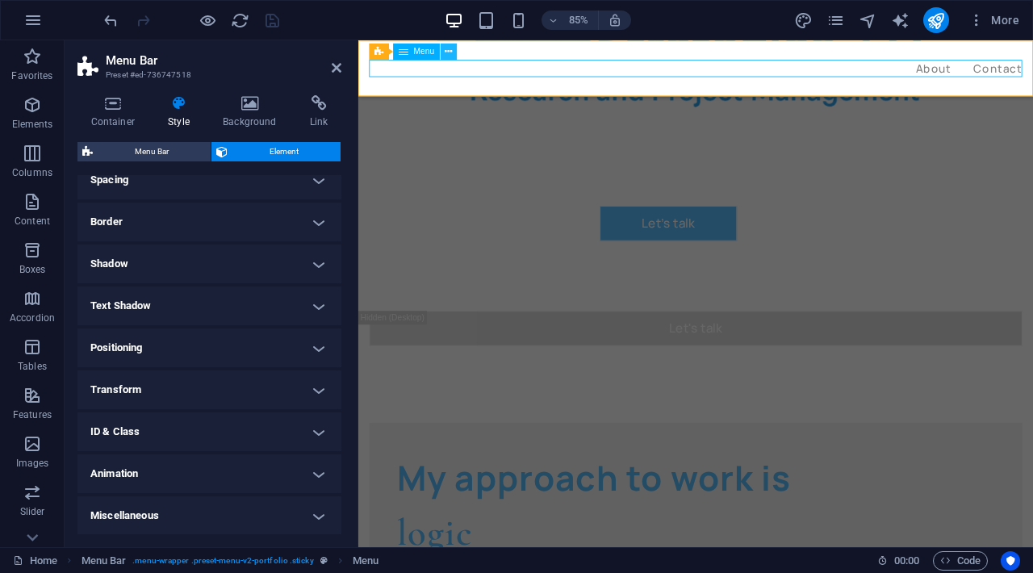
click at [446, 52] on icon at bounding box center [449, 51] width 7 height 15
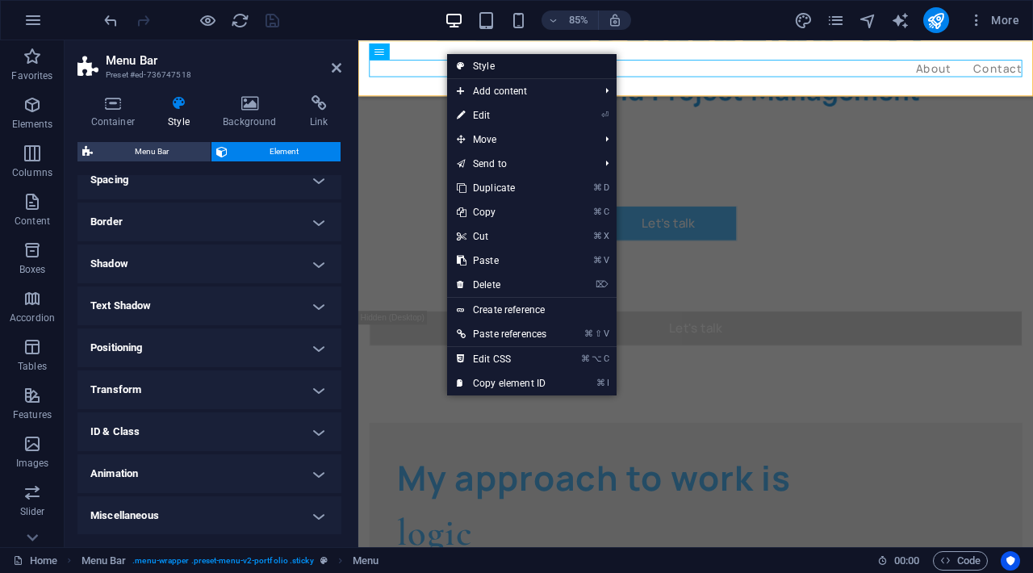
click at [486, 69] on link "Style" at bounding box center [532, 66] width 170 height 24
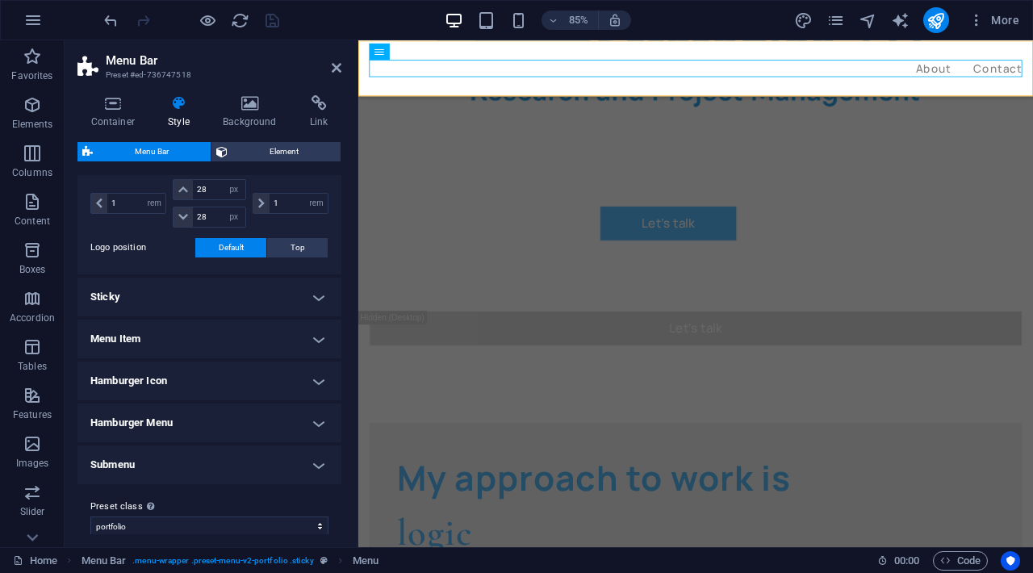
scroll to position [399, 0]
click at [241, 343] on h4 "Menu Item" at bounding box center [209, 337] width 264 height 39
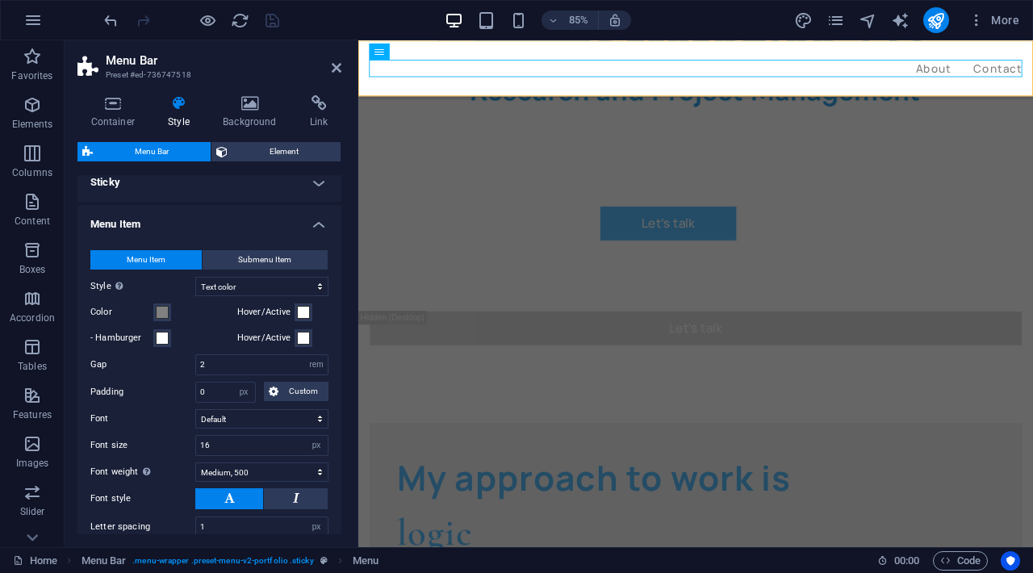
scroll to position [523, 0]
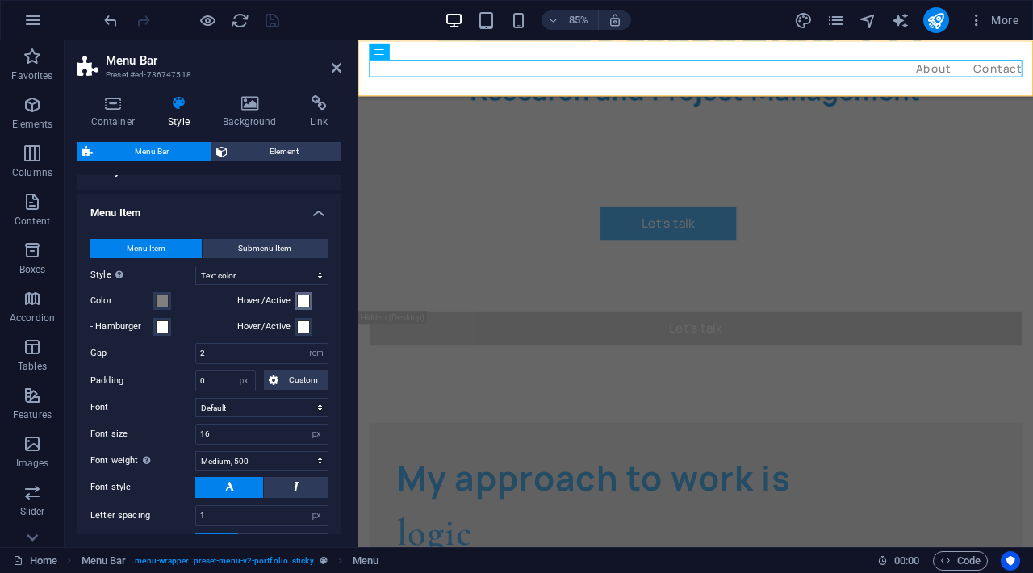
click at [302, 301] on span at bounding box center [303, 301] width 13 height 13
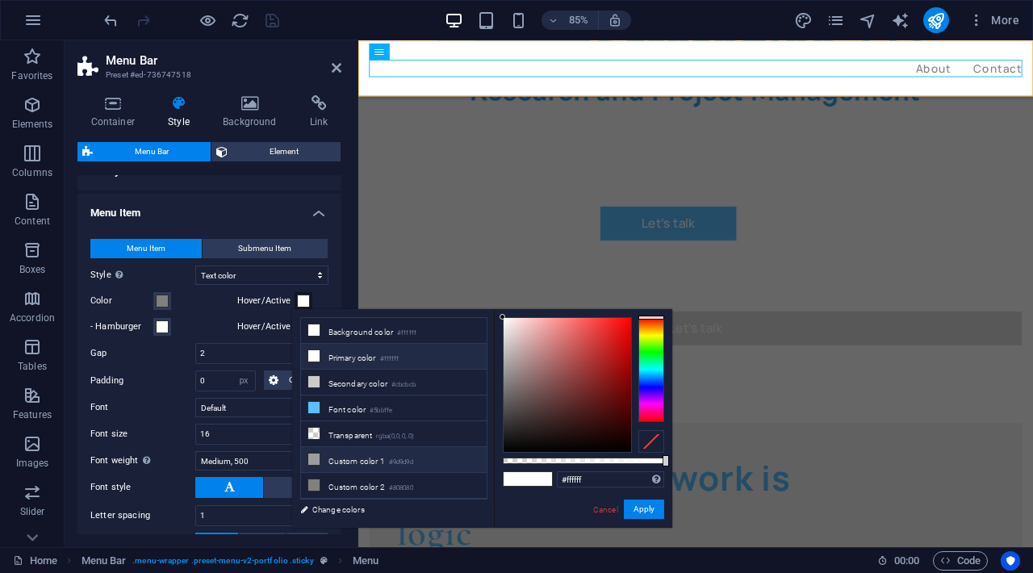
click at [347, 457] on li "Custom color 1 #9d9d9d" at bounding box center [394, 460] width 186 height 26
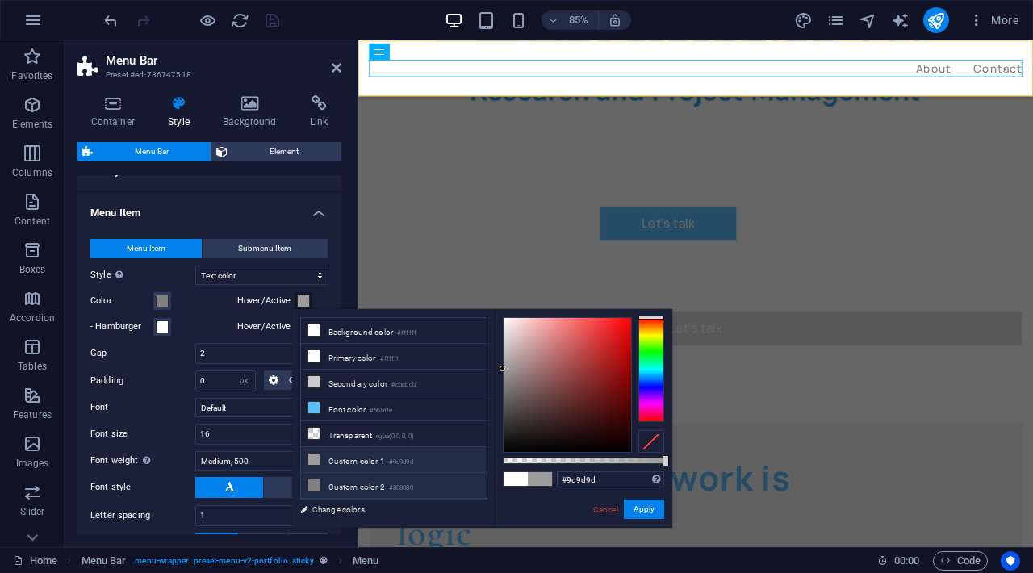
click at [346, 484] on li "Custom color 2 #808080" at bounding box center [394, 486] width 186 height 26
type input "#808080"
click at [262, 309] on label "Hover/Active" at bounding box center [266, 300] width 58 height 19
click at [295, 309] on button "Hover/Active" at bounding box center [304, 301] width 18 height 18
click at [639, 505] on button "Apply" at bounding box center [644, 509] width 40 height 19
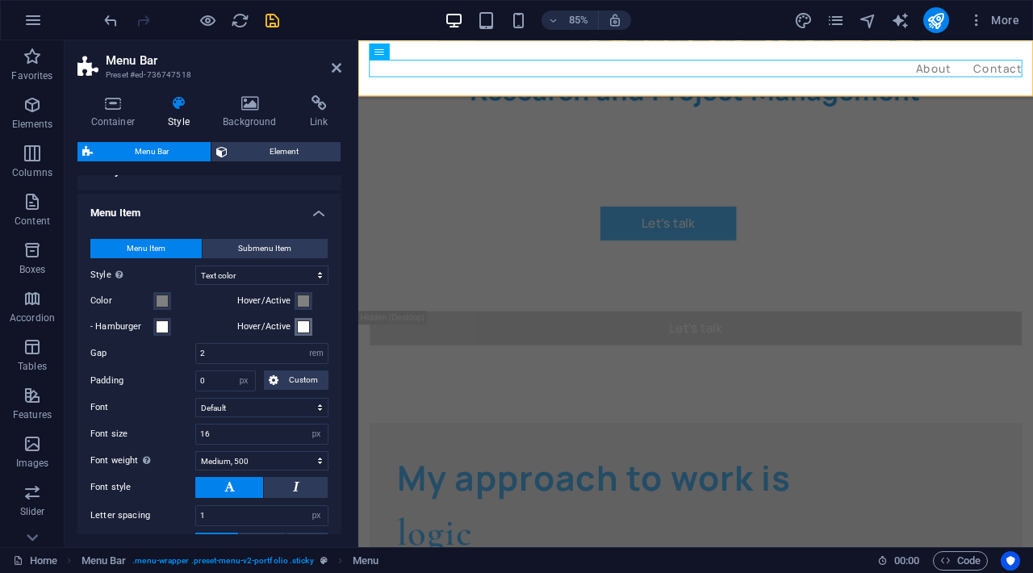
click at [307, 326] on span at bounding box center [303, 326] width 13 height 13
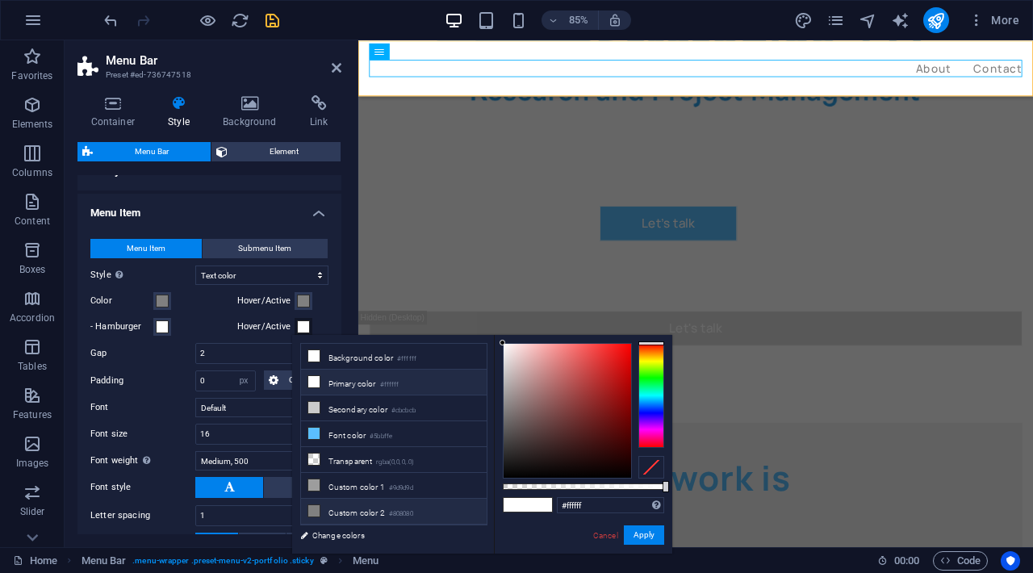
click at [371, 509] on li "Custom color 2 #808080" at bounding box center [394, 512] width 186 height 26
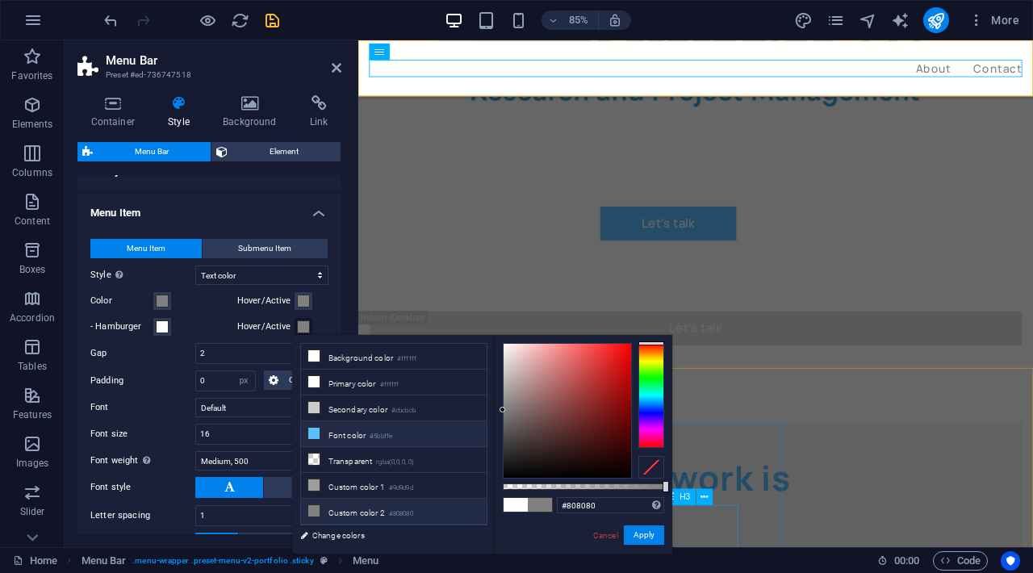
click at [437, 437] on li "Font color #5bbffe" at bounding box center [394, 434] width 186 height 26
type input "#5bbffe"
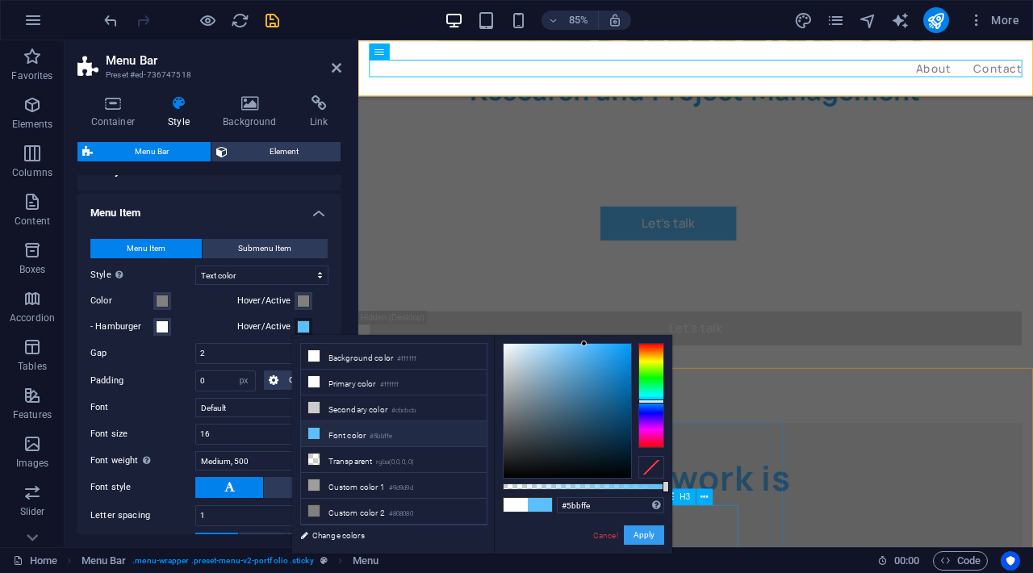
click at [644, 534] on button "Apply" at bounding box center [644, 535] width 40 height 19
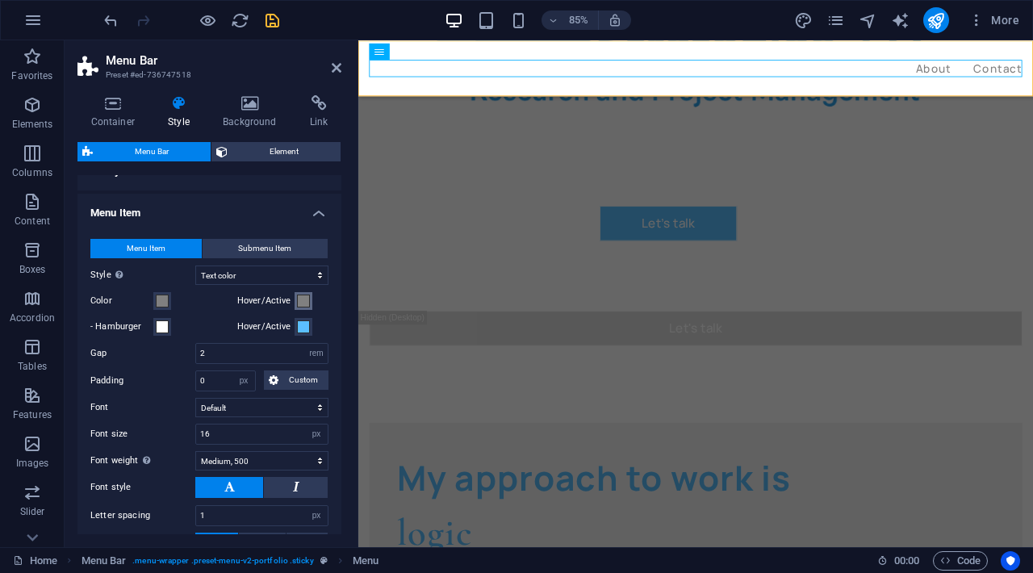
click at [303, 302] on span at bounding box center [303, 301] width 13 height 13
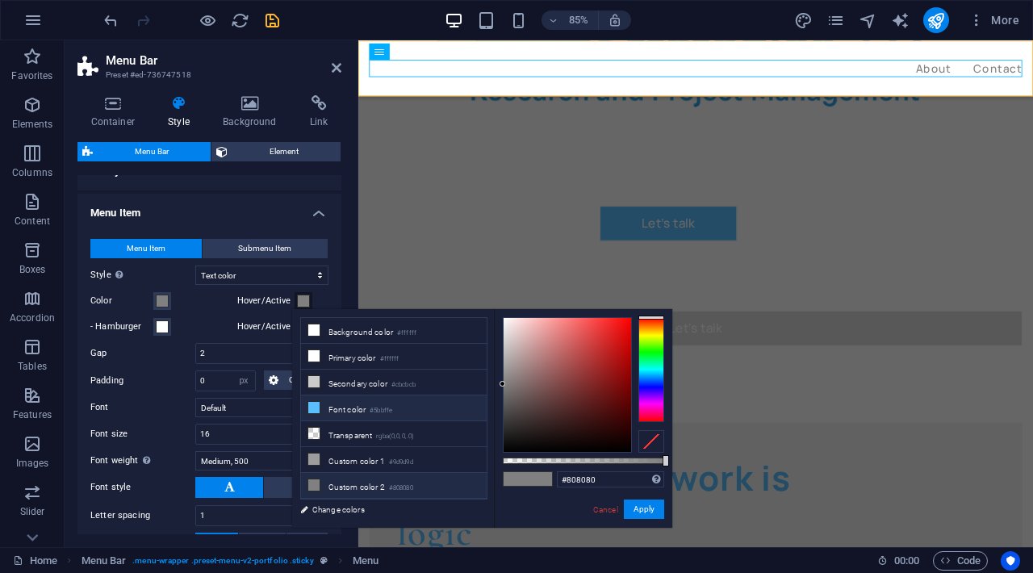
click at [397, 414] on li "Font color #5bbffe" at bounding box center [394, 409] width 186 height 26
type input "#5bbffe"
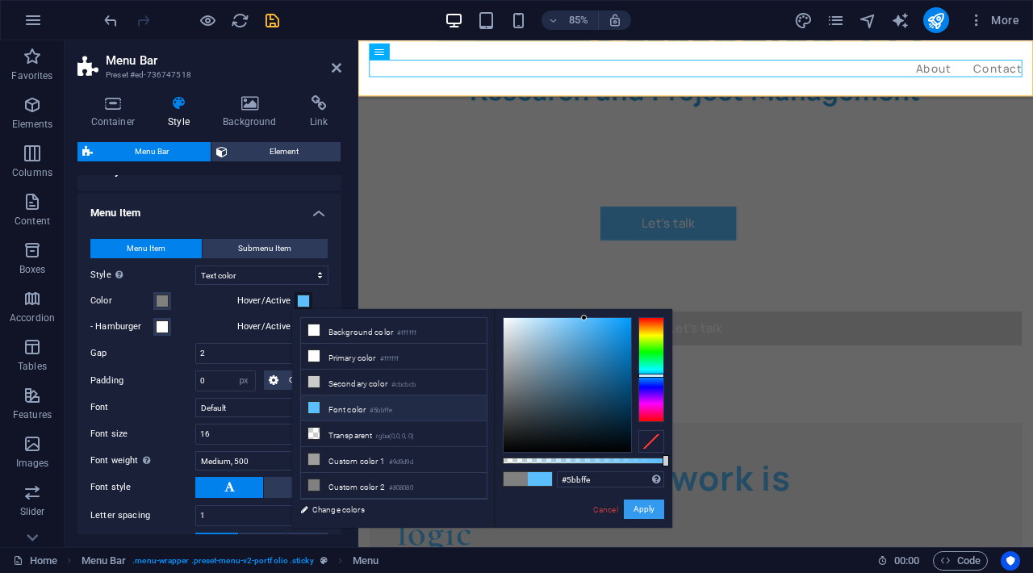
click at [649, 510] on button "Apply" at bounding box center [644, 509] width 40 height 19
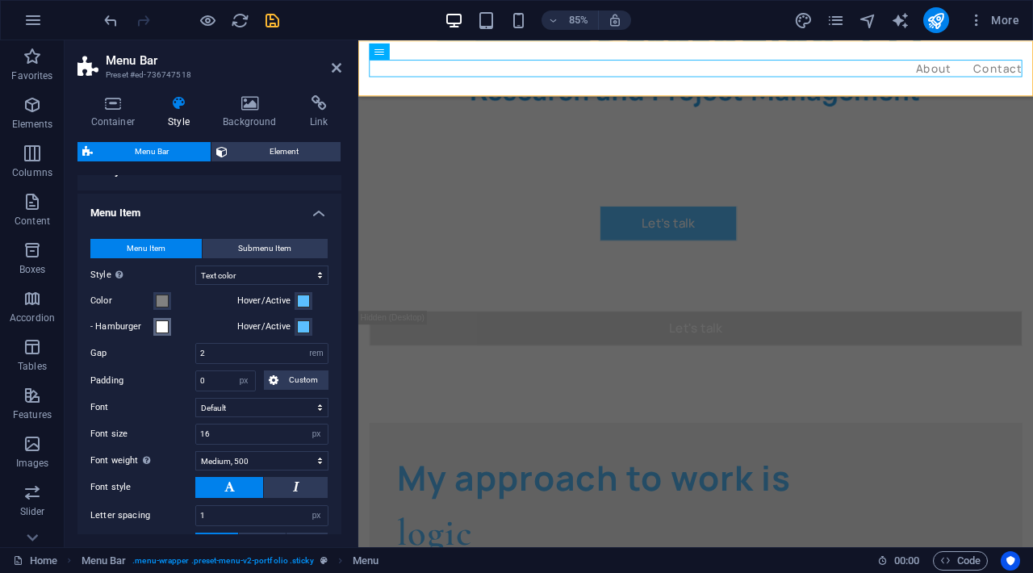
click at [167, 333] on button "- Hamburger" at bounding box center [162, 327] width 18 height 18
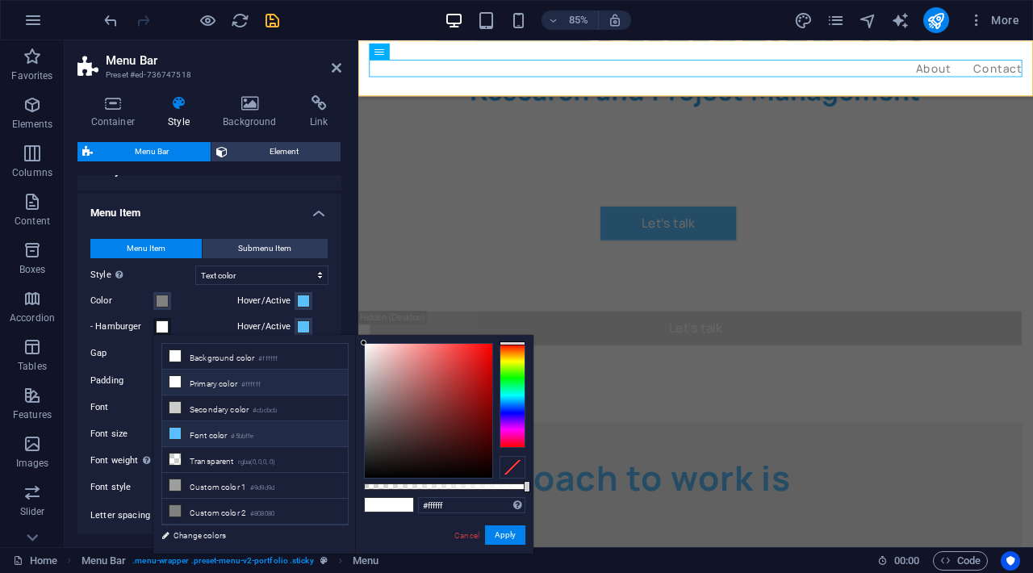
click at [257, 427] on li "Font color #5bbffe" at bounding box center [255, 434] width 186 height 26
type input "#5bbffe"
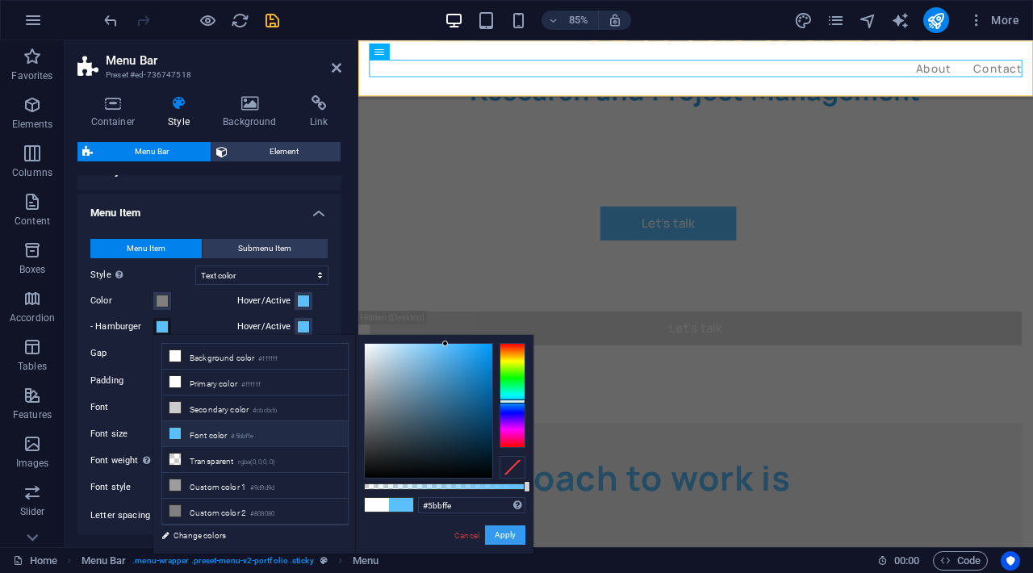
click at [505, 539] on button "Apply" at bounding box center [505, 535] width 40 height 19
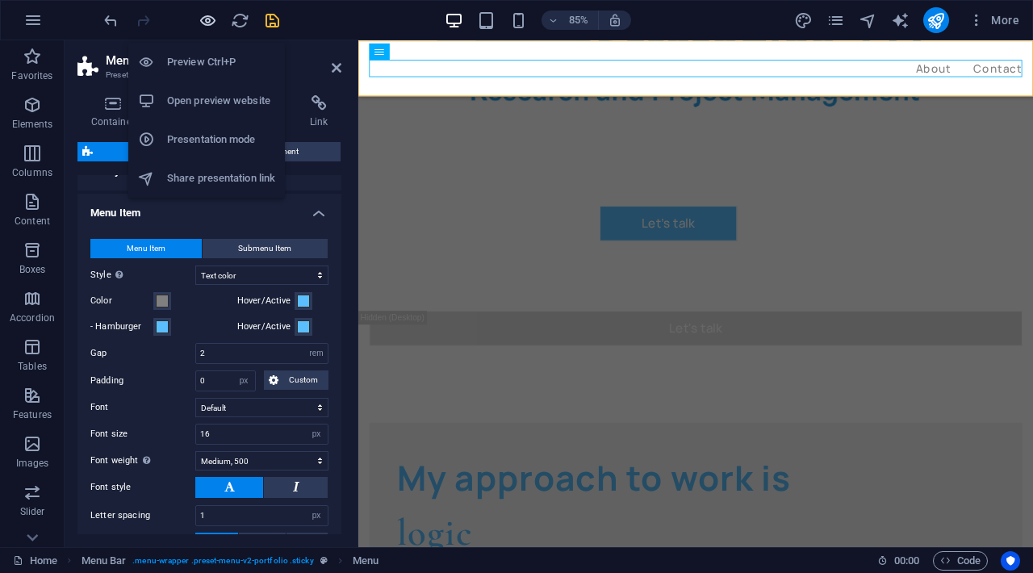
click at [206, 20] on icon "button" at bounding box center [208, 20] width 19 height 19
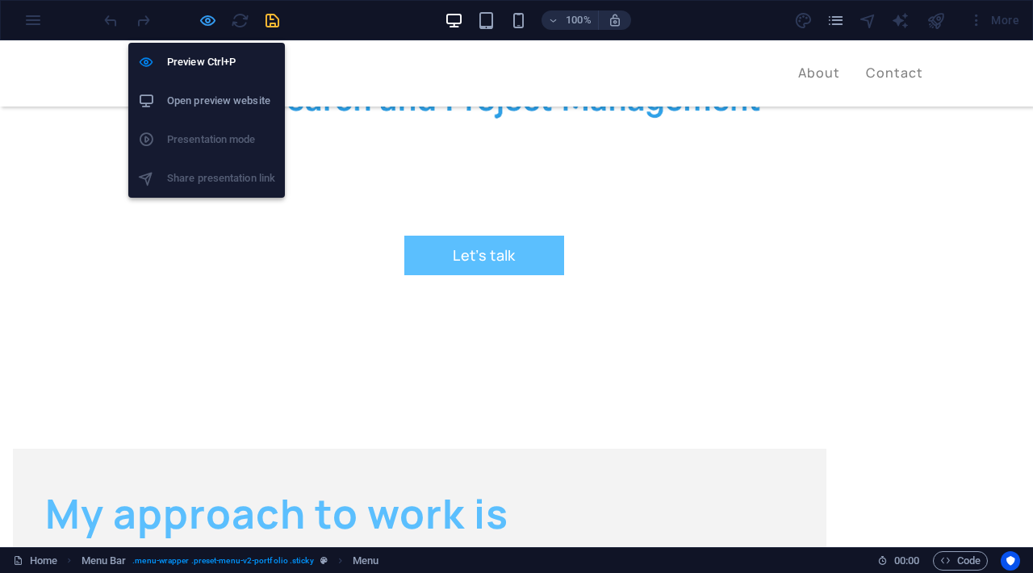
click at [212, 18] on icon "button" at bounding box center [208, 20] width 19 height 19
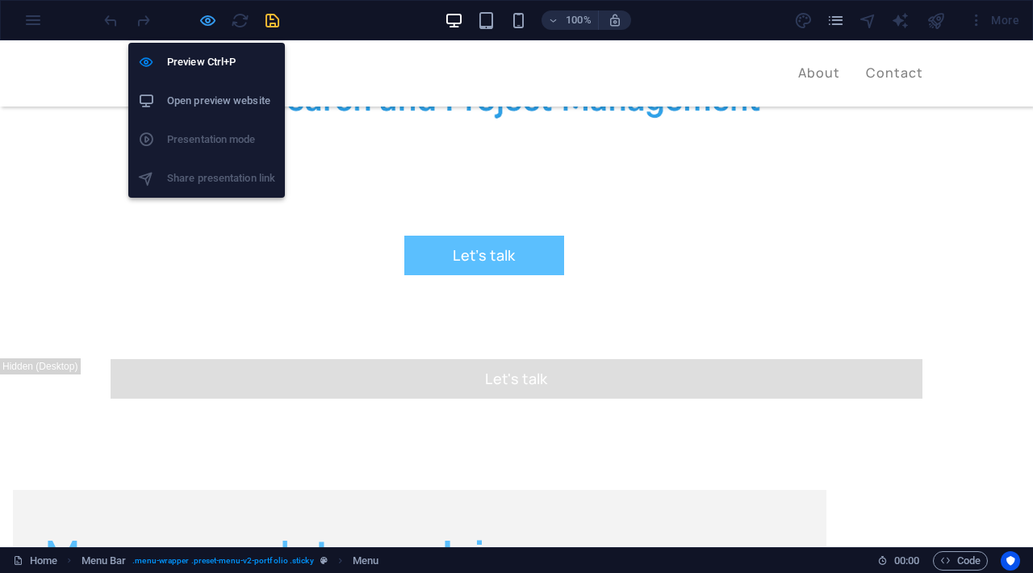
select select "rem"
select select "px"
select select "rem"
select select "hover_text_color"
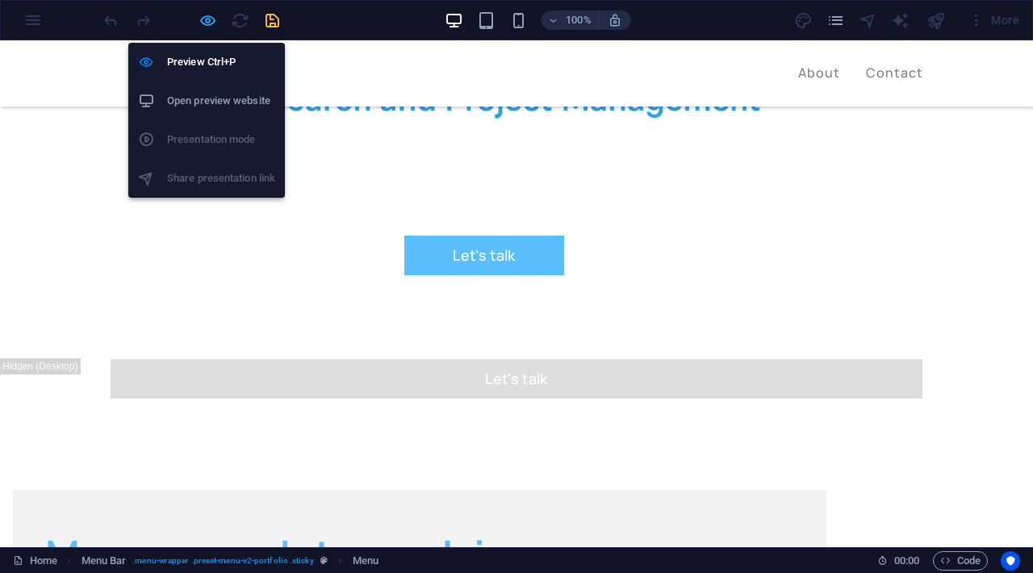
select select "rem"
select select "px"
select select "500"
select select "px"
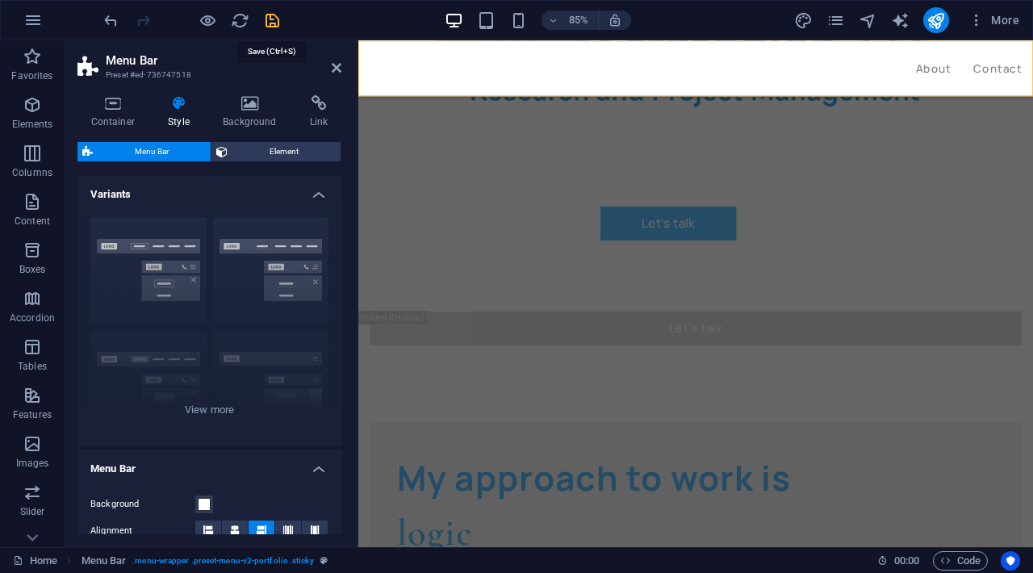
click at [269, 25] on icon "save" at bounding box center [272, 20] width 19 height 19
checkbox input "false"
select select "rem"
select select "px"
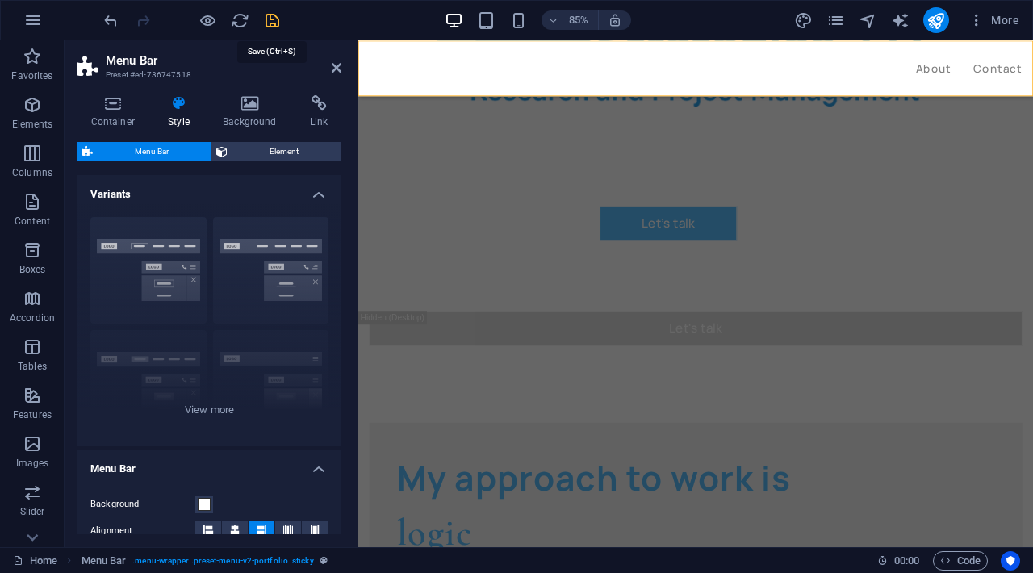
select select "rem"
select select "hover_text_color"
select select "rem"
select select "px"
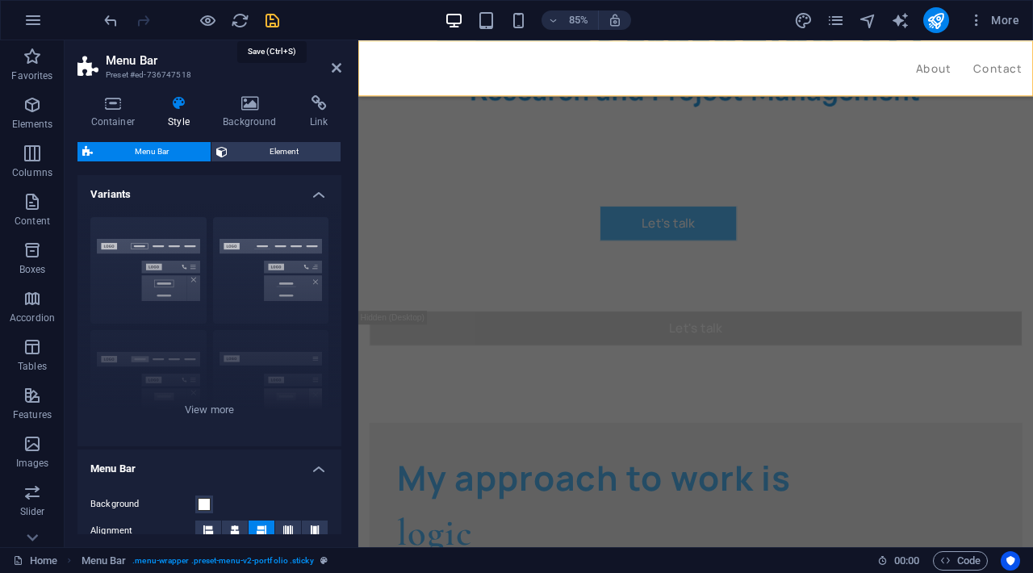
select select "500"
select select "px"
click at [944, 19] on icon "publish" at bounding box center [936, 20] width 19 height 19
select select "rem"
select select "px"
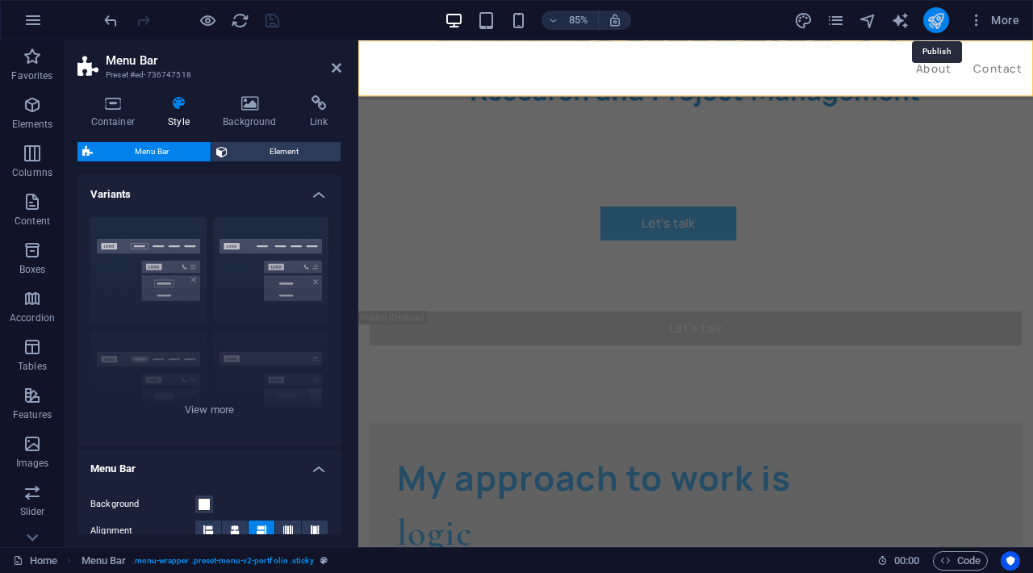
select select "px"
select select "rem"
select select "hover_text_color"
select select "rem"
select select "px"
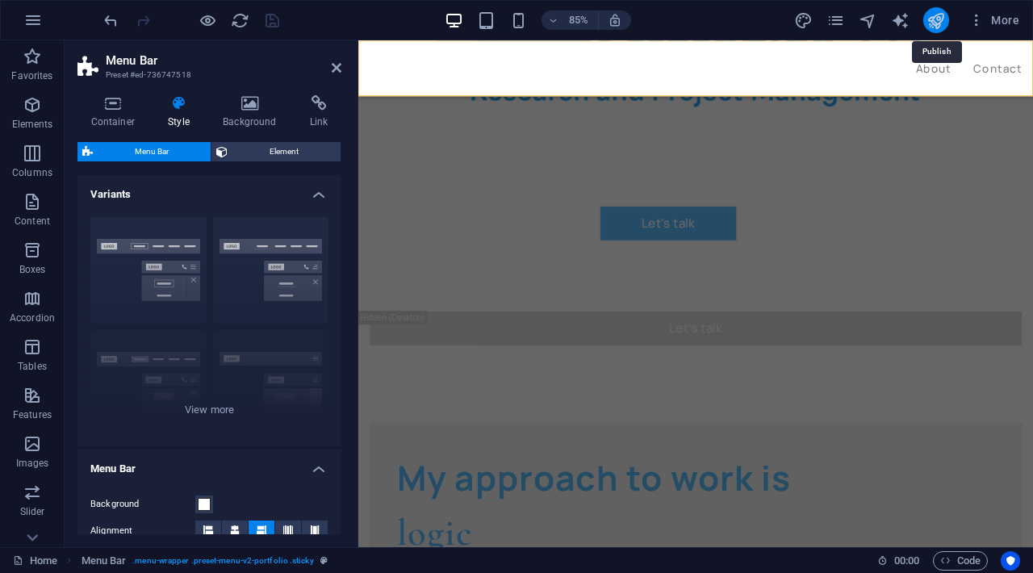
select select "px"
select select "500"
select select "px"
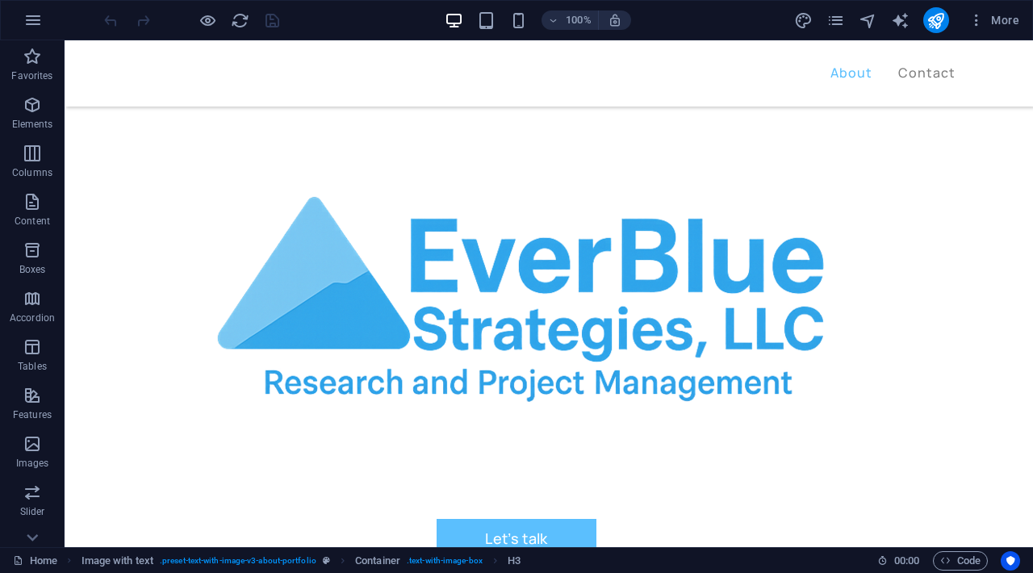
scroll to position [545, 0]
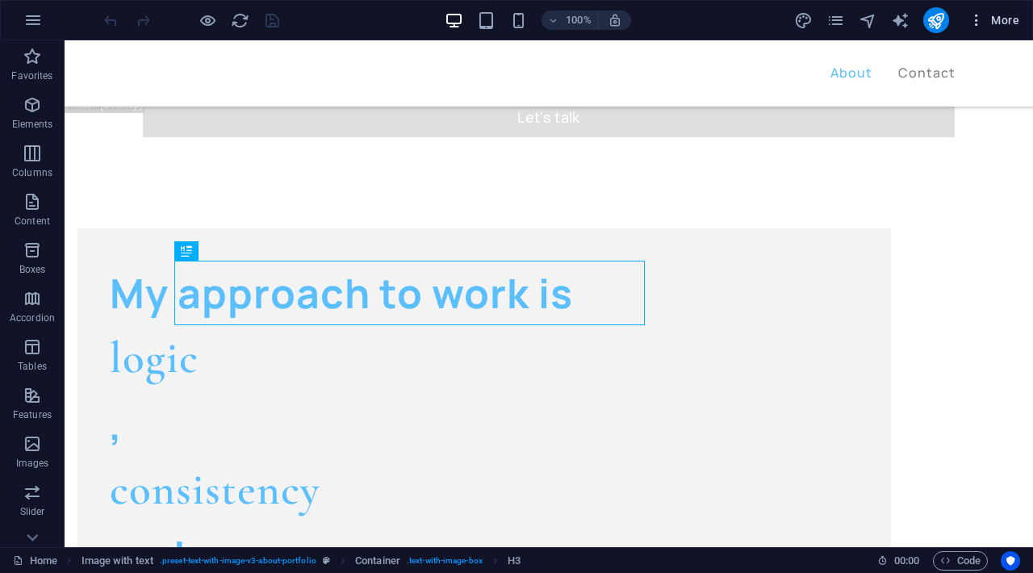
click at [986, 27] on span "More" at bounding box center [994, 20] width 51 height 16
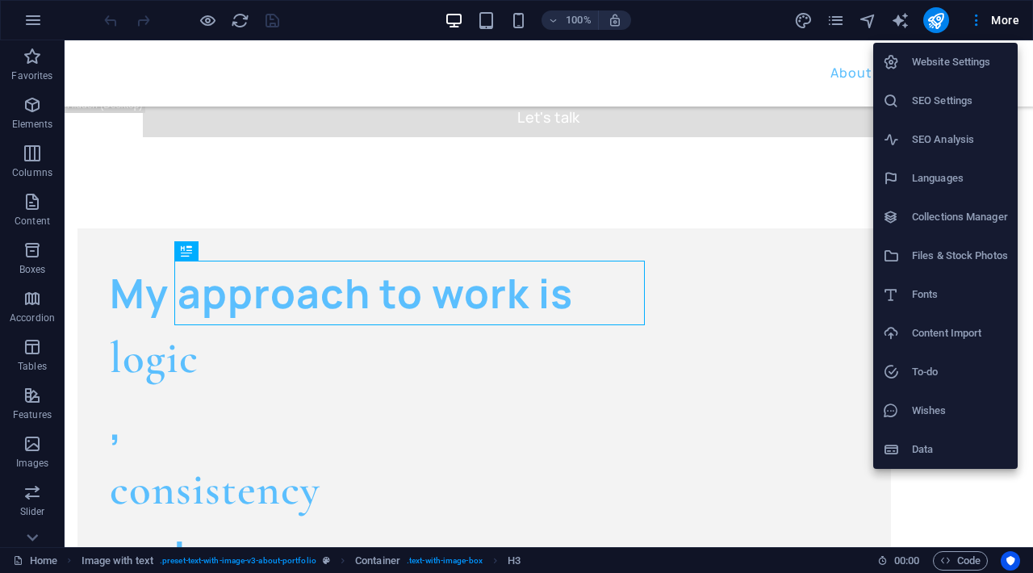
click at [970, 59] on h6 "Website Settings" at bounding box center [960, 61] width 96 height 19
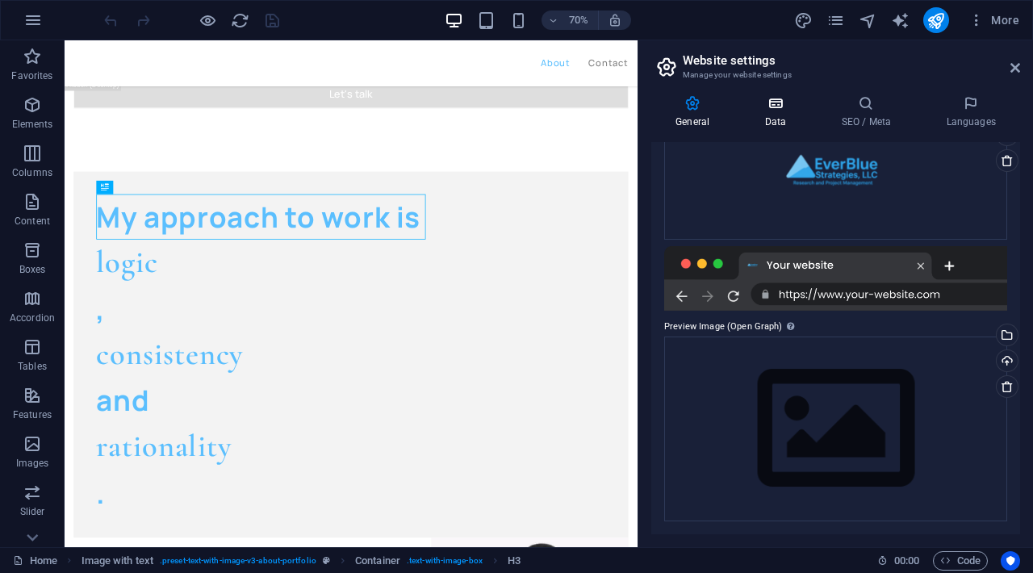
scroll to position [263, 0]
click at [760, 108] on icon at bounding box center [775, 103] width 70 height 16
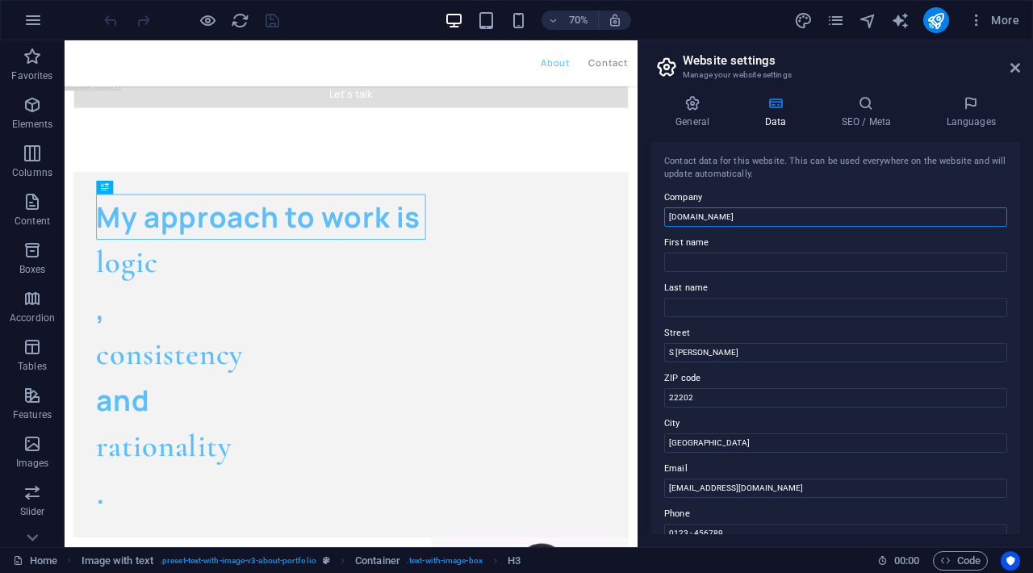
drag, startPoint x: 766, startPoint y: 223, endPoint x: 639, endPoint y: 214, distance: 127.1
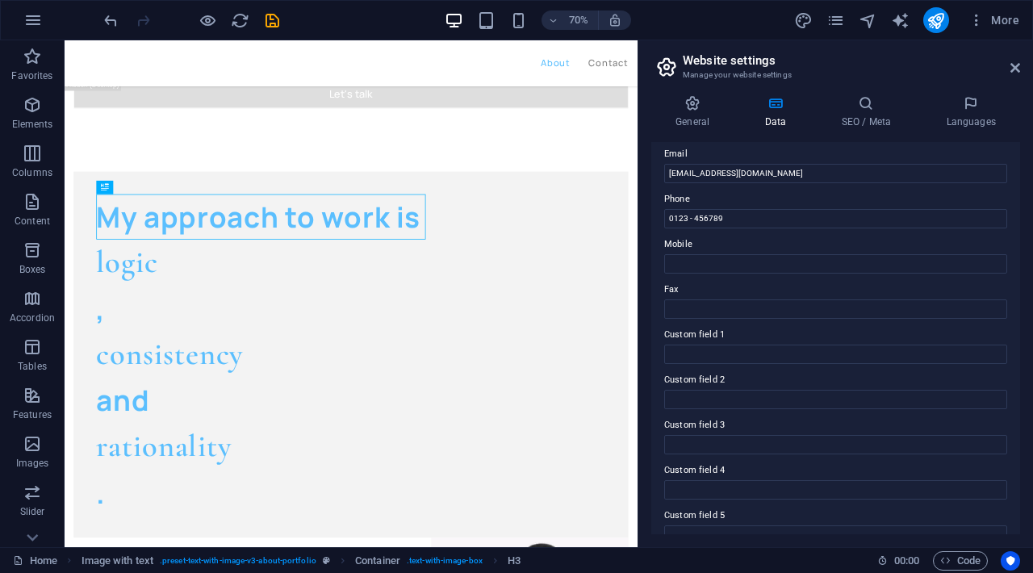
scroll to position [319, 0]
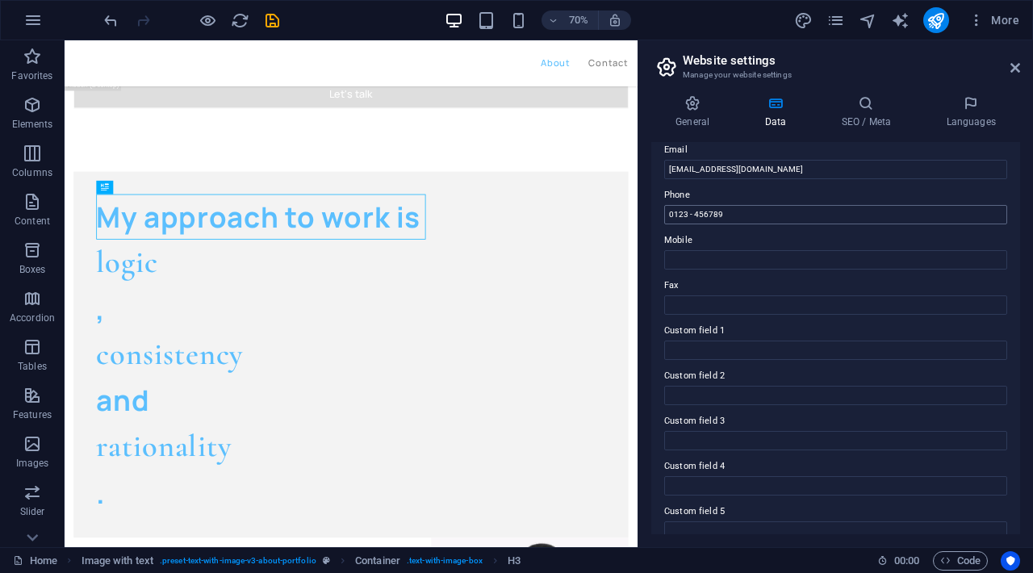
type input "EverBlue Strategies, LLC"
drag, startPoint x: 738, startPoint y: 215, endPoint x: 652, endPoint y: 213, distance: 85.6
paste input "‪[PHONE_NUMBER]‬"
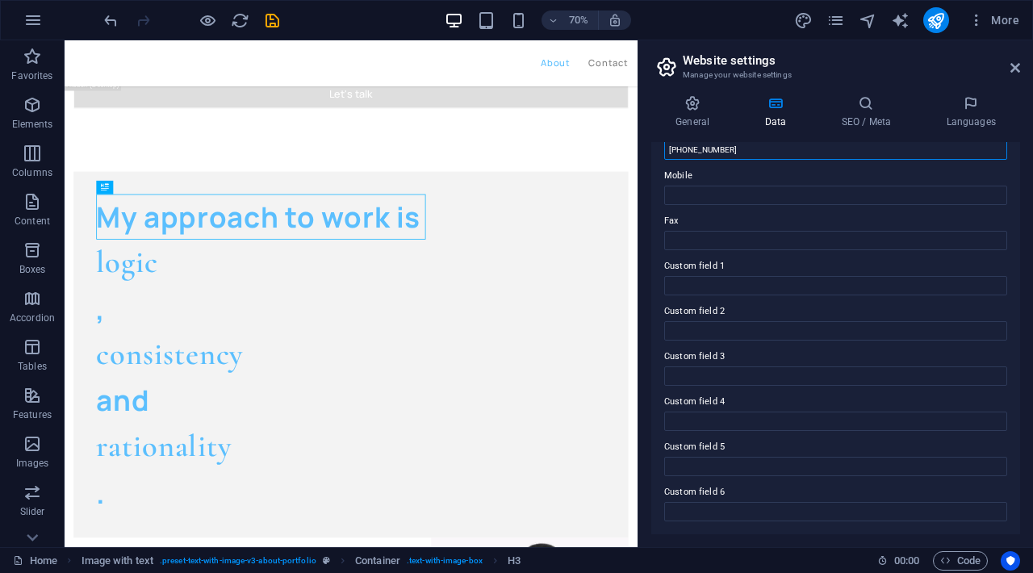
scroll to position [382, 0]
type input "‪[PHONE_NUMBER]‬"
click at [871, 104] on icon at bounding box center [866, 103] width 98 height 16
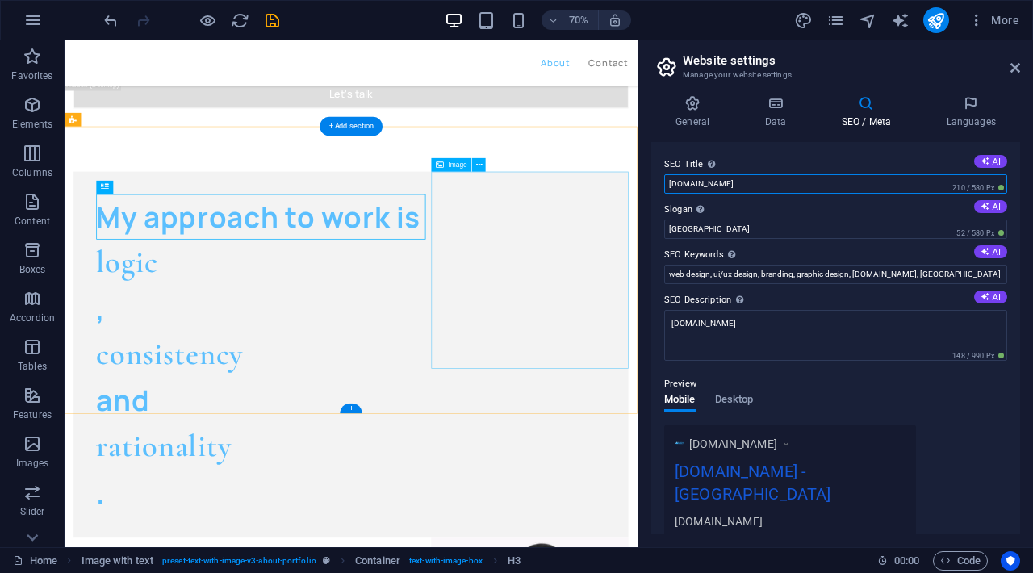
drag, startPoint x: 842, startPoint y: 227, endPoint x: 859, endPoint y: 234, distance: 18.4
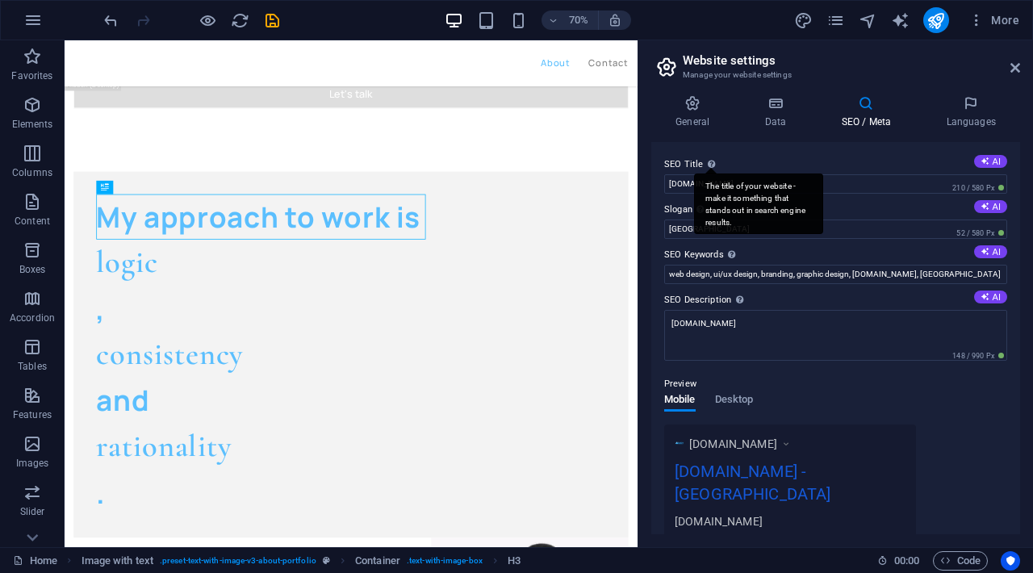
click at [706, 178] on div "The title of your website - make it something that stands out in search engine …" at bounding box center [758, 204] width 129 height 61
click at [706, 178] on input "[DOMAIN_NAME]" at bounding box center [835, 183] width 343 height 19
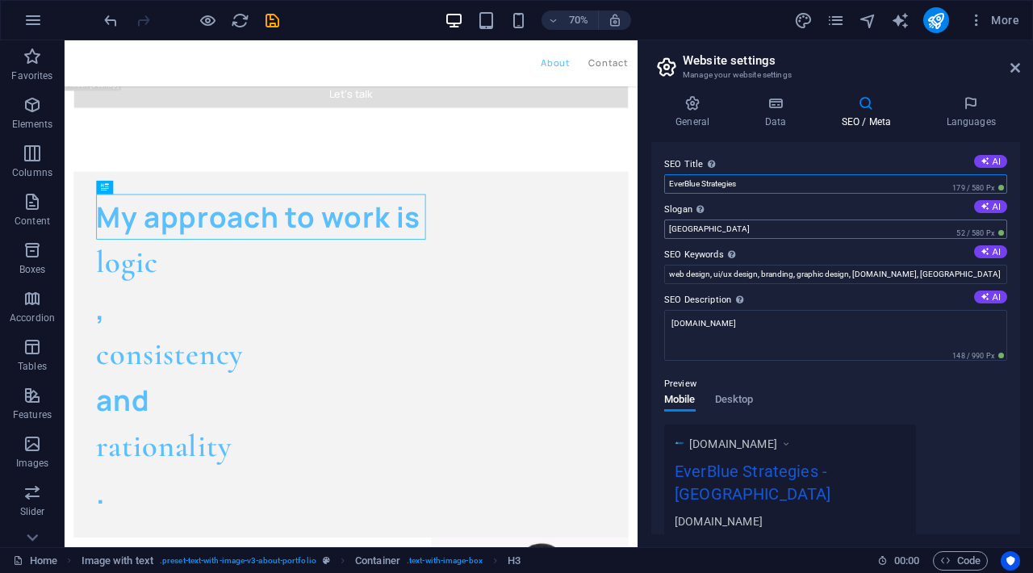
type input "EverBlue Strategies"
drag, startPoint x: 727, startPoint y: 230, endPoint x: 651, endPoint y: 227, distance: 76.0
click at [651, 227] on div "General Data SEO / Meta Languages Website name EverBlue Strategies, LLC Logo Dr…" at bounding box center [836, 314] width 395 height 465
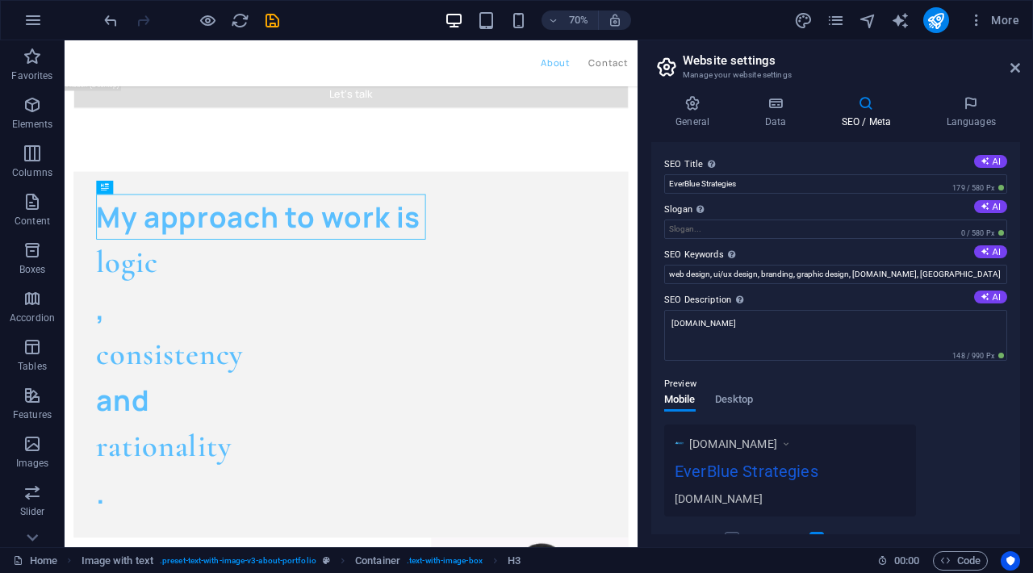
click at [890, 389] on div "Preview" at bounding box center [835, 384] width 343 height 19
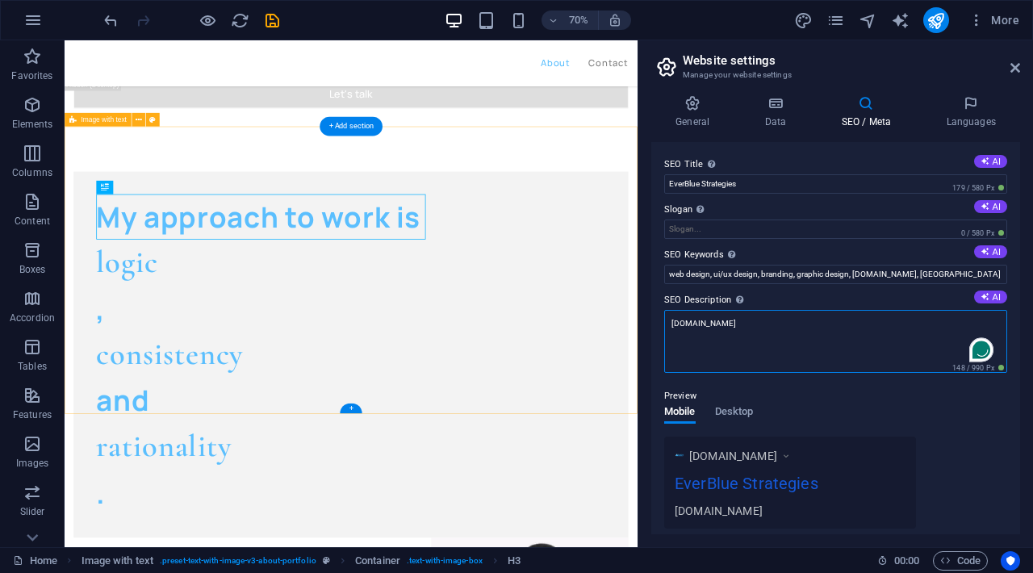
drag, startPoint x: 919, startPoint y: 366, endPoint x: 873, endPoint y: 420, distance: 71.0
click at [816, 335] on textarea "Research and Project Management" at bounding box center [835, 341] width 343 height 63
click at [673, 321] on textarea "Research and Project Management" at bounding box center [835, 341] width 343 height 63
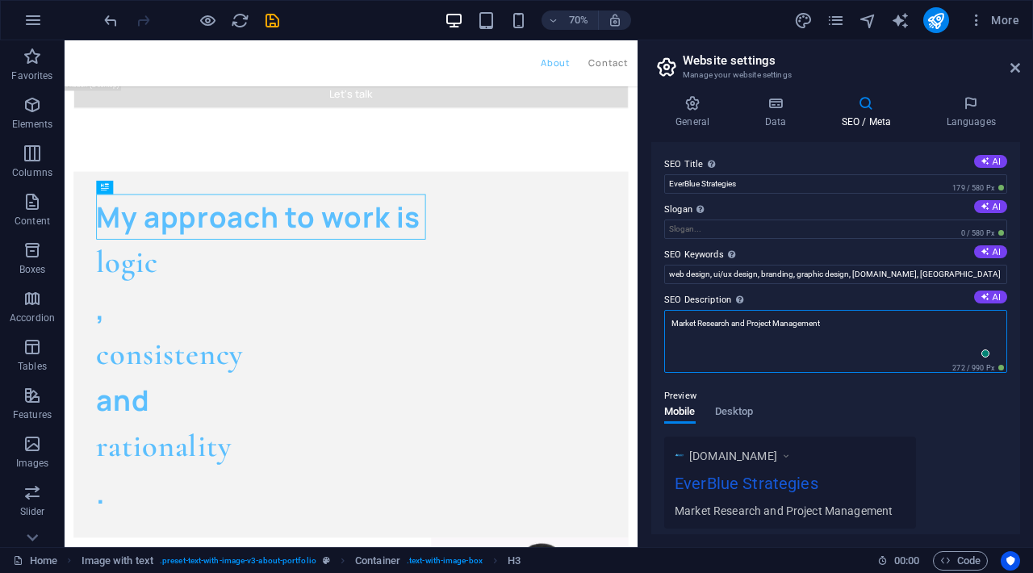
click at [839, 322] on textarea "Market Research and Project Management" at bounding box center [835, 341] width 343 height 63
type textarea "Market Research and Project Management Consulting Firm"
click at [282, 23] on div "70% More" at bounding box center [563, 20] width 925 height 26
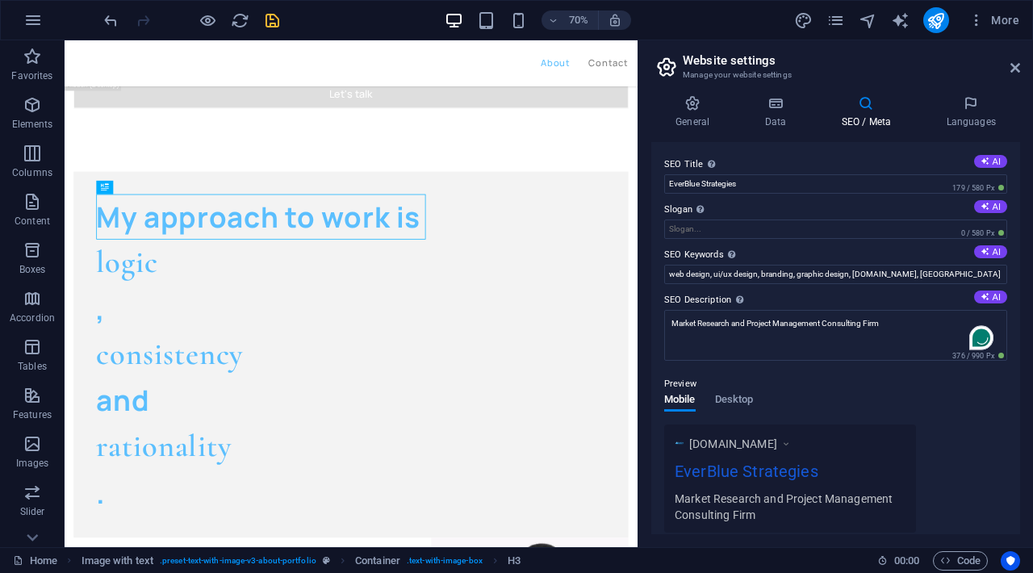
click at [276, 21] on icon "save" at bounding box center [272, 20] width 19 height 19
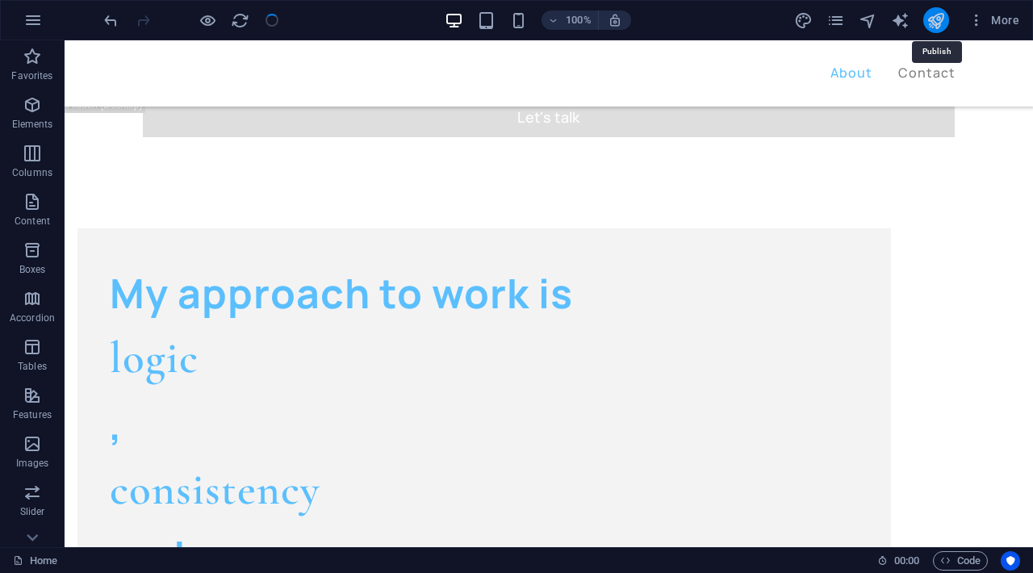
click at [942, 19] on icon "publish" at bounding box center [936, 20] width 19 height 19
click at [937, 23] on icon "publish" at bounding box center [936, 20] width 19 height 19
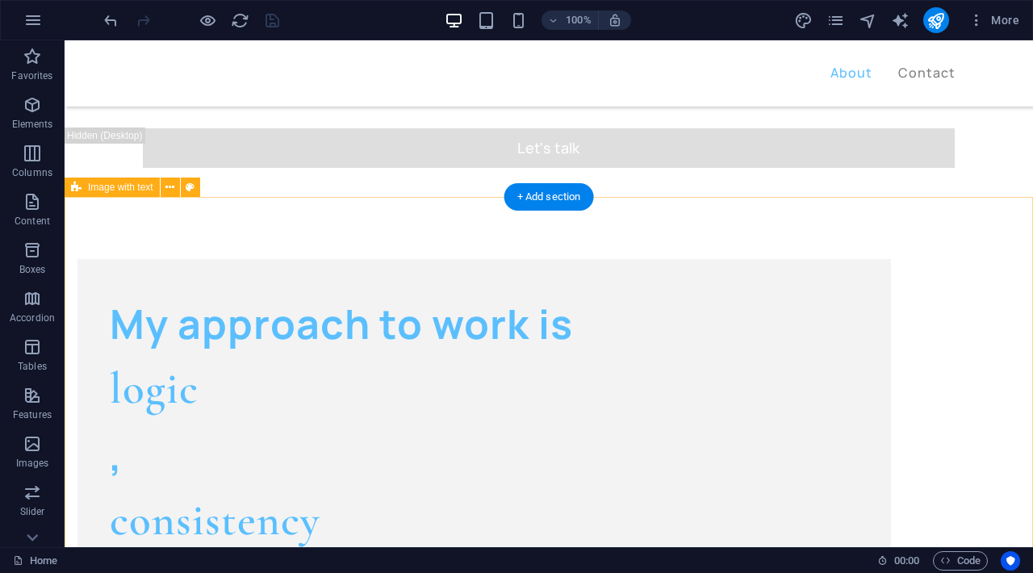
scroll to position [511, 0]
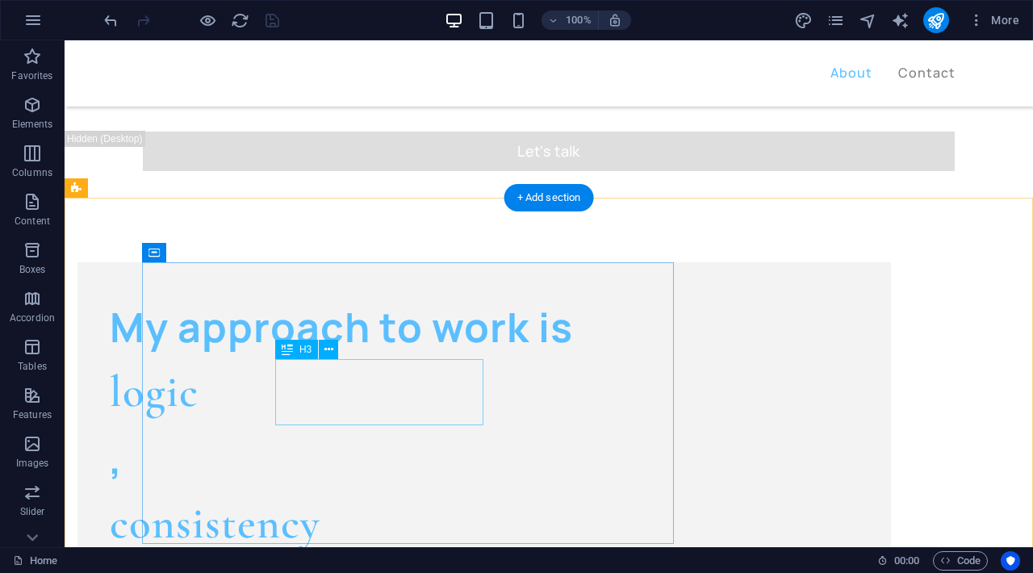
click at [400, 491] on div "consistency" at bounding box center [484, 524] width 749 height 67
